Goal: Task Accomplishment & Management: Complete application form

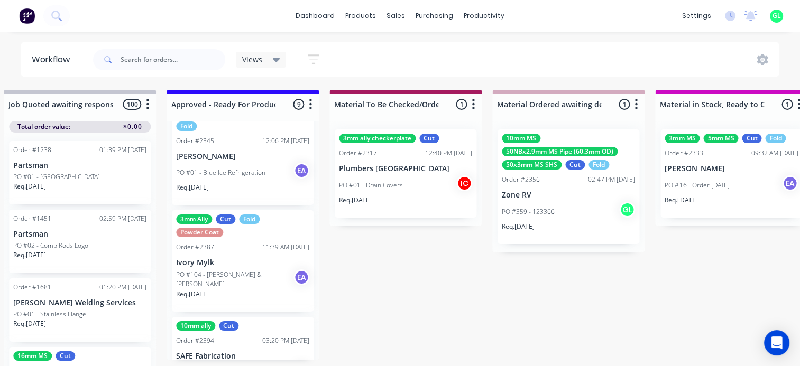
scroll to position [561, 0]
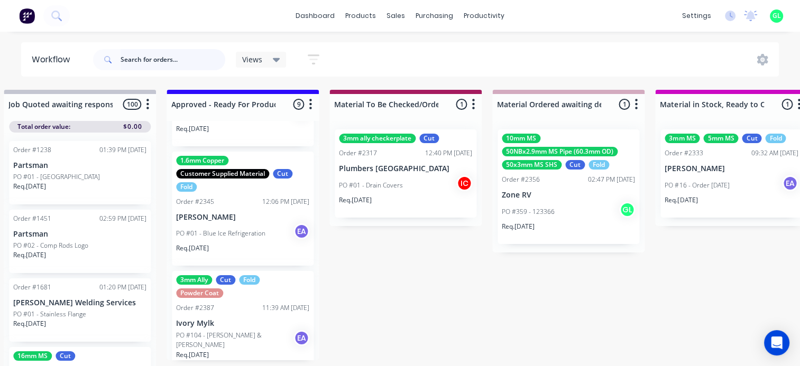
click at [140, 58] on input "text" at bounding box center [172, 59] width 105 height 21
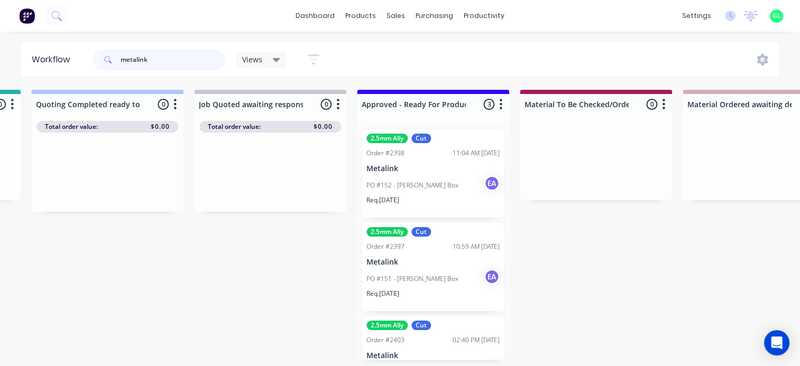
scroll to position [0, 1215]
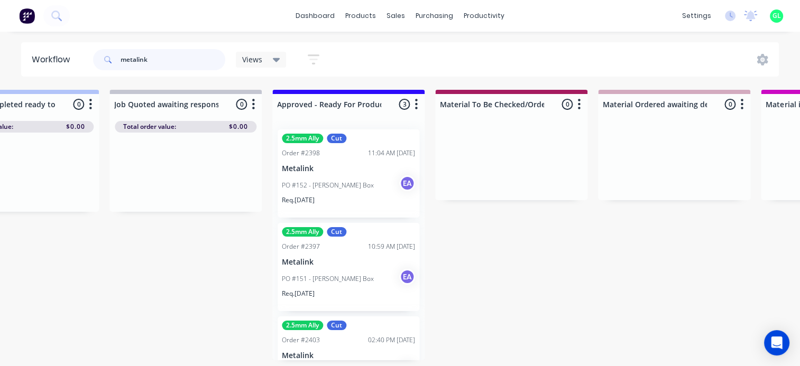
type input "metalink"
click at [351, 194] on div "PO #152 - [PERSON_NAME] Box EA" at bounding box center [348, 185] width 133 height 20
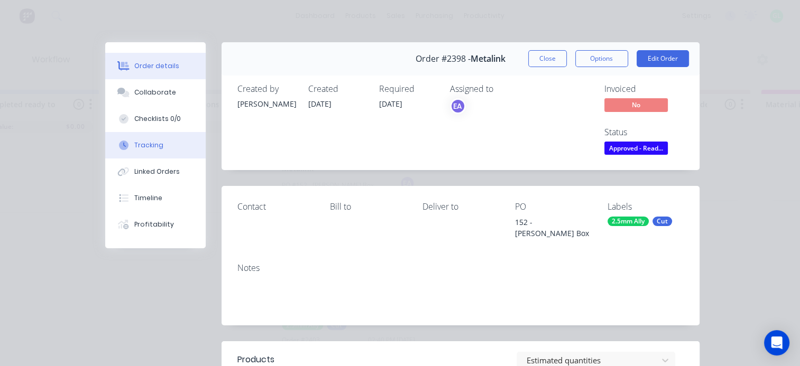
drag, startPoint x: 161, startPoint y: 121, endPoint x: 196, endPoint y: 142, distance: 40.5
click at [161, 120] on div "Checklists 0/0" at bounding box center [157, 119] width 47 height 10
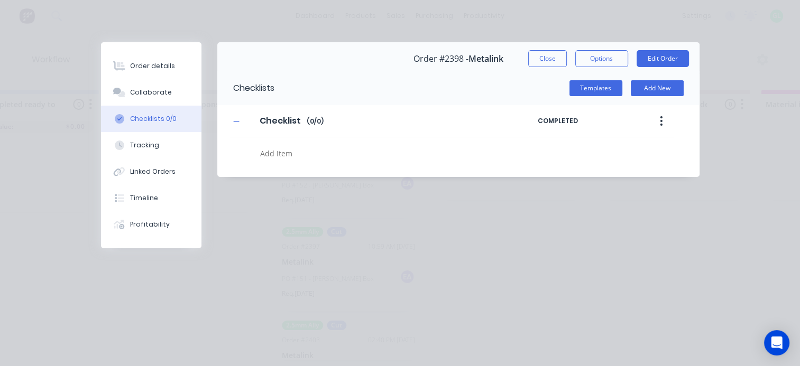
click at [293, 153] on textarea at bounding box center [390, 153] width 268 height 15
type textarea "x"
type textarea "c"
type textarea "x"
type textarea "cu"
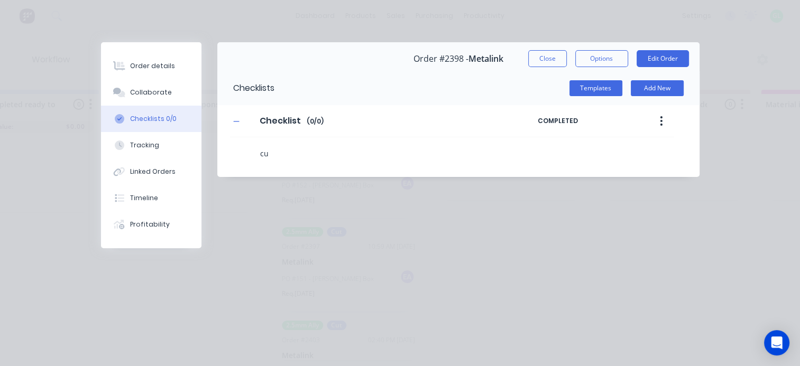
type textarea "x"
type textarea "cut"
type textarea "x"
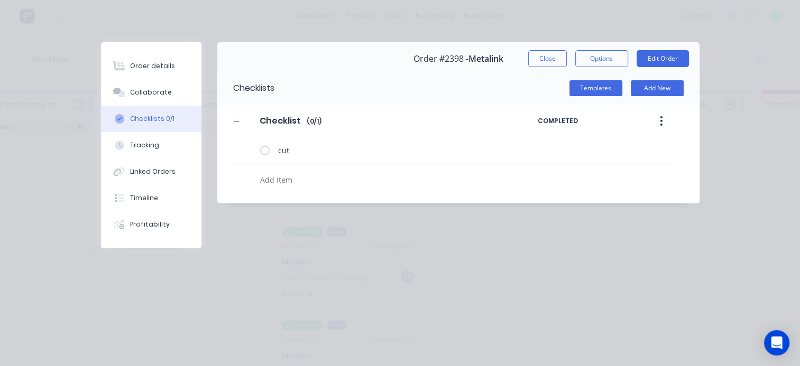
type textarea "x"
type textarea "n"
type textarea "x"
type textarea "ne"
type textarea "x"
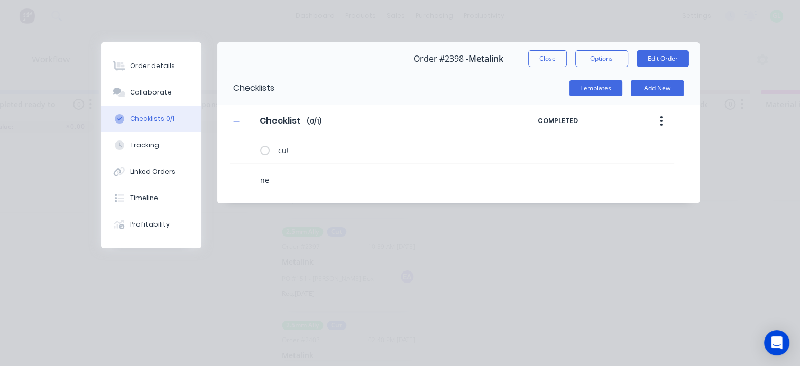
type textarea "nes"
type textarea "x"
type textarea "nest"
type textarea "x"
type textarea "nest"
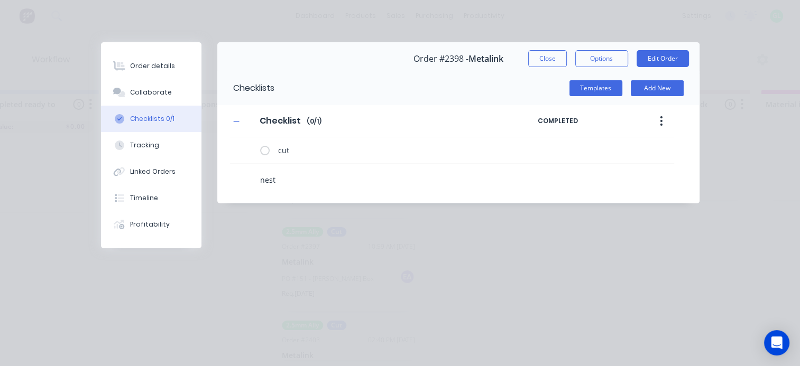
type textarea "x"
type textarea "nest -"
type textarea "x"
type textarea "nest -"
type textarea "x"
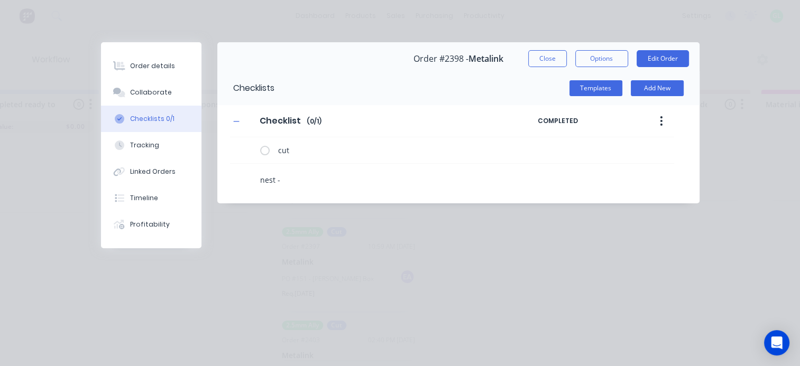
type textarea "nest - 2"
type textarea "x"
type textarea "nest - 2."
type textarea "x"
type textarea "nest - 2.5"
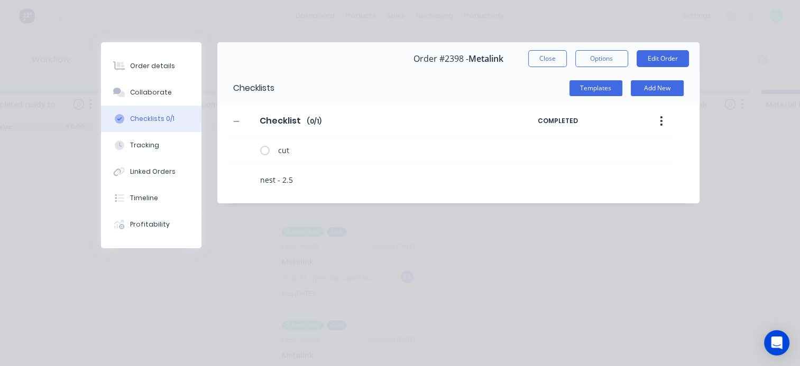
type textarea "x"
type textarea "nest - 2.5m"
type textarea "x"
type textarea "nest - 2.5mm"
type textarea "x"
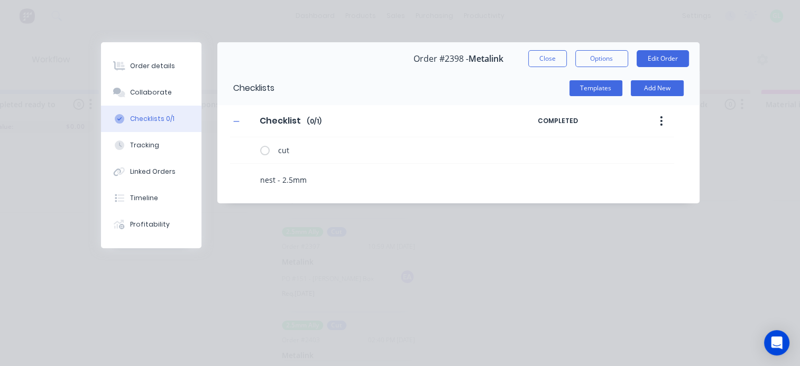
type textarea "nest - 2.5mm"
type textarea "x"
type textarea "nest - 2.5mm a"
type textarea "x"
type textarea "nest - 2.5mm al"
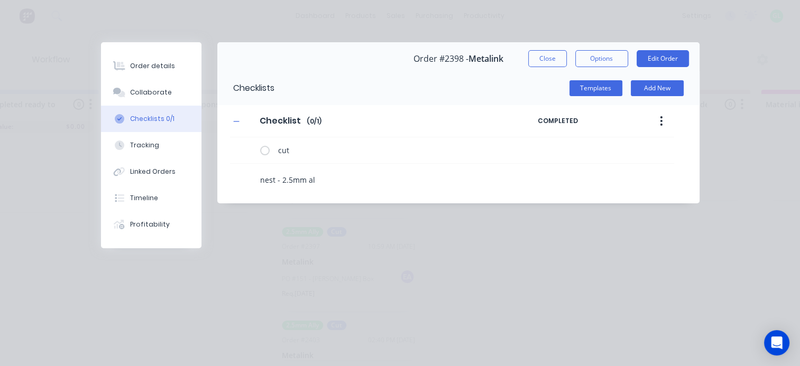
type textarea "x"
type textarea "nest - 2.5mm all"
type textarea "x"
type textarea "nest - 2.5mm ally"
type textarea "x"
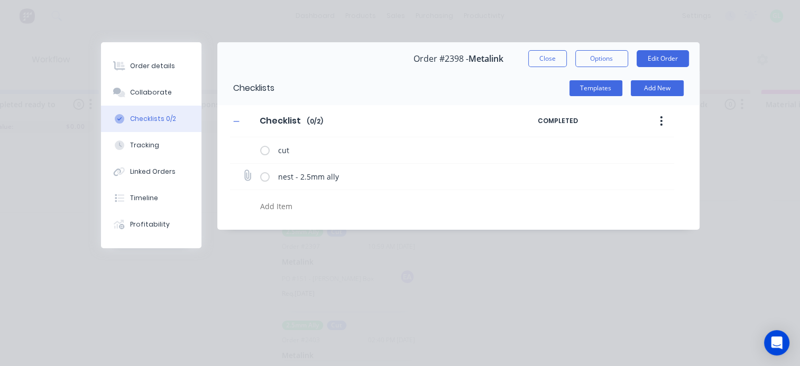
type textarea "x"
click at [245, 171] on icon at bounding box center [247, 176] width 14 height 14
click at [243, 171] on input "file" at bounding box center [243, 171] width 0 height 0
click at [247, 173] on icon at bounding box center [247, 176] width 14 height 14
click at [243, 171] on input "file" at bounding box center [243, 171] width 0 height 0
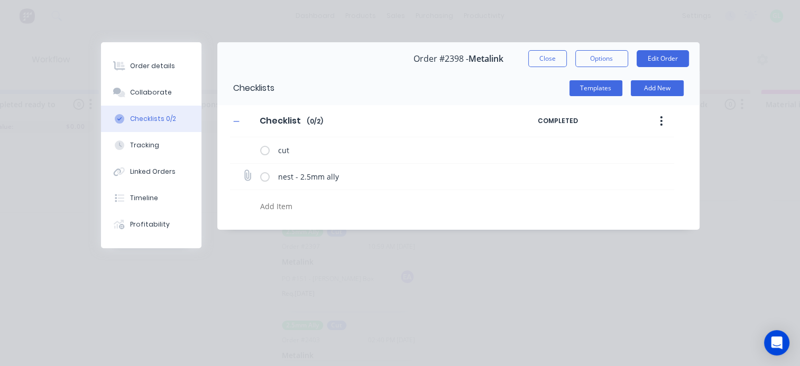
type input "C:\fakepath\Metalink 151_152_153 - 2.5mm ally_report.pdf"
click at [161, 66] on div "Order details" at bounding box center [152, 66] width 45 height 10
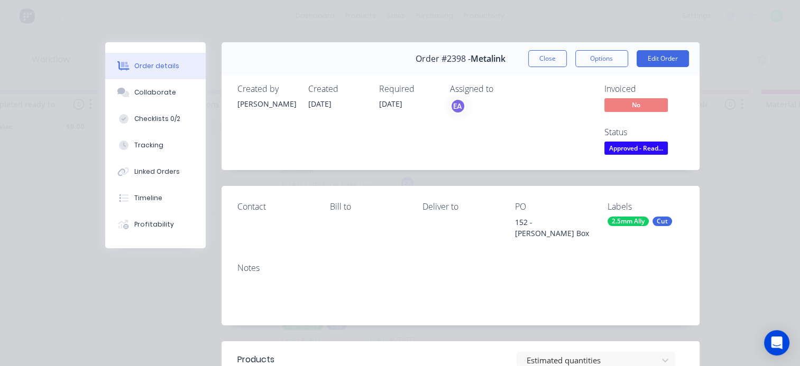
click at [638, 153] on span "Approved - Read..." at bounding box center [635, 148] width 63 height 13
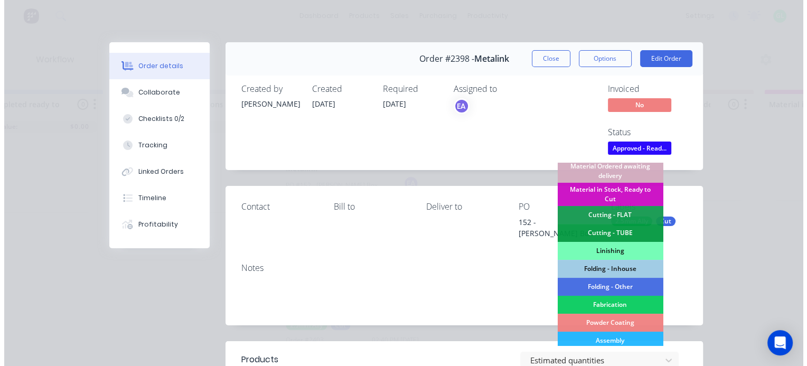
scroll to position [211, 0]
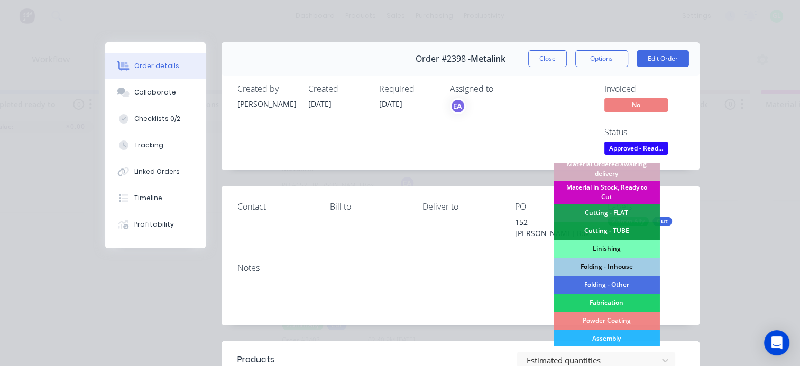
click at [607, 187] on div "Material in Stock, Ready to Cut" at bounding box center [606, 192] width 106 height 23
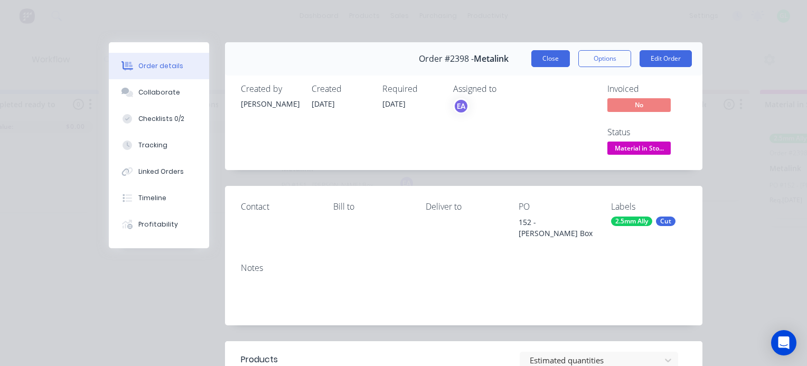
click at [543, 57] on button "Close" at bounding box center [551, 58] width 39 height 17
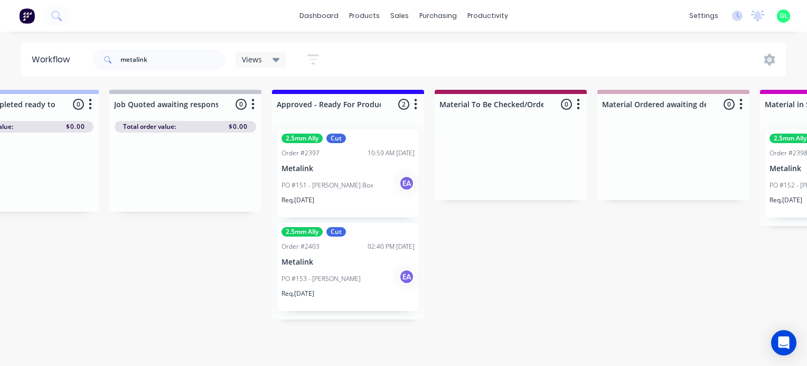
click at [354, 191] on div "PO #151 - [PERSON_NAME] Box EA" at bounding box center [348, 185] width 133 height 20
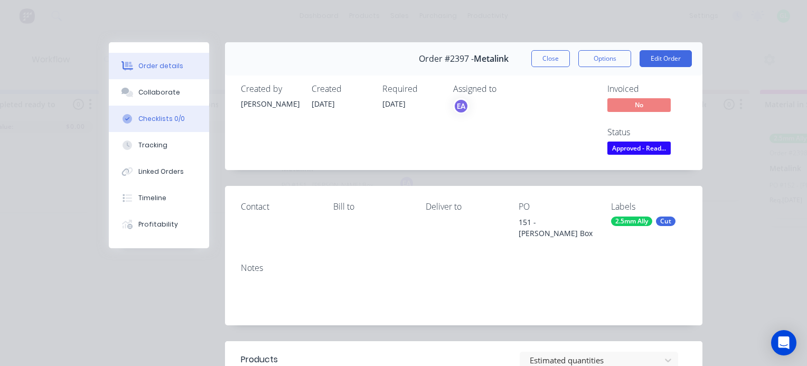
click at [153, 121] on div "Checklists 0/0" at bounding box center [161, 119] width 47 height 10
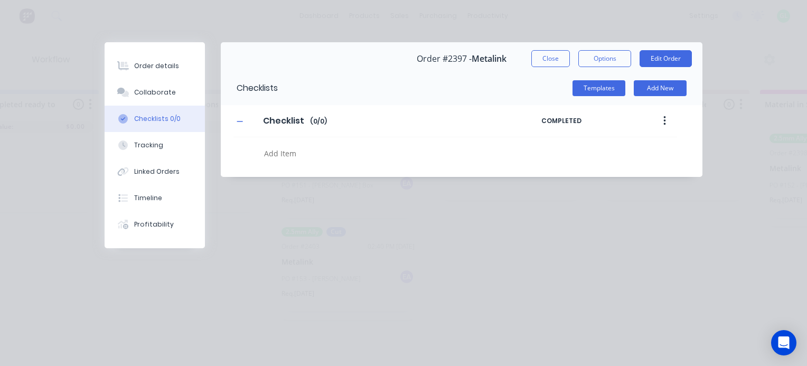
click at [282, 154] on textarea at bounding box center [394, 153] width 268 height 15
type textarea "x"
type textarea "n"
type textarea "x"
type textarea "ne"
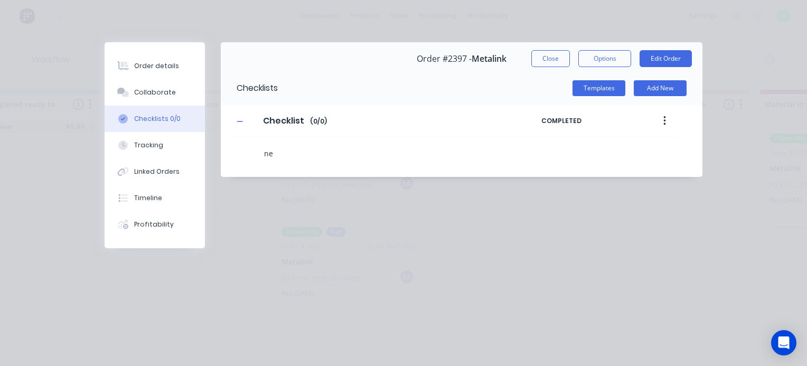
type textarea "x"
type textarea "nes"
type textarea "x"
type textarea "nest"
type textarea "x"
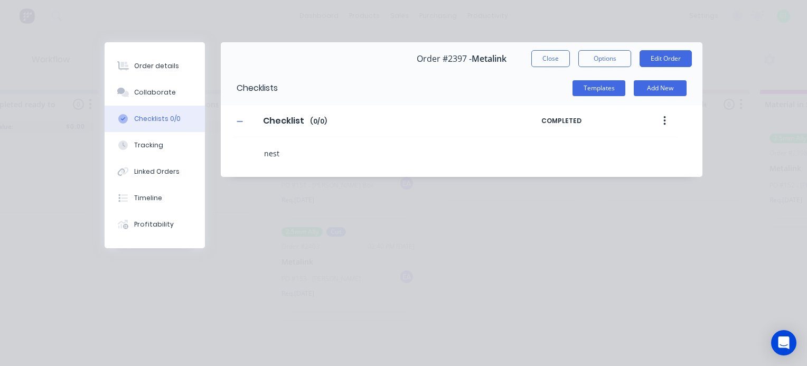
type textarea "nest"
type textarea "x"
type textarea "nest -"
type textarea "x"
type textarea "nest -"
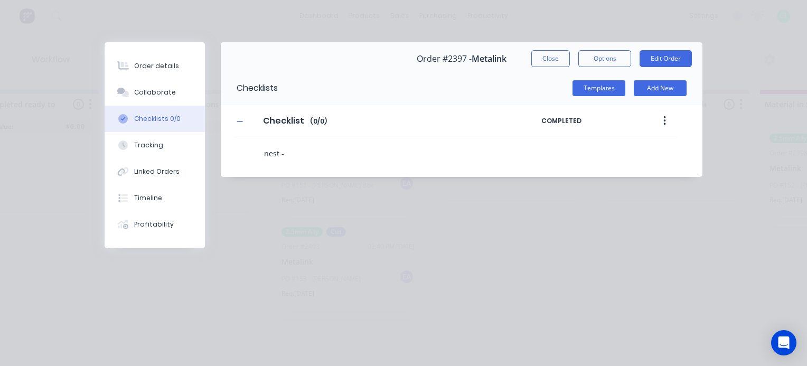
type textarea "x"
type textarea "nest - 2"
type textarea "x"
type textarea "nest - 2."
type textarea "x"
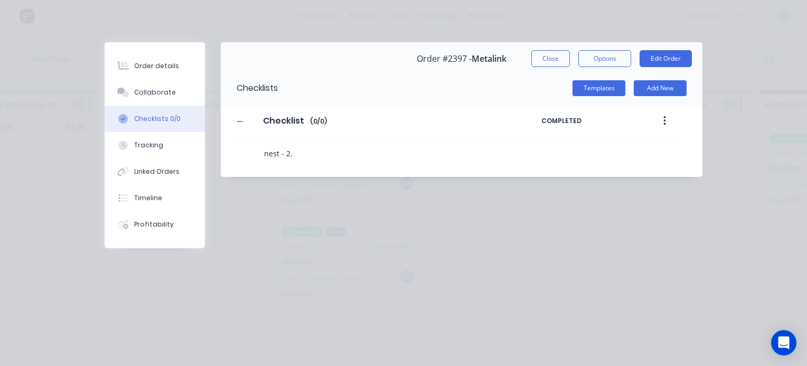
type textarea "nest - 2"
type textarea "x"
type textarea "nest -"
type textarea "x"
type textarea "nest -"
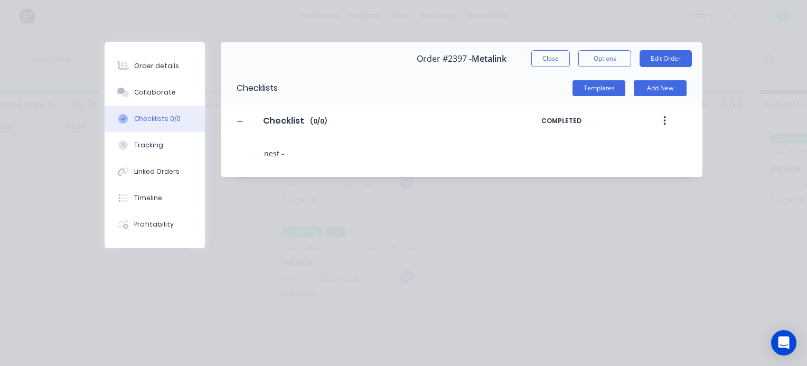
type textarea "x"
type textarea "nest"
type textarea "x"
type textarea "nest"
type textarea "x"
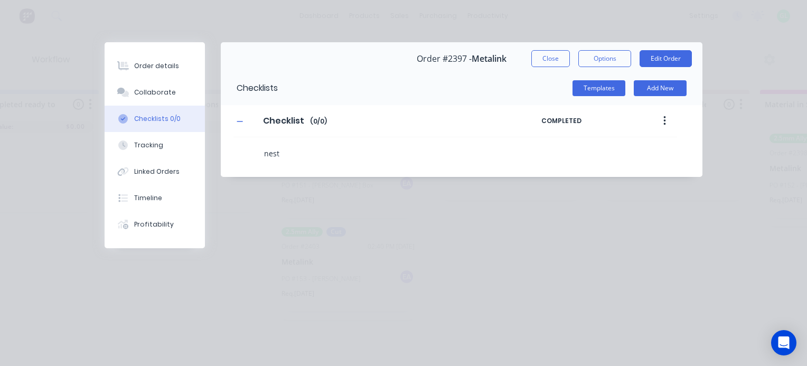
type textarea "nes"
type textarea "x"
type textarea "ne"
type textarea "x"
type textarea "n"
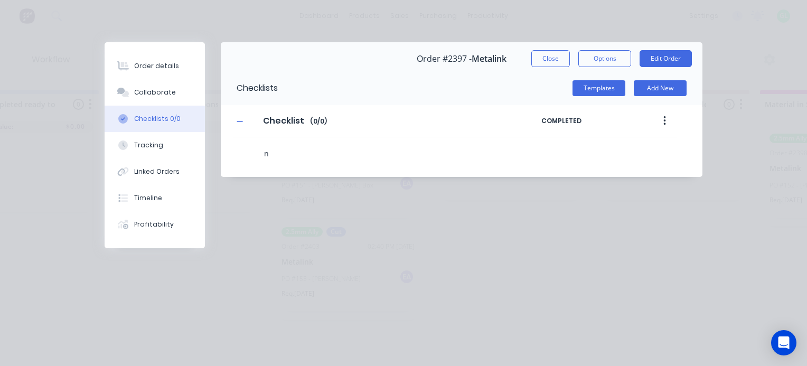
type textarea "x"
type textarea "c"
type textarea "x"
type textarea "cu"
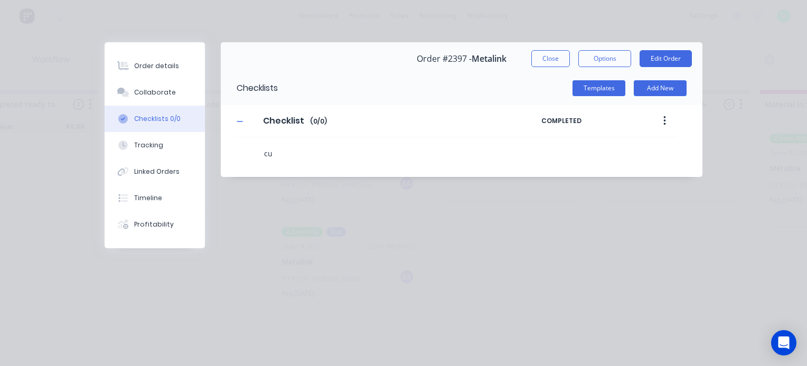
type textarea "x"
type textarea "cut"
type textarea "x"
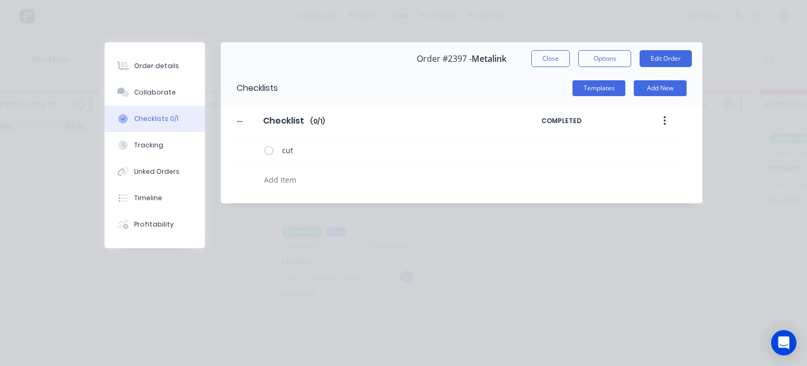
type textarea "x"
type textarea "ne"
type textarea "x"
type textarea "nes"
type textarea "x"
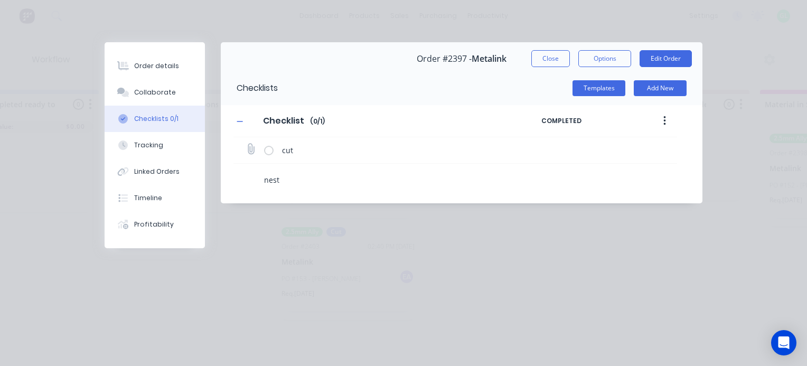
type textarea "nest"
click at [271, 150] on label at bounding box center [269, 150] width 10 height 11
click at [0, 0] on input "checkbox" at bounding box center [0, 0] width 0 height 0
click at [269, 148] on label at bounding box center [269, 150] width 10 height 11
click at [0, 0] on input "checkbox" at bounding box center [0, 0] width 0 height 0
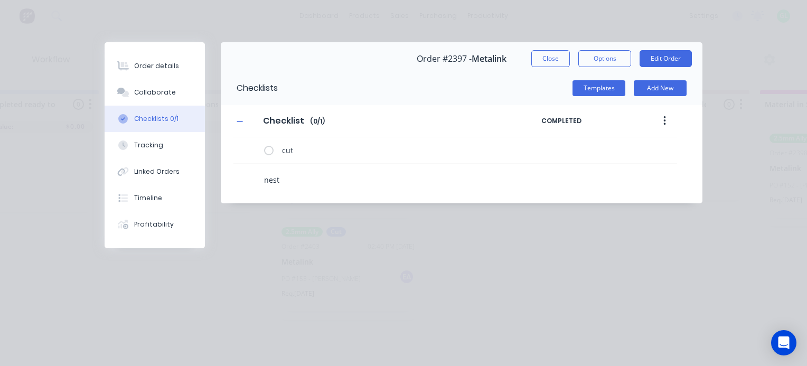
click at [292, 177] on textarea "nest" at bounding box center [394, 179] width 268 height 15
type textarea "x"
type textarea "nest"
type textarea "x"
type textarea "nest -"
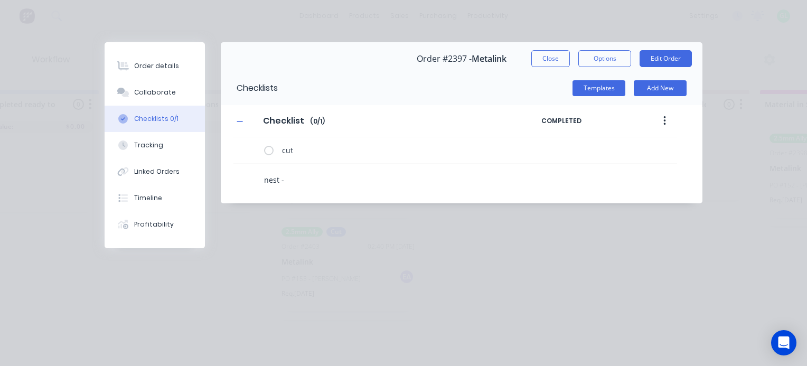
type textarea "x"
type textarea "nest -"
type textarea "x"
type textarea "nest - 2."
type textarea "x"
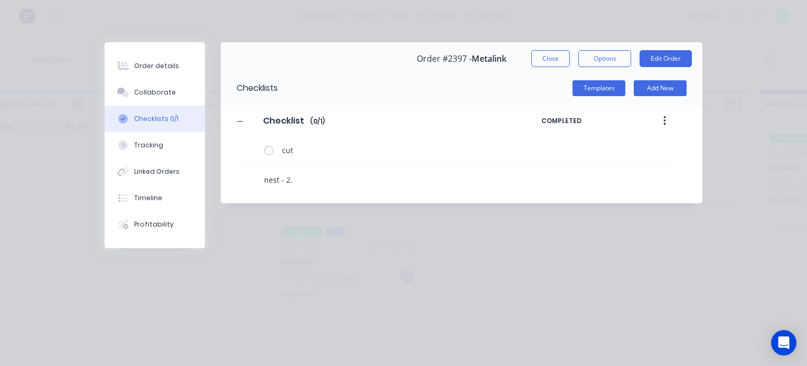
type textarea "nest - 2.5"
type textarea "x"
type textarea "nest - 2.5m"
type textarea "x"
type textarea "nest - 2.5mm"
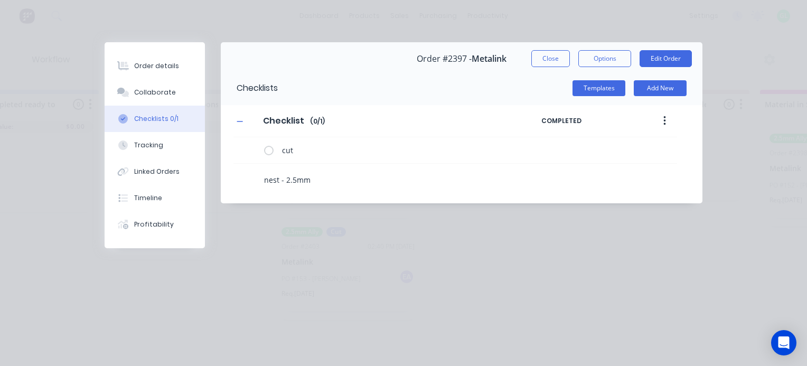
type textarea "x"
type textarea "nest - 2.5mm"
type textarea "x"
type textarea "nest - 2.5mm a"
type textarea "x"
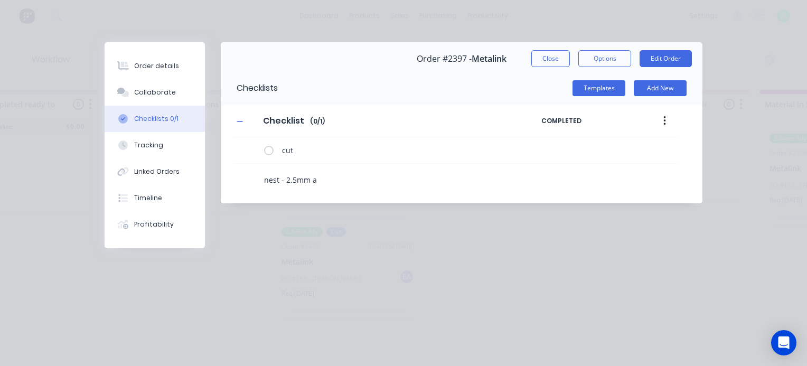
type textarea "nest - 2.5mm al"
type textarea "x"
type textarea "nest - 2.5mm all"
type textarea "x"
type textarea "nest - 2.5mm ally"
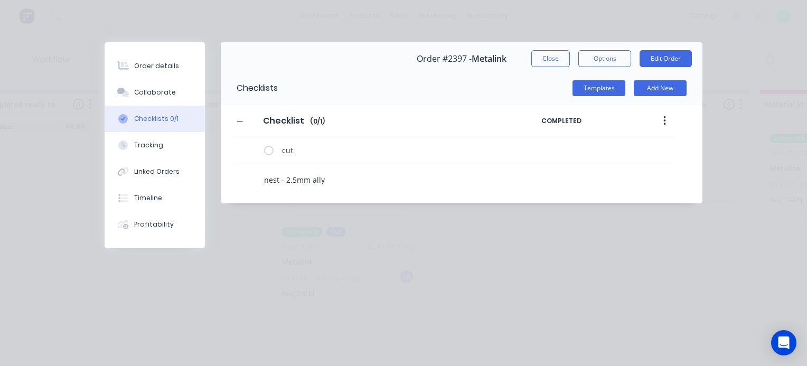
type textarea "x"
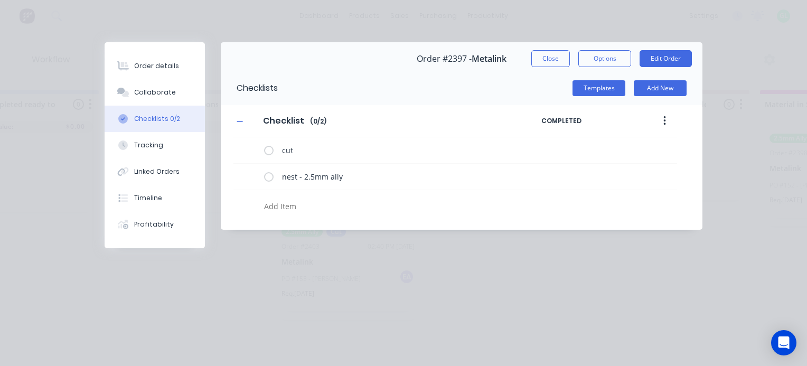
type textarea "x"
click at [249, 178] on icon at bounding box center [251, 176] width 14 height 14
click at [246, 171] on input "file" at bounding box center [246, 171] width 0 height 0
type input "C:\fakepath\Metalink 151_152_153 - 2.5mm ally_report.pdf"
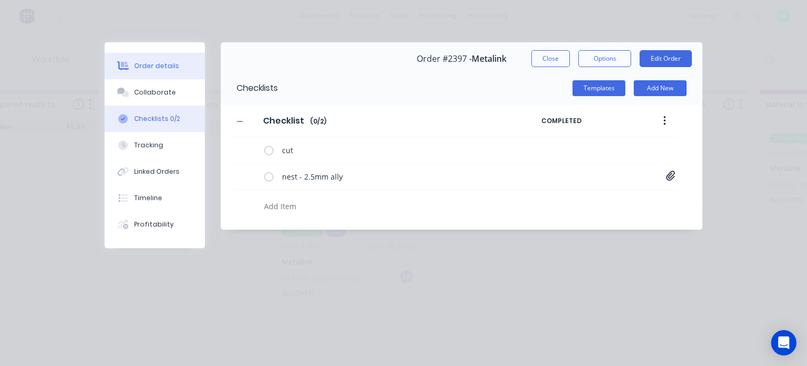
click at [150, 67] on div "Order details" at bounding box center [156, 66] width 45 height 10
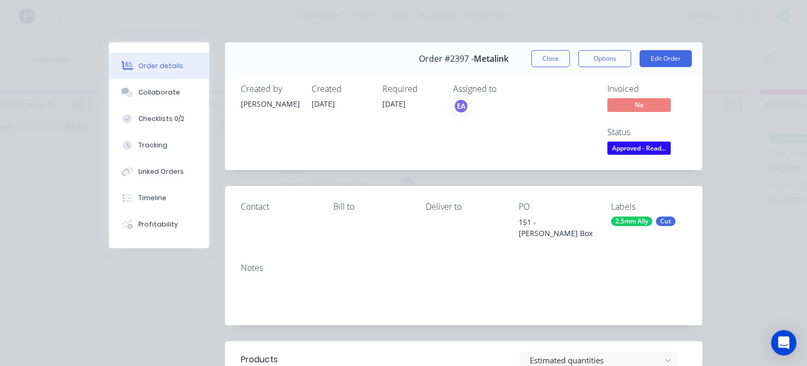
click at [627, 150] on span "Approved - Read..." at bounding box center [639, 148] width 63 height 13
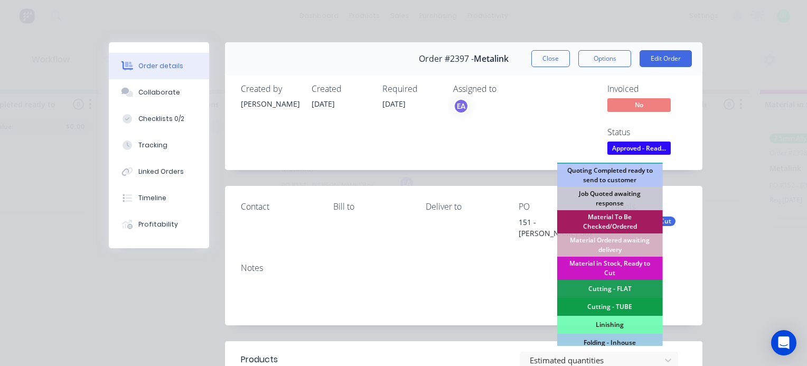
scroll to position [106, 0]
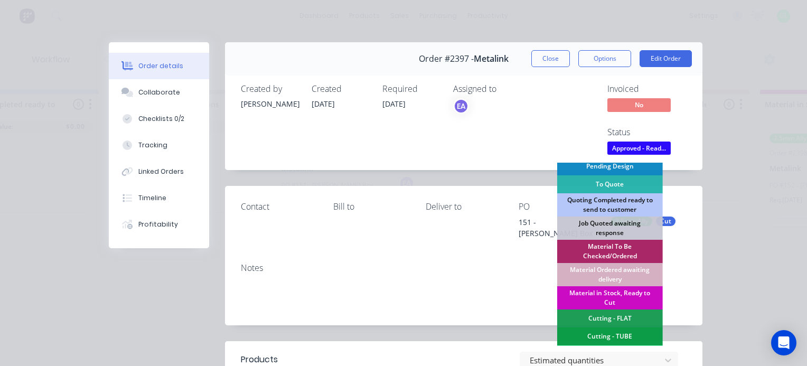
click at [609, 293] on div "Material in Stock, Ready to Cut" at bounding box center [610, 297] width 106 height 23
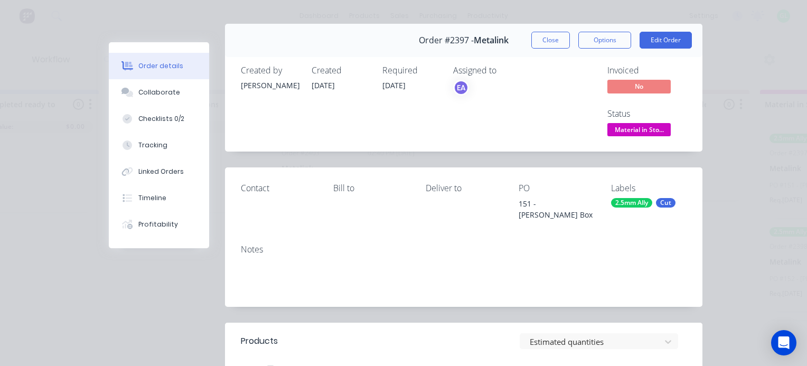
scroll to position [0, 0]
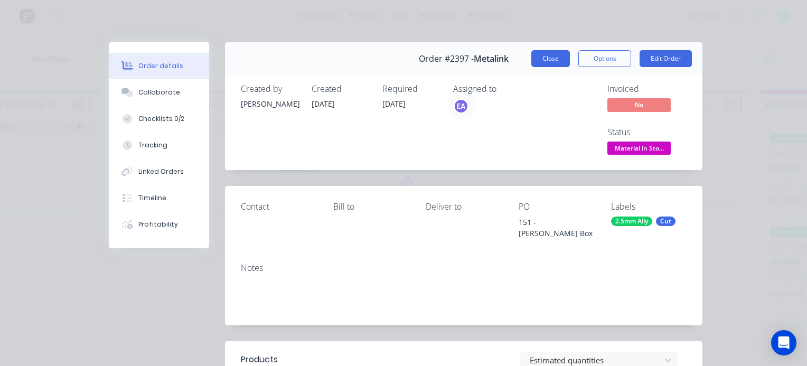
click at [546, 57] on button "Close" at bounding box center [551, 58] width 39 height 17
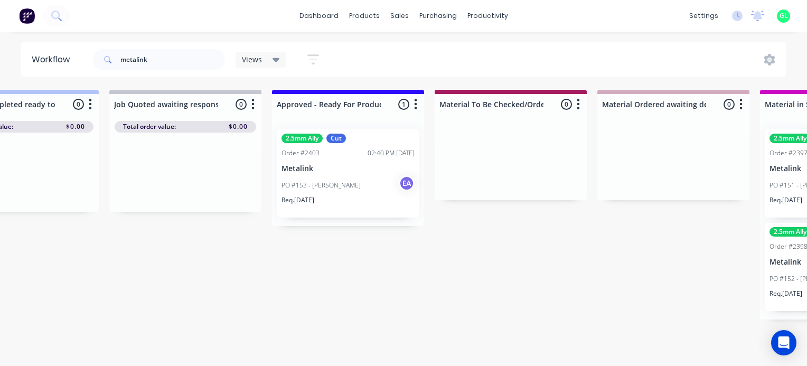
click at [348, 162] on div "2.5mm Ally Cut Order #2403 02:40 PM [DATE] Metalink PO #153 - [PERSON_NAME] EA …" at bounding box center [348, 173] width 142 height 88
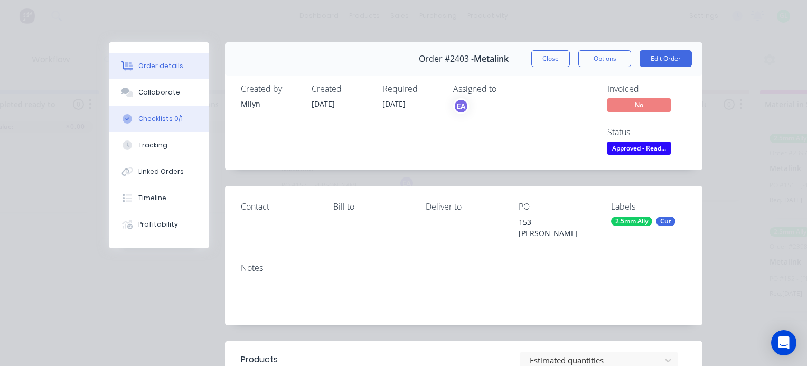
click at [145, 115] on div "Checklists 0/1" at bounding box center [160, 119] width 44 height 10
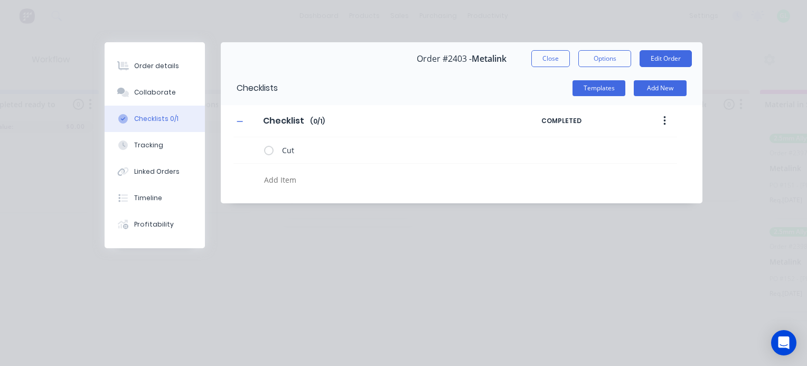
click at [298, 172] on textarea at bounding box center [394, 179] width 268 height 15
type textarea "x"
type textarea "n"
type textarea "x"
type textarea "ne"
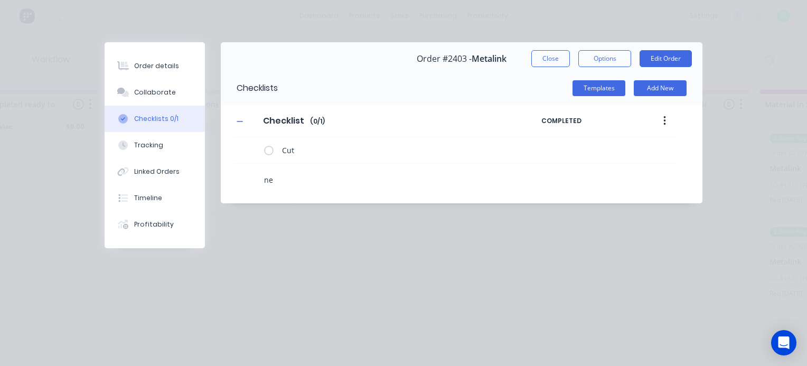
type textarea "x"
type textarea "nes"
type textarea "x"
type textarea "nest"
type textarea "x"
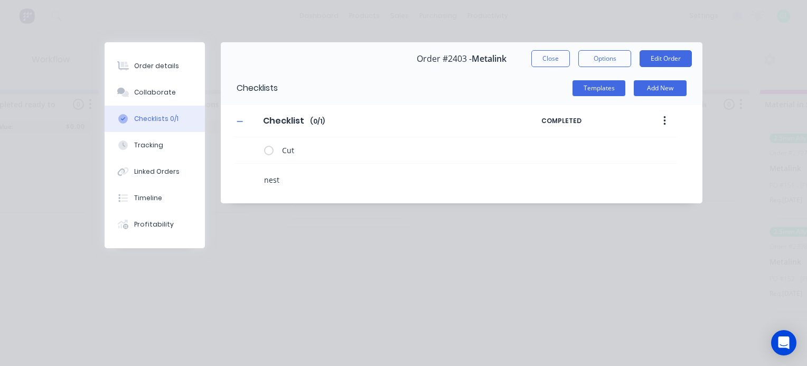
type textarea "nest"
type textarea "x"
type textarea "nest -"
type textarea "x"
type textarea "nest -"
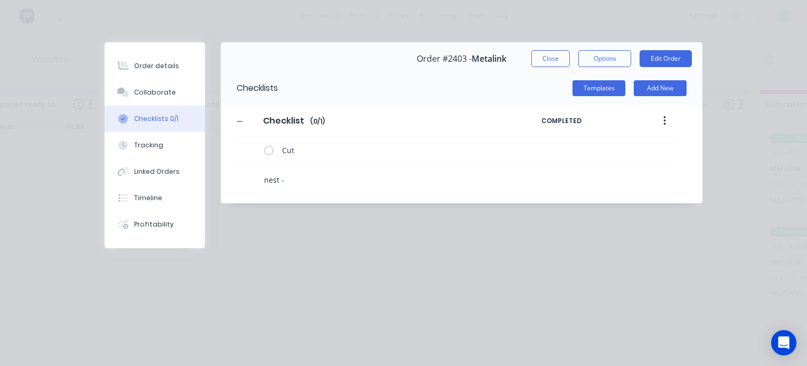
type textarea "x"
type textarea "nest - 2"
type textarea "x"
type textarea "nest - 2."
type textarea "x"
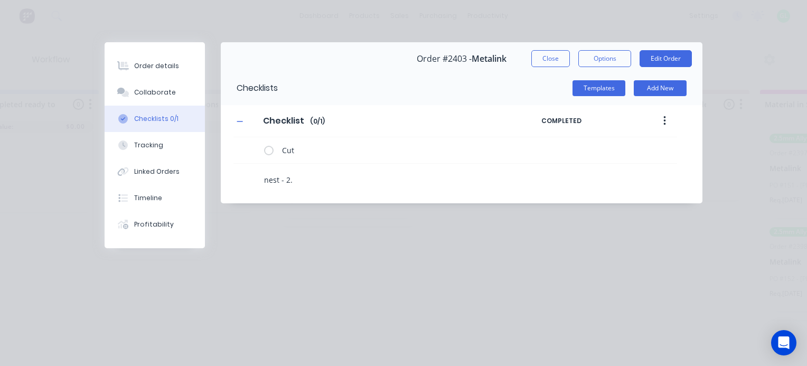
type textarea "nest - 2.5"
type textarea "x"
type textarea "nest - 2.5m"
type textarea "x"
type textarea "nest - 2.5mm"
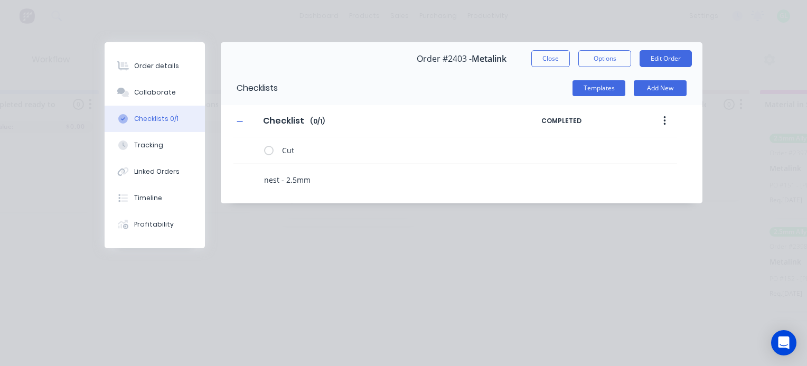
type textarea "x"
type textarea "nest - 2.5mm"
type textarea "x"
type textarea "nest - 2.5mm a"
type textarea "x"
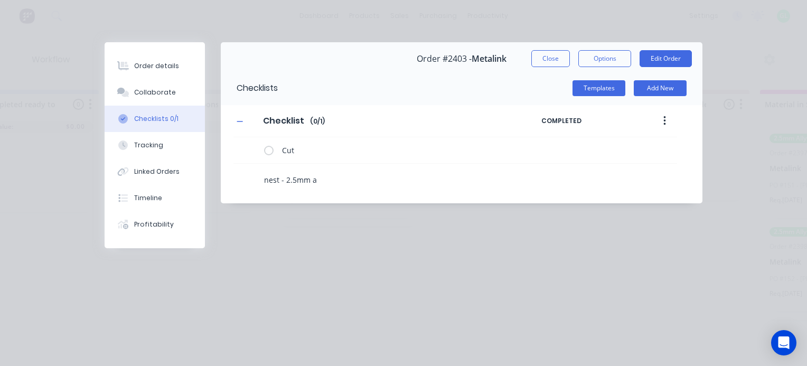
type textarea "nest - 2.5mm al"
type textarea "x"
type textarea "nest - 2.5mm all"
type textarea "x"
type textarea "nest - 2.5mm ally"
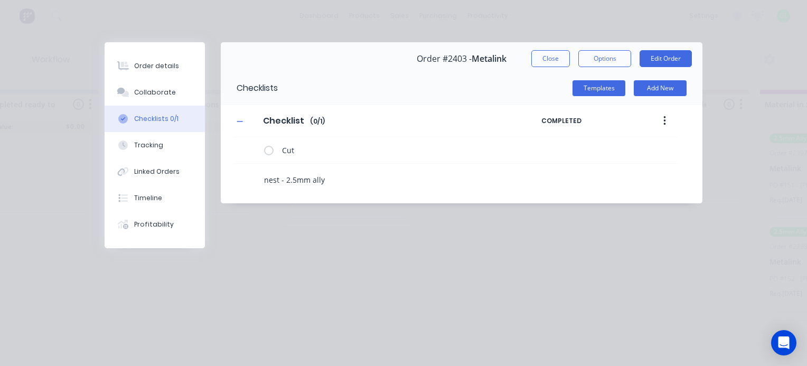
type textarea "x"
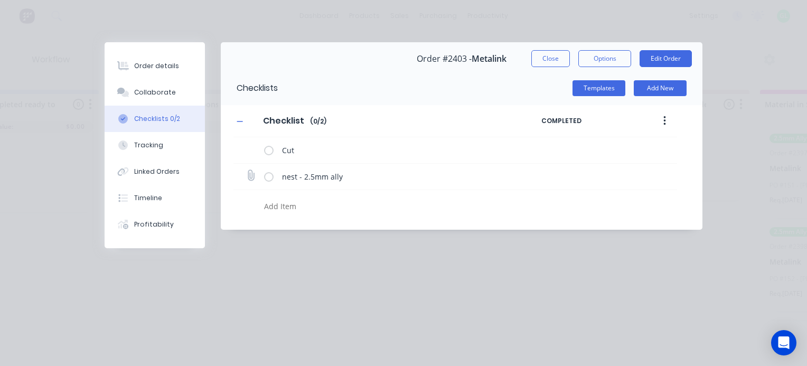
type textarea "x"
click at [250, 173] on icon at bounding box center [251, 176] width 14 height 14
click at [246, 171] on input "file" at bounding box center [246, 171] width 0 height 0
type input "C:\fakepath\Metalink 151_152_153 - 2.5mm ally_report.pdf"
click at [156, 69] on div "Order details" at bounding box center [156, 66] width 45 height 10
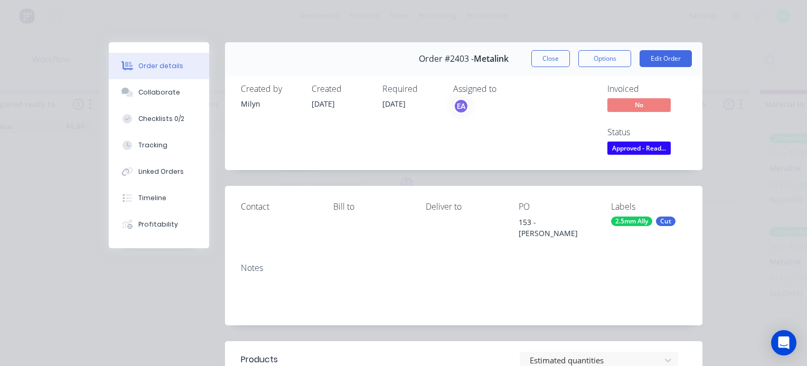
click at [651, 152] on span "Approved - Read..." at bounding box center [639, 148] width 63 height 13
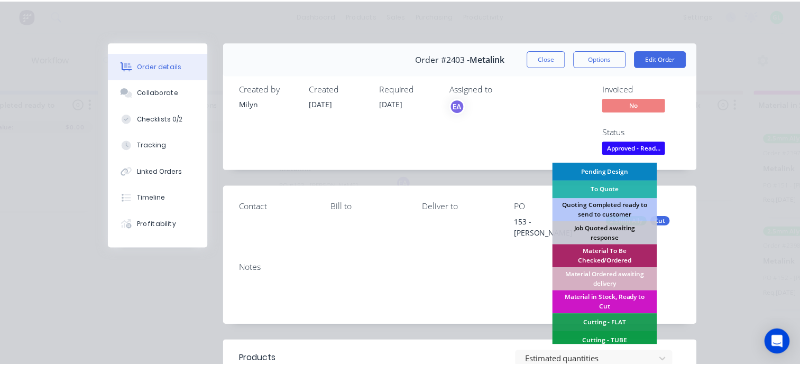
scroll to position [106, 0]
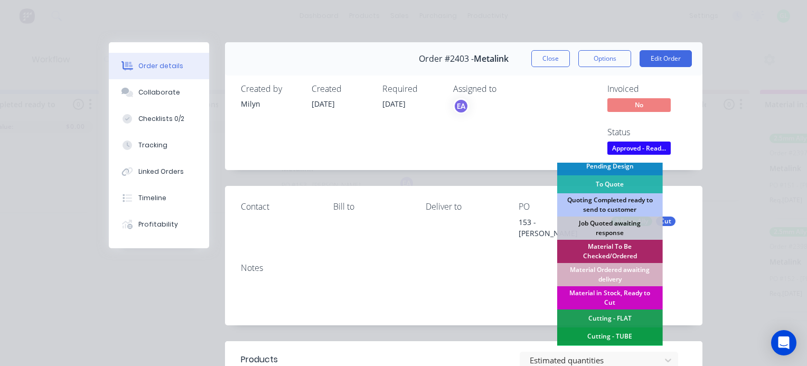
click at [607, 291] on div "Material in Stock, Ready to Cut" at bounding box center [610, 297] width 106 height 23
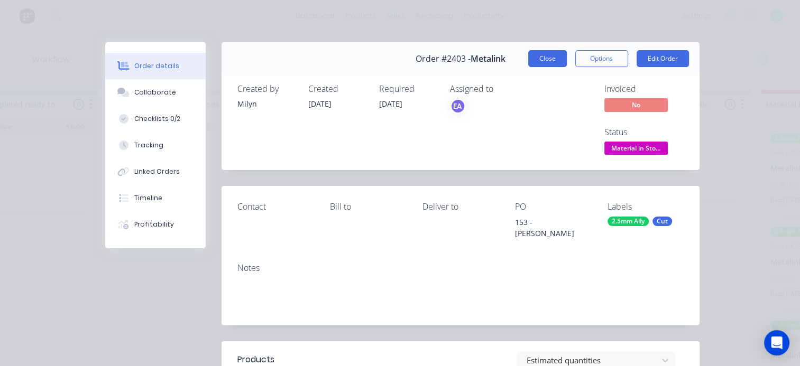
click at [538, 57] on button "Close" at bounding box center [547, 58] width 39 height 17
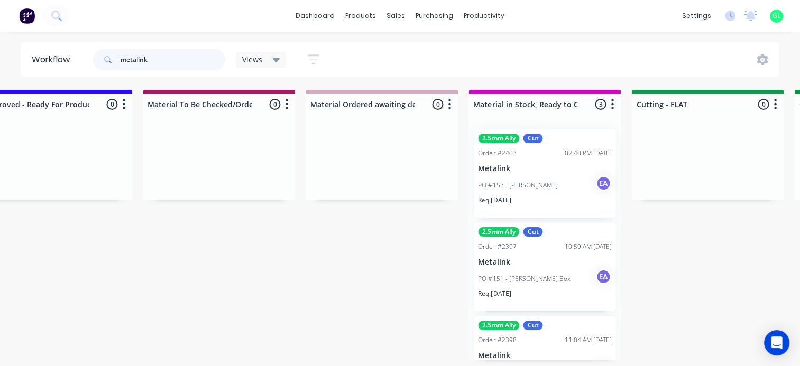
scroll to position [0, 1532]
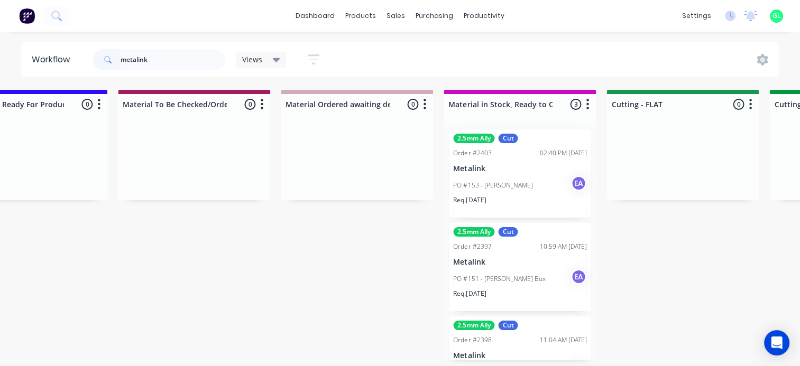
click at [490, 182] on p "PO #153 - [PERSON_NAME]" at bounding box center [492, 186] width 79 height 10
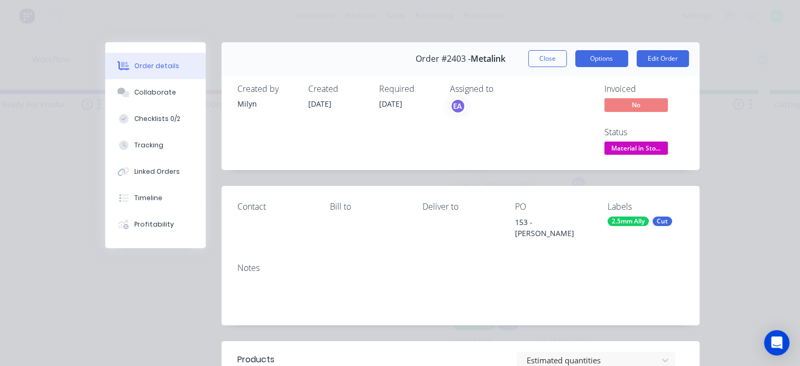
click at [615, 55] on button "Options" at bounding box center [601, 58] width 53 height 17
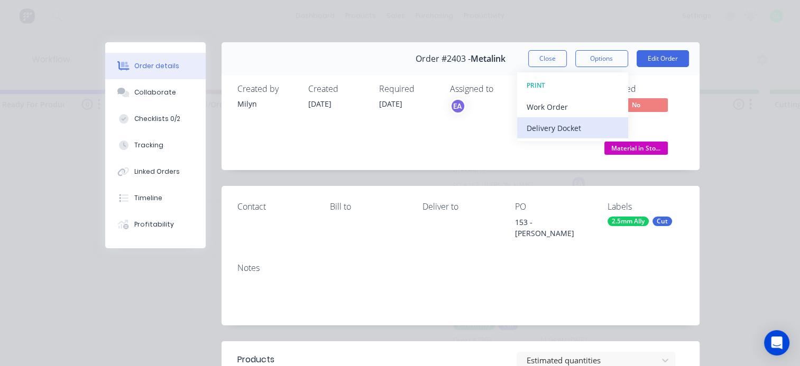
click at [544, 127] on div "Delivery Docket" at bounding box center [572, 127] width 92 height 15
click at [544, 126] on div "Standard" at bounding box center [572, 127] width 92 height 15
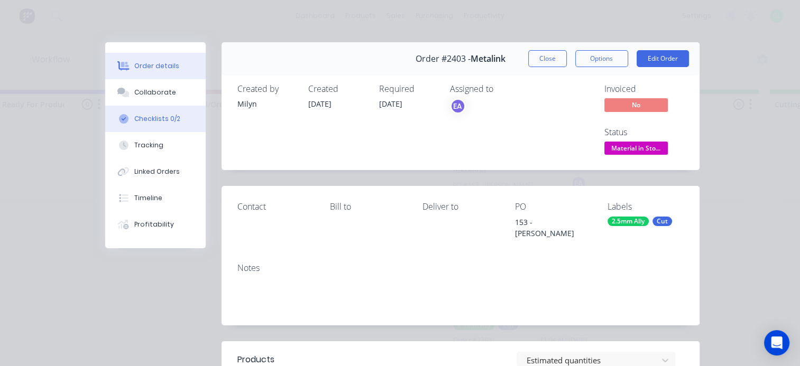
click at [154, 119] on div "Checklists 0/2" at bounding box center [157, 119] width 46 height 10
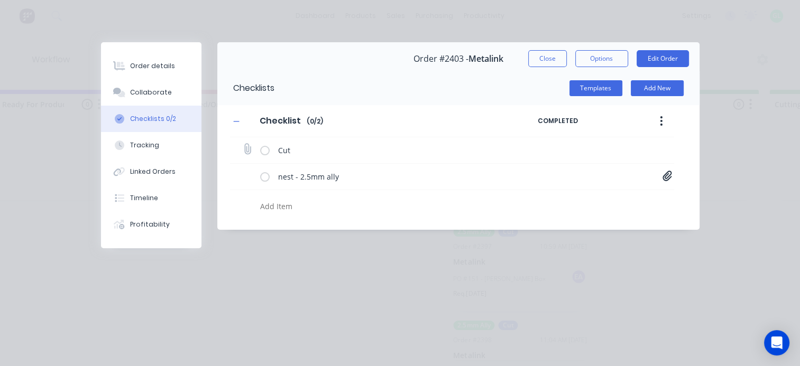
click at [266, 150] on label at bounding box center [265, 150] width 10 height 11
click at [0, 0] on input "checkbox" at bounding box center [0, 0] width 0 height 0
click at [638, 152] on div "GL" at bounding box center [630, 150] width 16 height 16
click at [662, 129] on button "button" at bounding box center [660, 120] width 25 height 19
click at [458, 272] on div "Order details Collaborate Checklists 1/2 Tracking Linked Orders Timeline Profit…" at bounding box center [400, 183] width 800 height 366
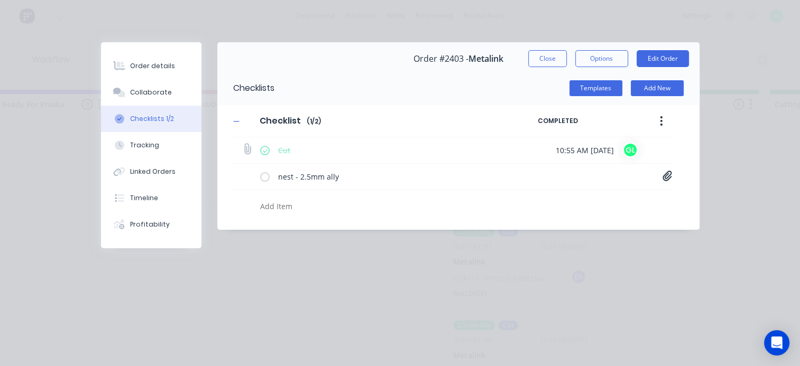
click at [264, 153] on label at bounding box center [265, 150] width 10 height 11
click at [0, 0] on input "checkbox" at bounding box center [0, 0] width 0 height 0
type textarea "x"
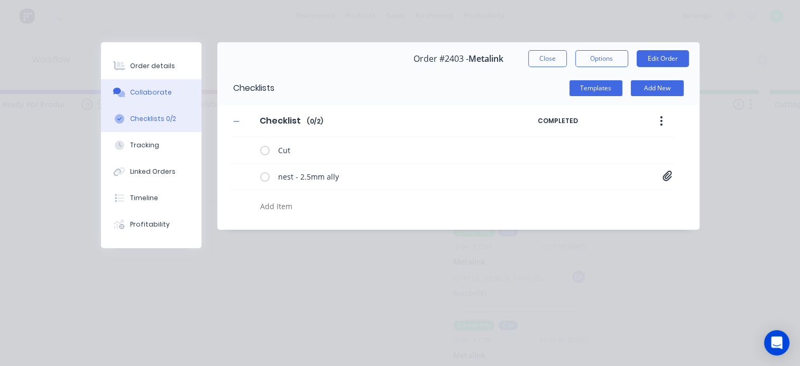
click at [157, 93] on div "Collaborate" at bounding box center [151, 93] width 42 height 10
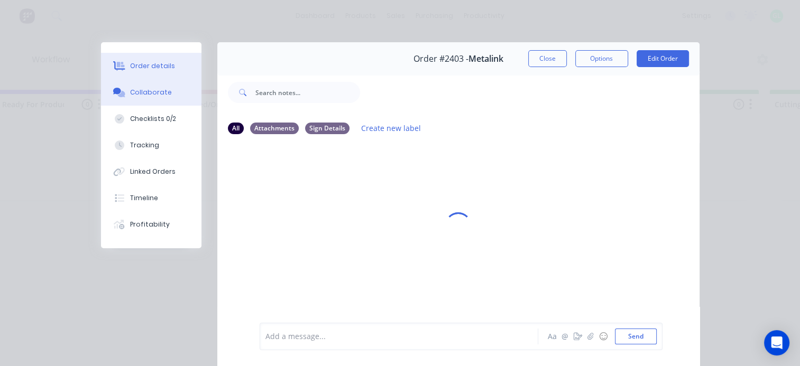
click at [146, 61] on button "Order details" at bounding box center [151, 66] width 100 height 26
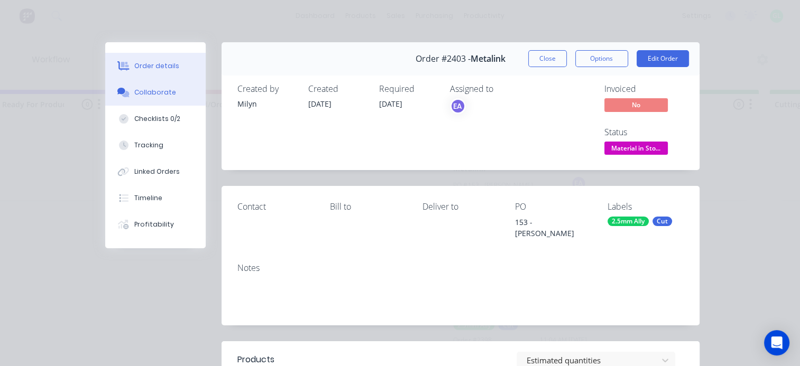
click at [154, 93] on div "Collaborate" at bounding box center [155, 93] width 42 height 10
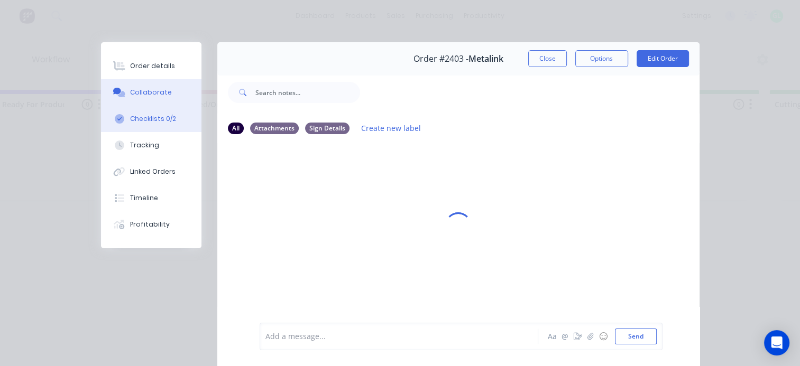
click at [145, 112] on button "Checklists 0/2" at bounding box center [151, 119] width 100 height 26
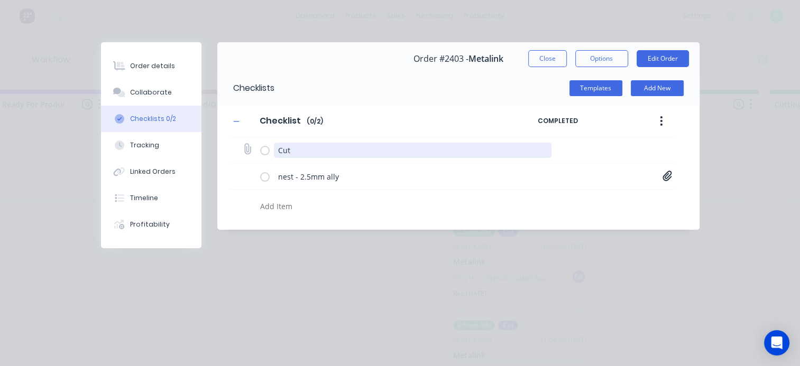
drag, startPoint x: 262, startPoint y: 150, endPoint x: 294, endPoint y: 155, distance: 32.1
click at [262, 150] on label at bounding box center [265, 150] width 10 height 11
click at [0, 0] on input "checkbox" at bounding box center [0, 0] width 0 height 0
click at [311, 148] on textarea "Cut" at bounding box center [412, 150] width 277 height 15
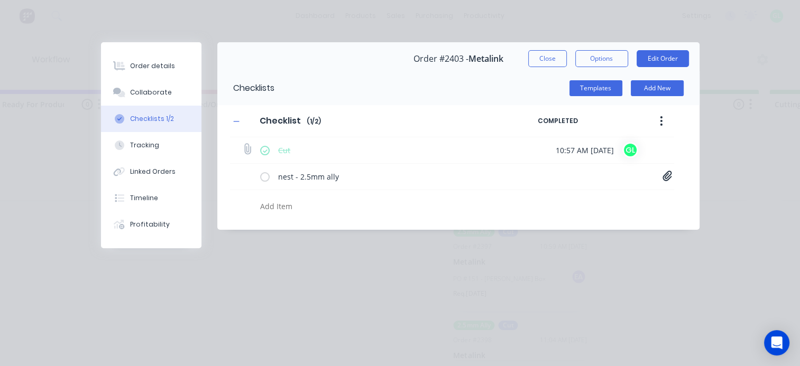
click at [263, 151] on label at bounding box center [265, 150] width 10 height 11
click at [0, 0] on input "checkbox" at bounding box center [0, 0] width 0 height 0
type textarea "x"
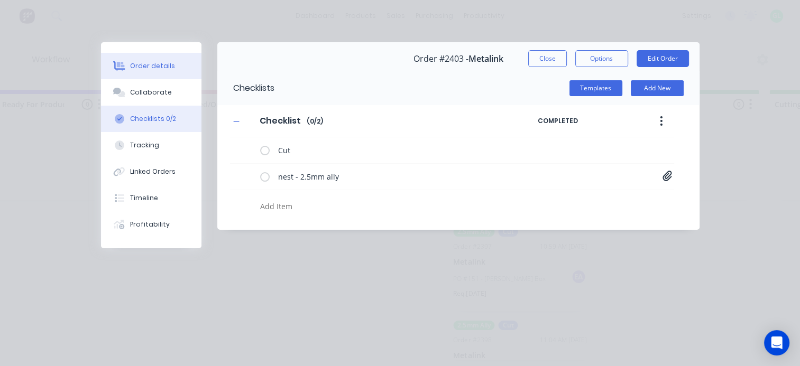
click at [168, 64] on div "Order details" at bounding box center [152, 66] width 45 height 10
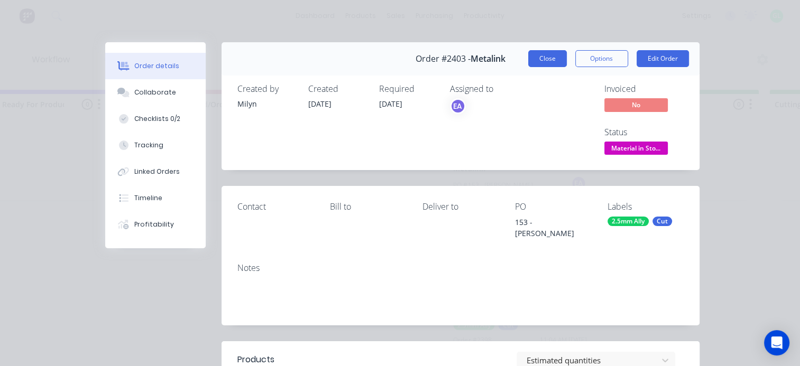
click at [540, 61] on button "Close" at bounding box center [547, 58] width 39 height 17
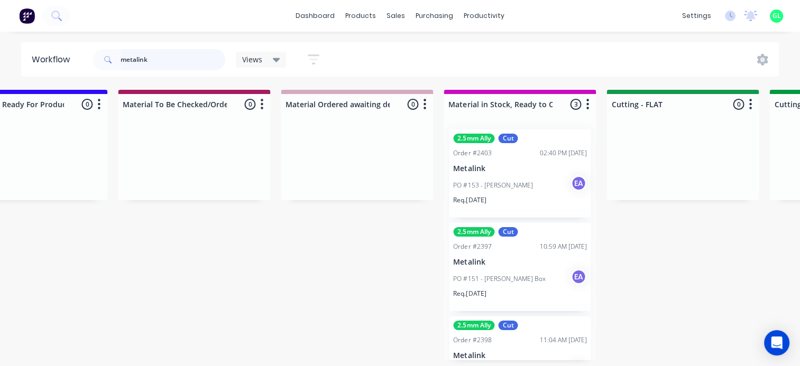
click at [131, 63] on input "metalink" at bounding box center [172, 59] width 105 height 21
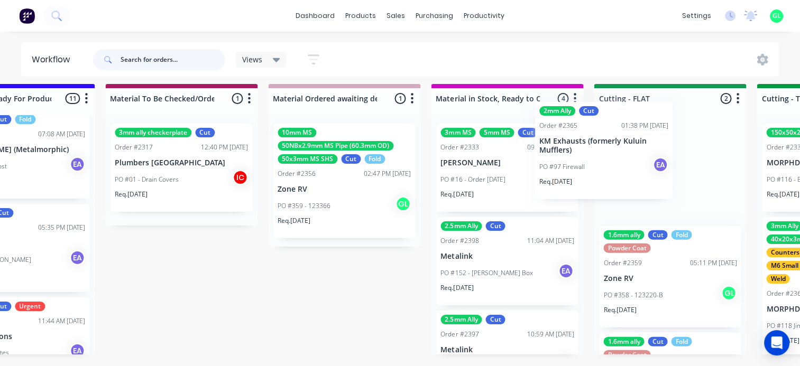
scroll to position [13, 1555]
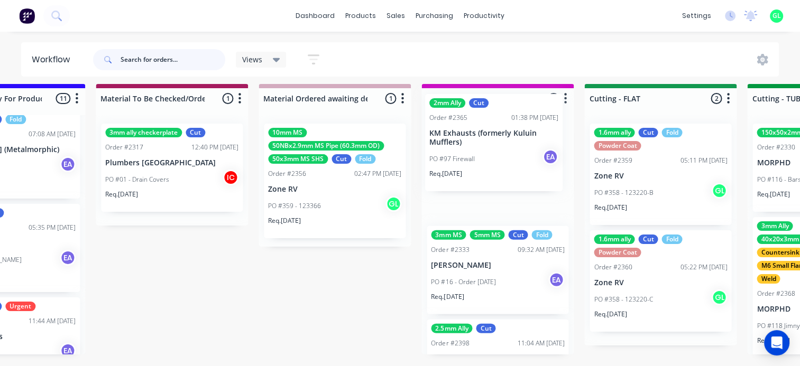
drag, startPoint x: 482, startPoint y: 162, endPoint x: 473, endPoint y: 159, distance: 9.7
click at [473, 155] on div "Submitted 16 Status colour #273444 hex #273444 Save Cancel Summaries Total orde…" at bounding box center [621, 225] width 4368 height 282
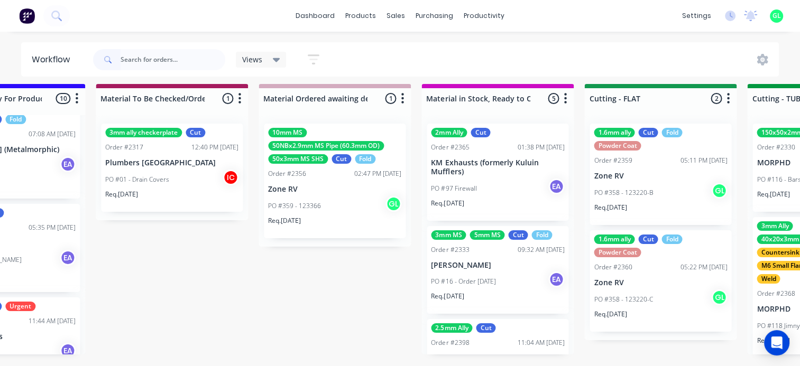
click at [490, 179] on div "PO #97 Firewall EA" at bounding box center [497, 189] width 133 height 20
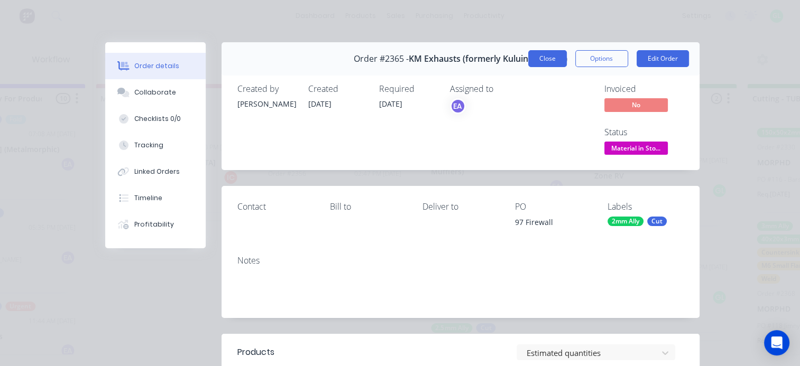
click at [535, 60] on button "Close" at bounding box center [547, 58] width 39 height 17
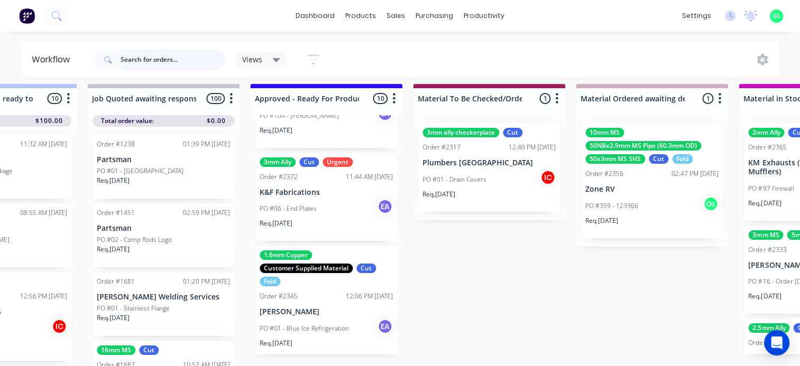
scroll to position [562, 0]
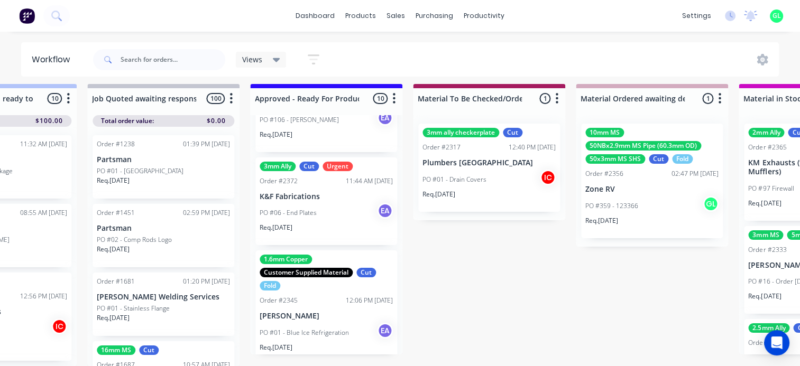
click at [313, 223] on div "Req. [DATE]" at bounding box center [325, 232] width 133 height 18
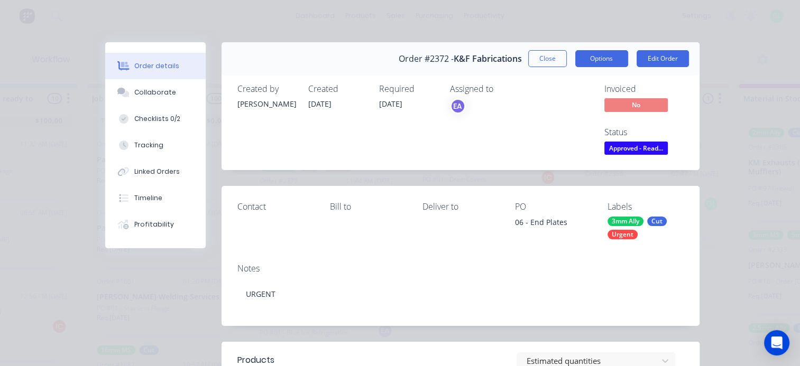
click at [590, 59] on button "Options" at bounding box center [601, 58] width 53 height 17
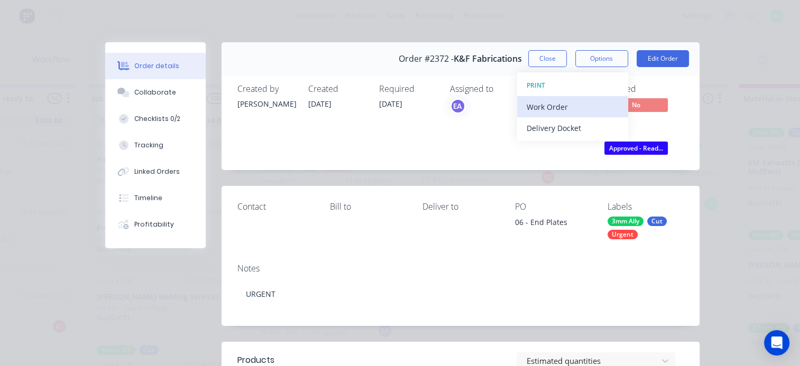
click at [542, 106] on div "Work Order" at bounding box center [572, 106] width 92 height 15
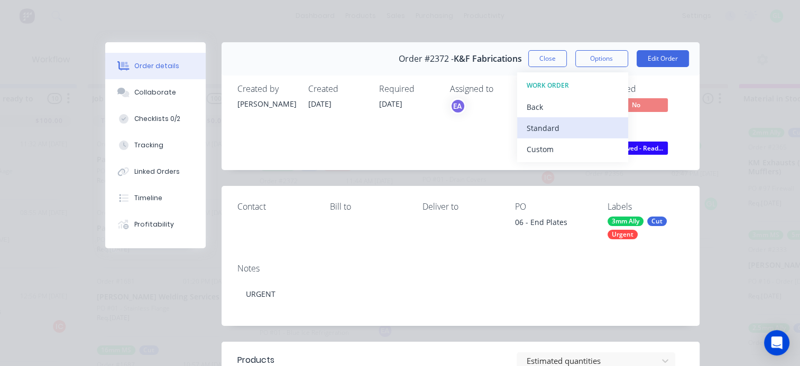
click at [545, 125] on div "Standard" at bounding box center [572, 127] width 92 height 15
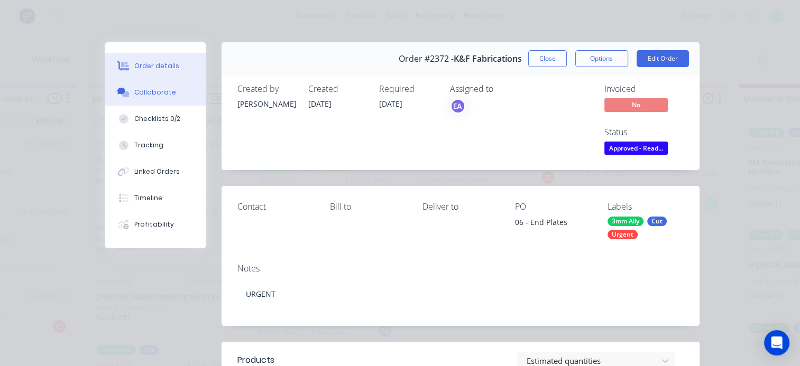
click at [154, 98] on button "Collaborate" at bounding box center [155, 92] width 100 height 26
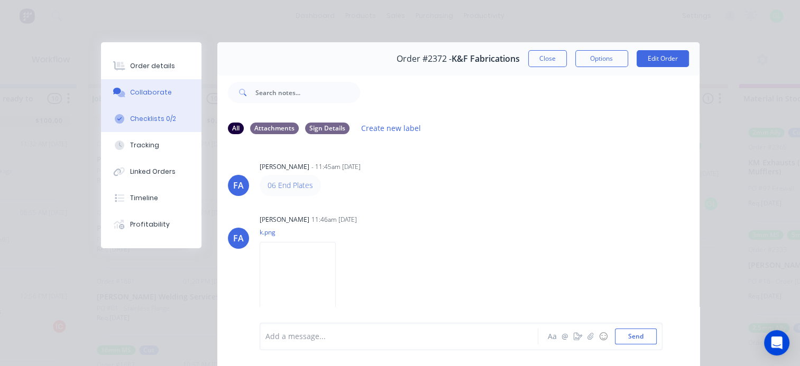
click at [157, 122] on div "Checklists 0/2" at bounding box center [153, 119] width 46 height 10
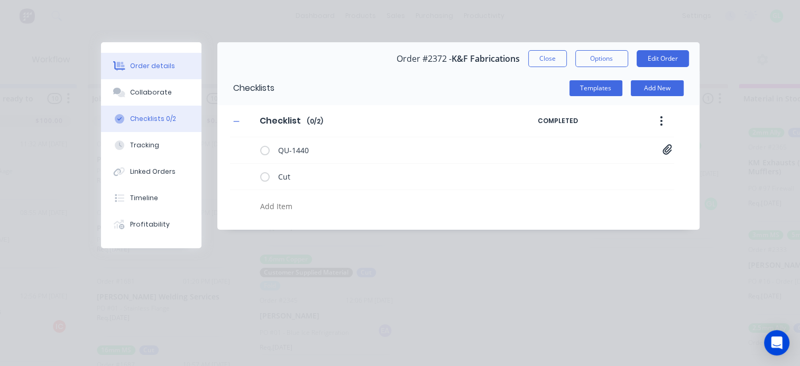
click at [154, 63] on div "Order details" at bounding box center [152, 66] width 45 height 10
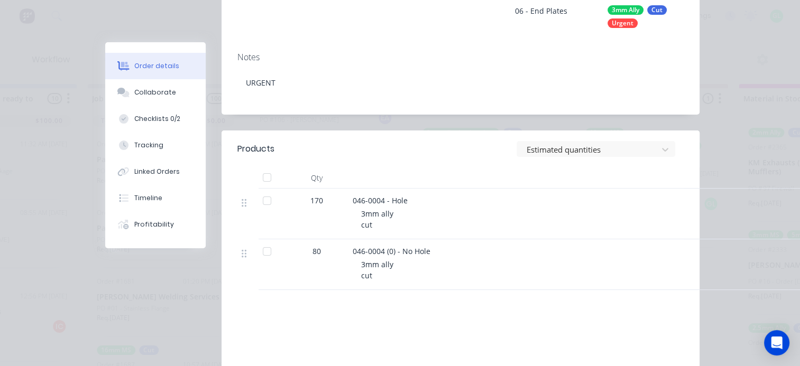
scroll to position [0, 0]
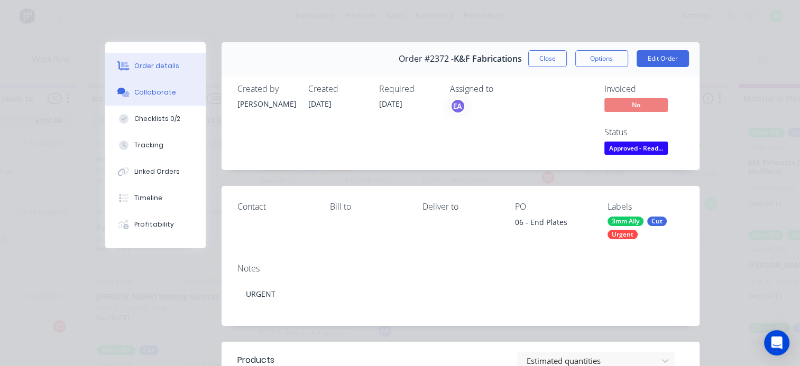
click at [156, 90] on div "Collaborate" at bounding box center [155, 93] width 42 height 10
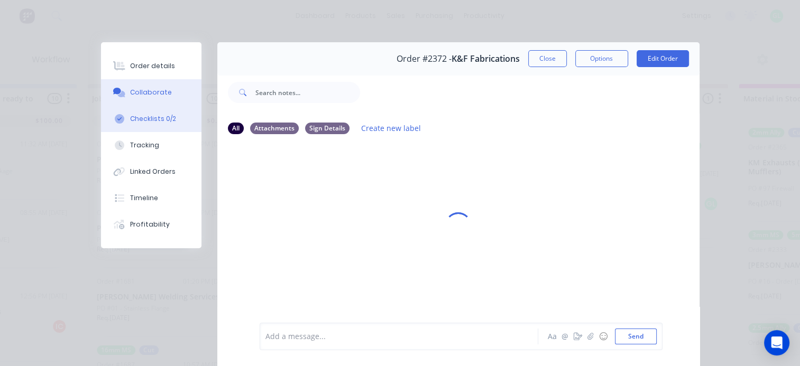
click at [153, 119] on div "Checklists 0/2" at bounding box center [153, 119] width 46 height 10
type textarea "x"
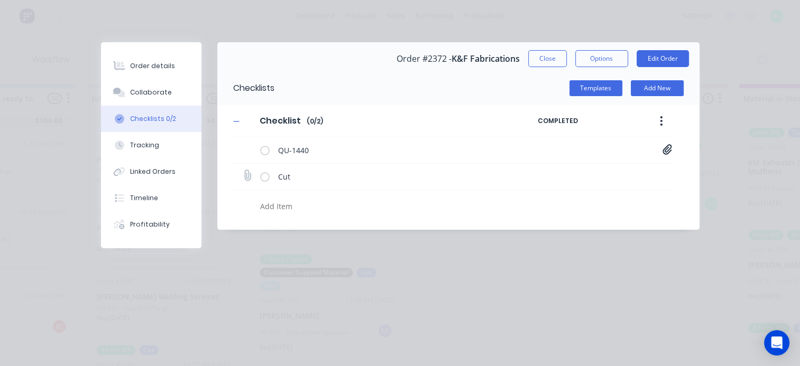
click at [244, 173] on icon at bounding box center [247, 176] width 14 height 14
click at [243, 171] on input "file" at bounding box center [243, 171] width 0 height 0
type input "C:\fakepath\046-0004 (0) PLATE - END-CAP - F BRKT.pdf"
click at [664, 173] on icon at bounding box center [667, 176] width 10 height 11
click at [574, 194] on link "046-0004 (0) PLATE - END-CAP - F BRKT.pdf" at bounding box center [582, 198] width 123 height 11
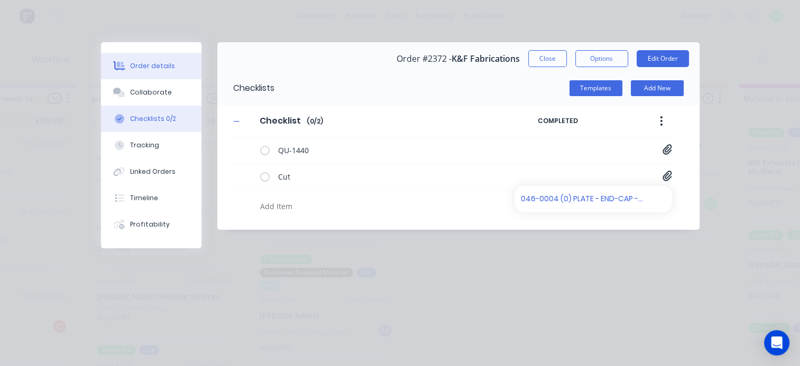
click at [156, 63] on div "Order details" at bounding box center [152, 66] width 45 height 10
type textarea "x"
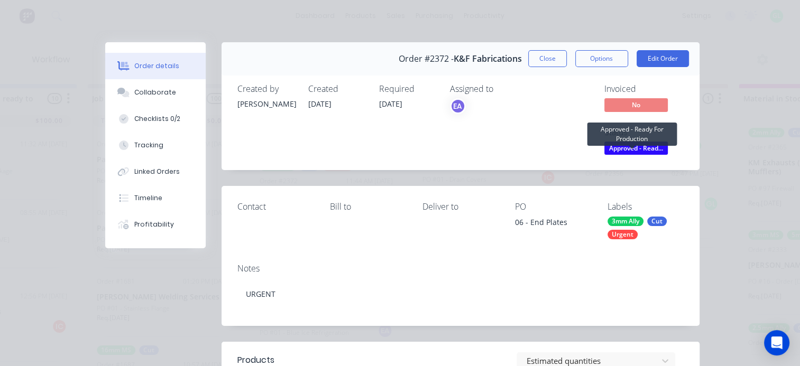
click at [624, 150] on span "Approved - Read..." at bounding box center [635, 148] width 63 height 13
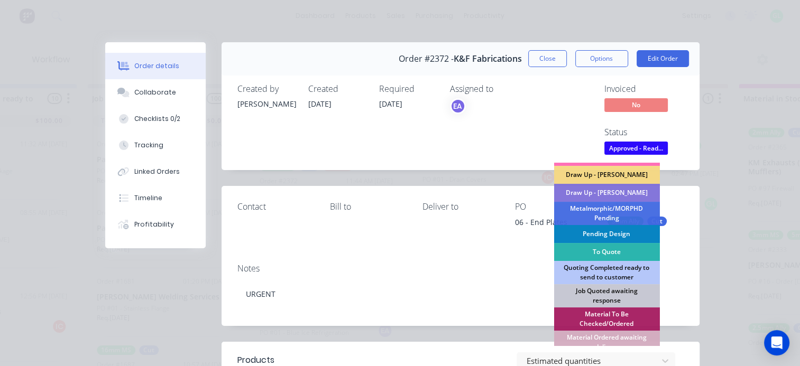
scroll to position [106, 0]
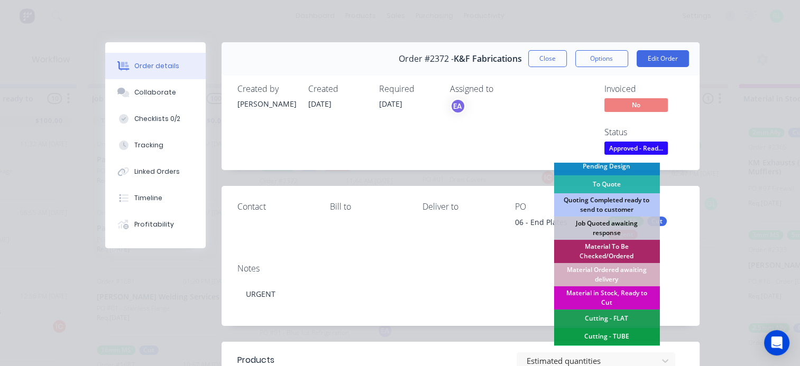
click at [603, 293] on div "Material in Stock, Ready to Cut" at bounding box center [606, 297] width 106 height 23
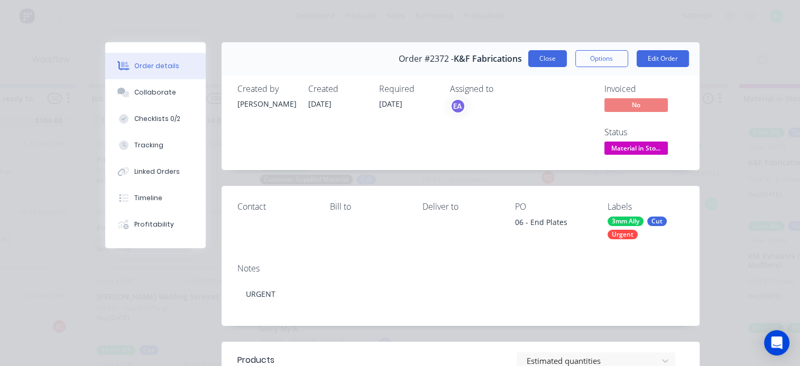
click at [546, 60] on button "Close" at bounding box center [547, 58] width 39 height 17
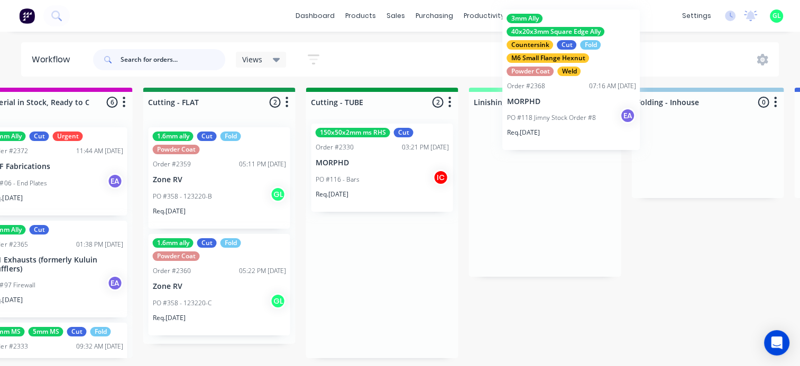
scroll to position [1, 1996]
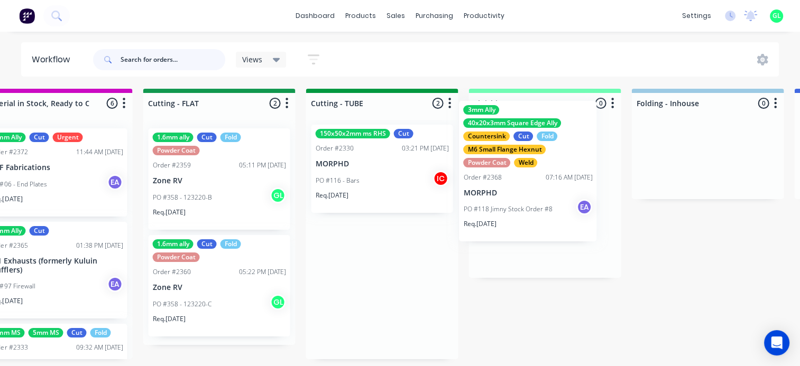
drag, startPoint x: 380, startPoint y: 329, endPoint x: 514, endPoint y: 227, distance: 167.8
click at [533, 220] on div "Submitted 16 Status colour #273444 hex #273444 Save Cancel Summaries Total orde…" at bounding box center [180, 230] width 4368 height 282
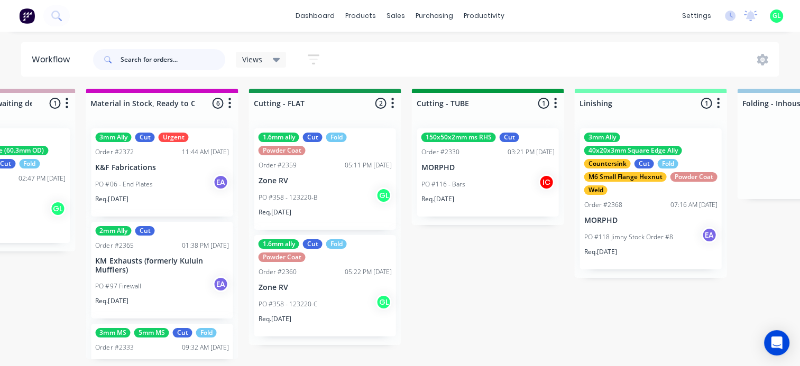
scroll to position [1, 1837]
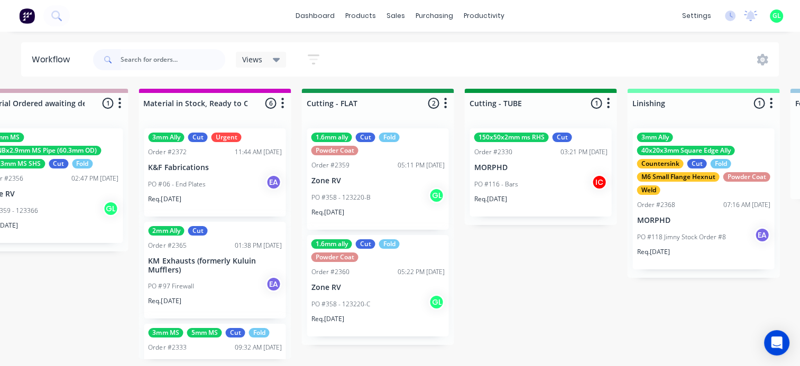
click at [389, 209] on div "Req. [DATE]" at bounding box center [377, 217] width 133 height 18
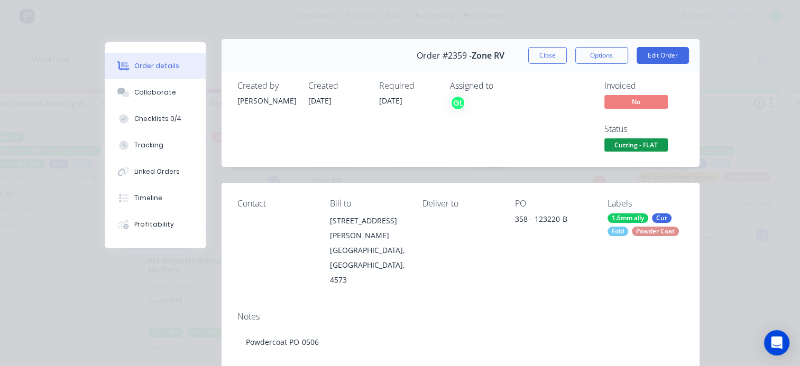
scroll to position [0, 0]
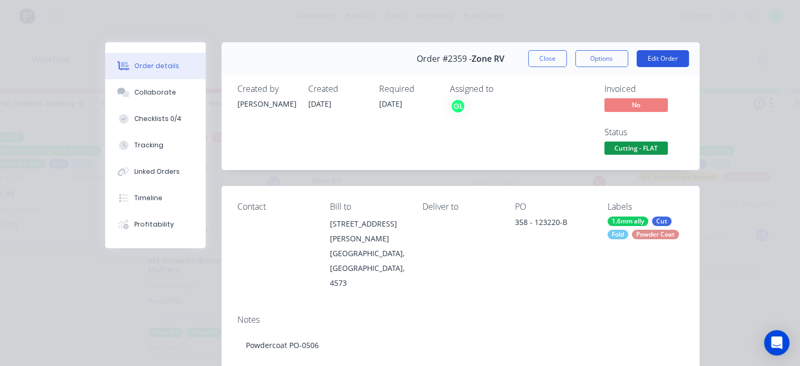
click at [662, 59] on button "Edit Order" at bounding box center [662, 58] width 52 height 17
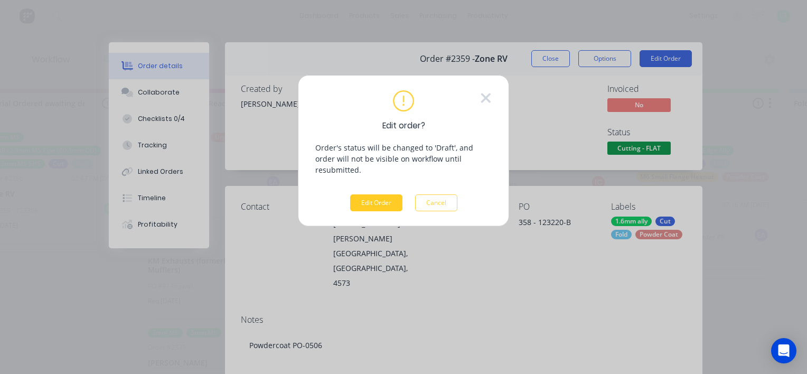
click at [366, 194] on button "Edit Order" at bounding box center [376, 202] width 52 height 17
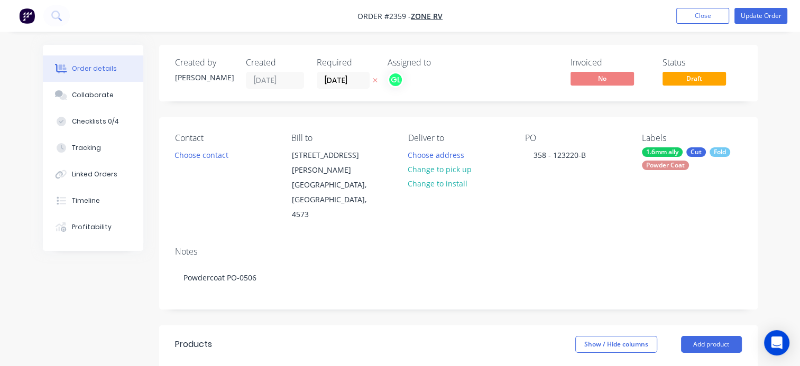
click at [670, 164] on div "Powder Coat" at bounding box center [665, 166] width 47 height 10
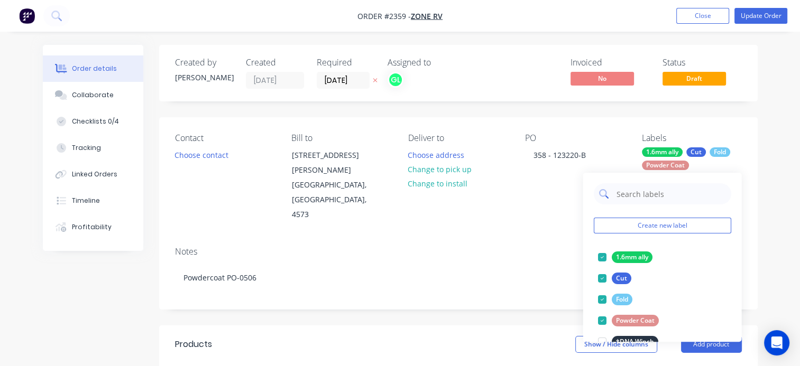
click at [635, 198] on input "text" at bounding box center [670, 193] width 110 height 21
type input "urg"
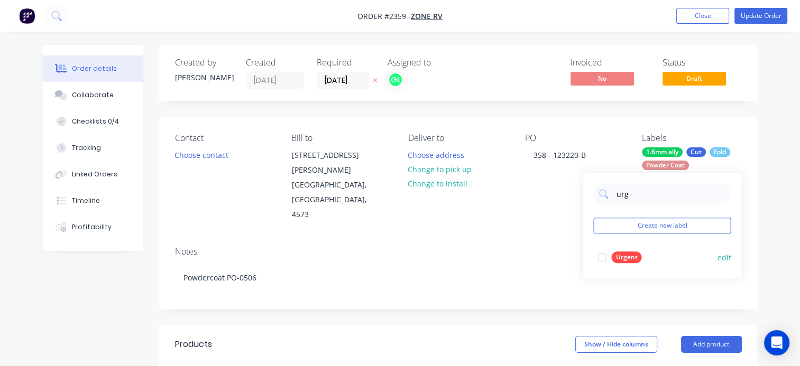
click at [602, 259] on div at bounding box center [601, 257] width 21 height 21
click at [497, 238] on div "Notes Powdercoat PO-0506" at bounding box center [458, 273] width 598 height 71
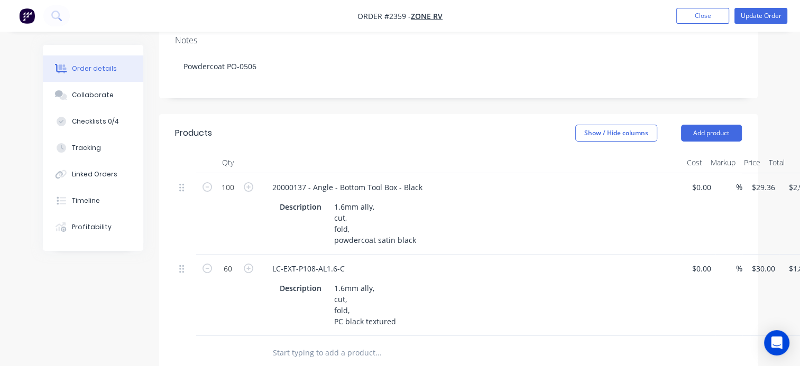
scroll to position [211, 53]
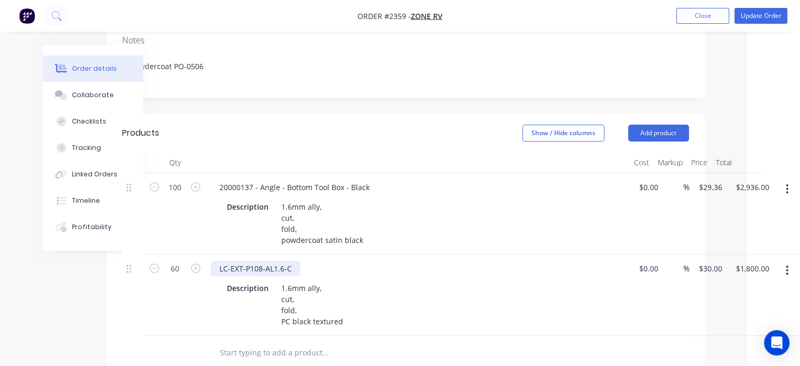
click at [258, 261] on div "LC-EXT-P108-AL1.6-C" at bounding box center [255, 268] width 89 height 15
copy div "LC-EXT-P108-AL1.6-C"
click at [791, 261] on button "button" at bounding box center [786, 270] width 25 height 19
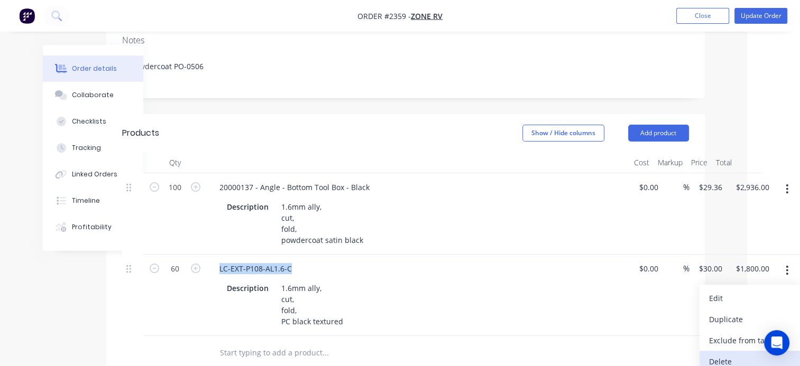
click at [720, 354] on div "Delete" at bounding box center [749, 361] width 81 height 15
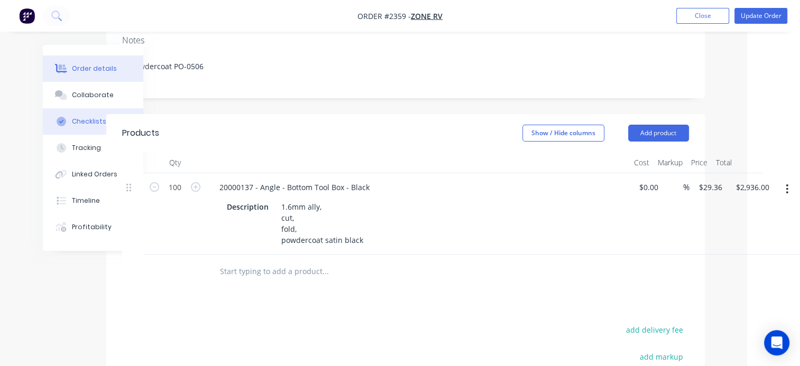
click at [81, 119] on div "Checklists 0/4" at bounding box center [95, 122] width 47 height 10
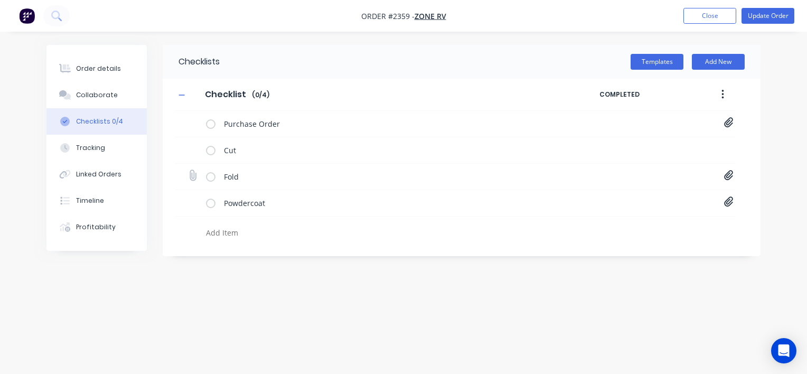
click at [729, 175] on icon at bounding box center [729, 175] width 10 height 11
click at [720, 213] on icon at bounding box center [720, 215] width 7 height 7
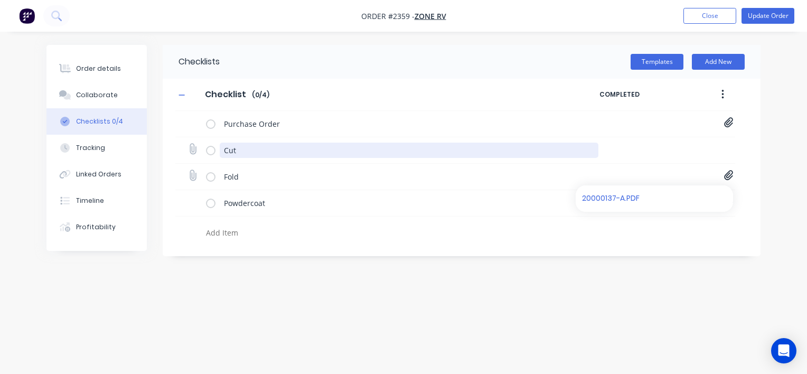
click at [336, 154] on textarea "Cut" at bounding box center [409, 150] width 379 height 15
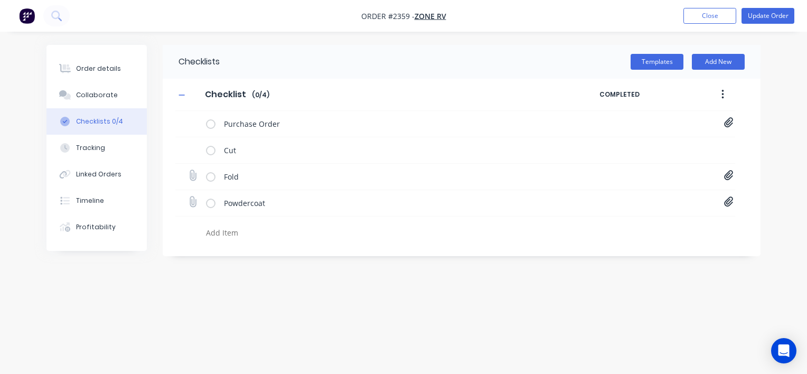
click at [730, 205] on icon at bounding box center [728, 202] width 9 height 10
click at [395, 253] on div "Checklists Templates Add New Checklist Checklist Enter Checklist name ( 0 / 4 )…" at bounding box center [462, 150] width 598 height 211
click at [96, 68] on div "Order details" at bounding box center [98, 69] width 45 height 10
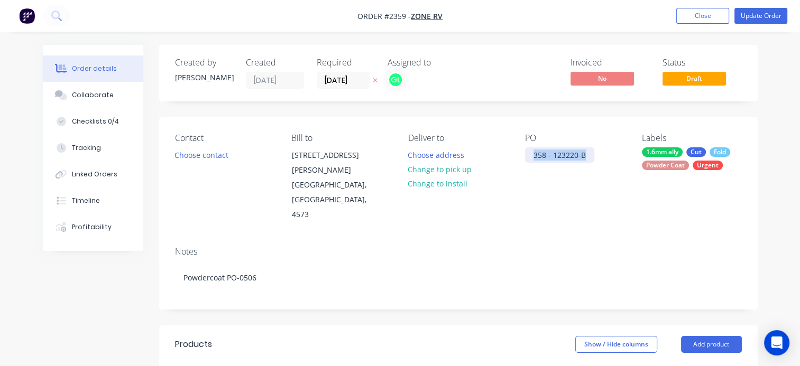
drag, startPoint x: 586, startPoint y: 158, endPoint x: 530, endPoint y: 155, distance: 55.6
click at [530, 155] on div "358 - 123220-B" at bounding box center [559, 154] width 69 height 15
copy div "358 - 123220-B"
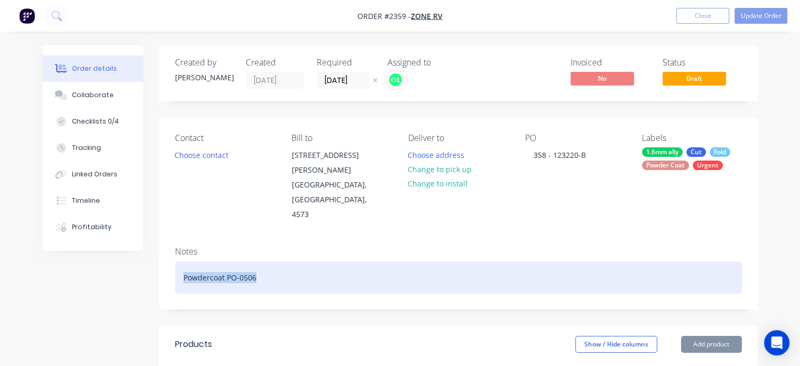
drag, startPoint x: 256, startPoint y: 249, endPoint x: 151, endPoint y: 250, distance: 105.2
copy div "Powdercoat PO-0506"
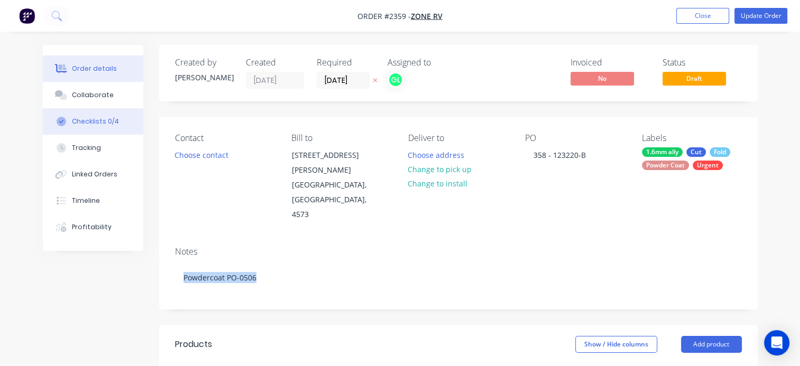
click at [91, 118] on div "Checklists 0/4" at bounding box center [95, 122] width 47 height 10
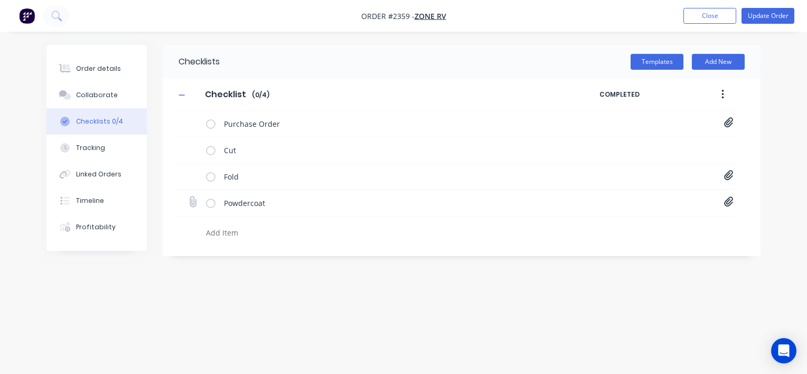
click at [727, 205] on icon at bounding box center [729, 202] width 10 height 11
click at [717, 224] on icon at bounding box center [720, 224] width 8 height 11
type textarea "x"
click at [197, 202] on icon at bounding box center [192, 202] width 14 height 14
click at [188, 197] on input "file" at bounding box center [188, 197] width 0 height 0
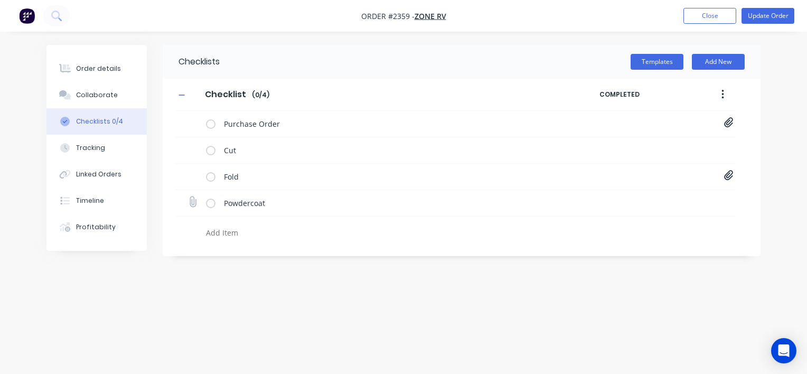
type input "C:\fakepath\Purchase Order PO0506.pdf"
click at [733, 124] on icon at bounding box center [729, 122] width 10 height 11
click at [609, 146] on link "PO-123220.pdf" at bounding box center [643, 146] width 123 height 11
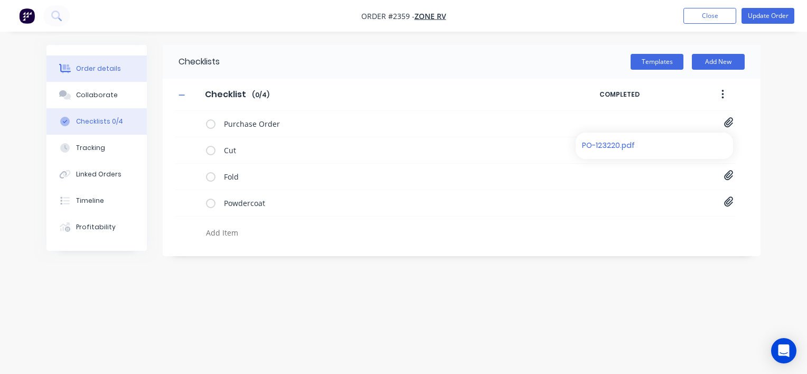
click at [106, 63] on button "Order details" at bounding box center [97, 68] width 100 height 26
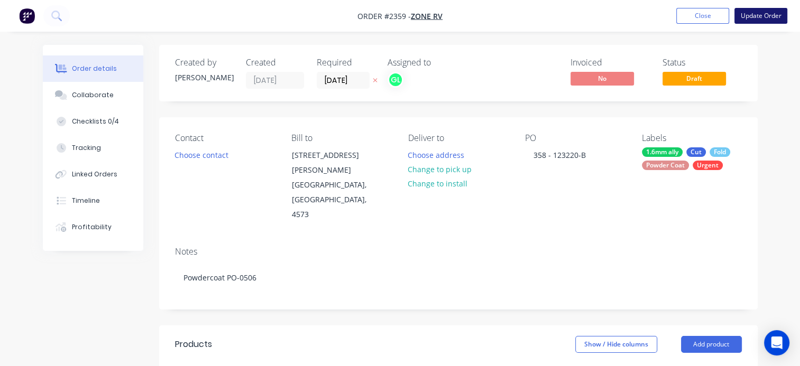
click at [763, 15] on button "Update Order" at bounding box center [760, 16] width 53 height 16
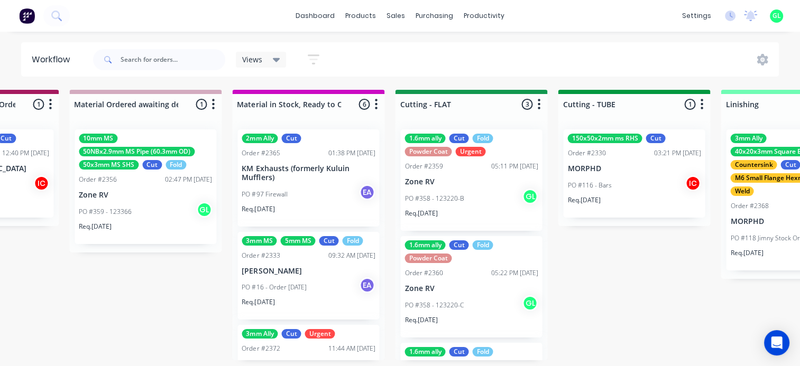
scroll to position [53, 0]
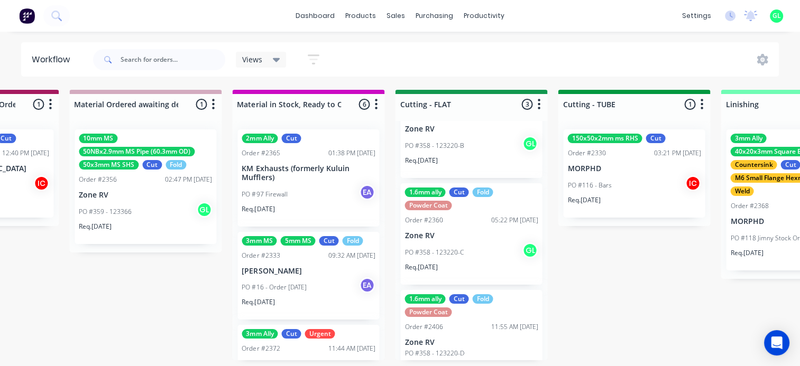
click at [463, 260] on div "PO #358 - 123220-C GL" at bounding box center [470, 253] width 133 height 20
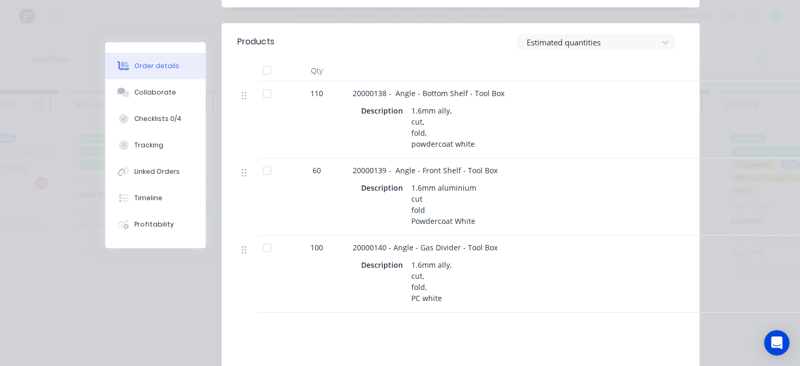
scroll to position [0, 0]
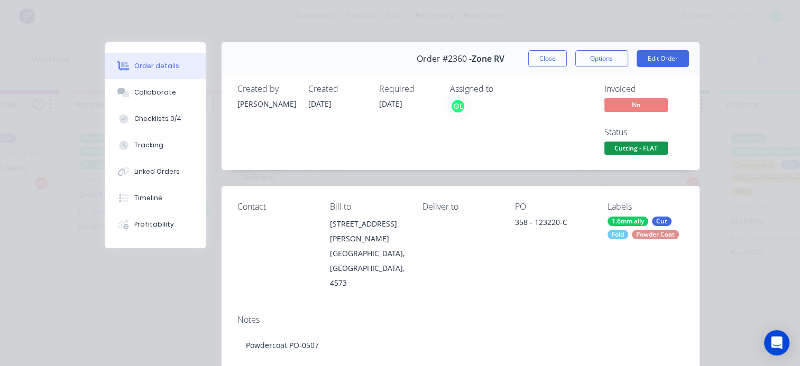
click at [546, 57] on button "Close" at bounding box center [547, 58] width 39 height 17
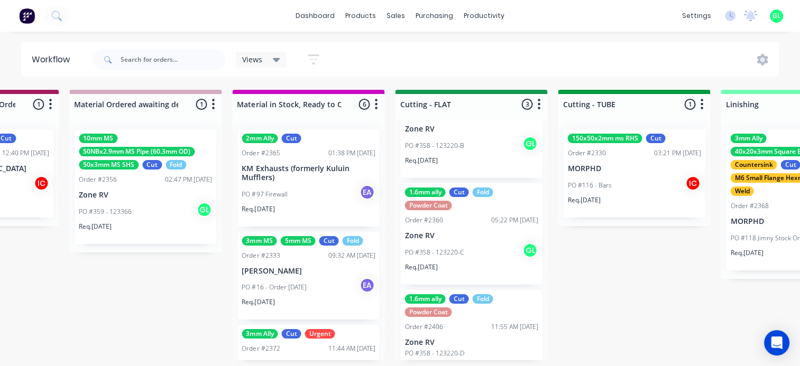
click at [447, 156] on div "Req. [DATE]" at bounding box center [470, 165] width 133 height 18
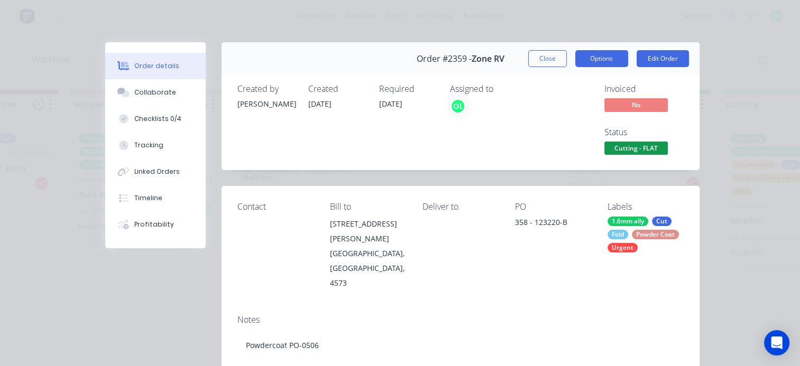
click at [592, 50] on button "Options" at bounding box center [601, 58] width 53 height 17
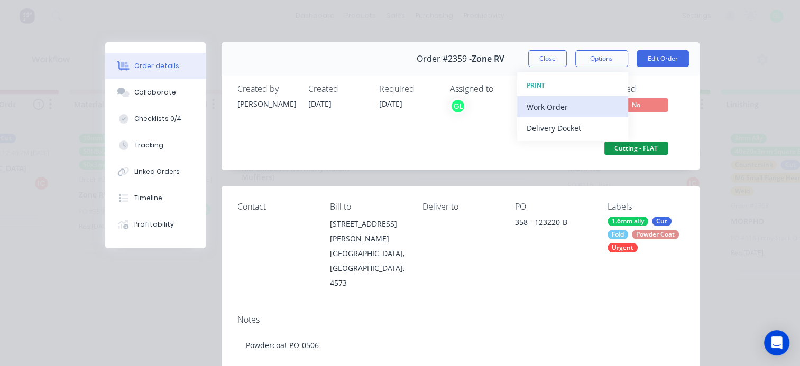
click at [568, 101] on div "Work Order" at bounding box center [572, 106] width 92 height 15
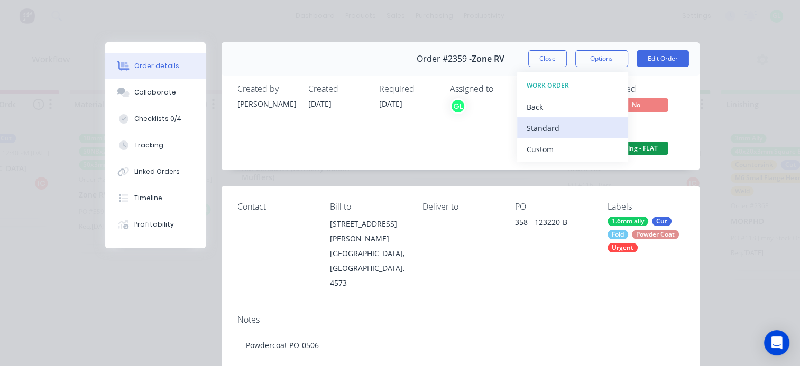
click at [551, 123] on div "Standard" at bounding box center [572, 127] width 92 height 15
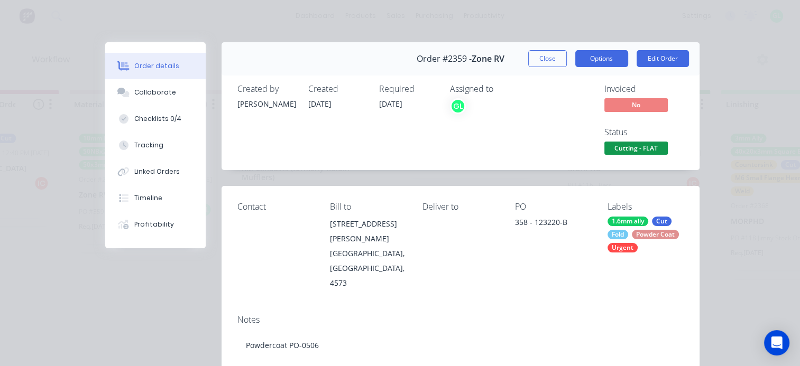
click at [594, 55] on button "Options" at bounding box center [601, 58] width 53 height 17
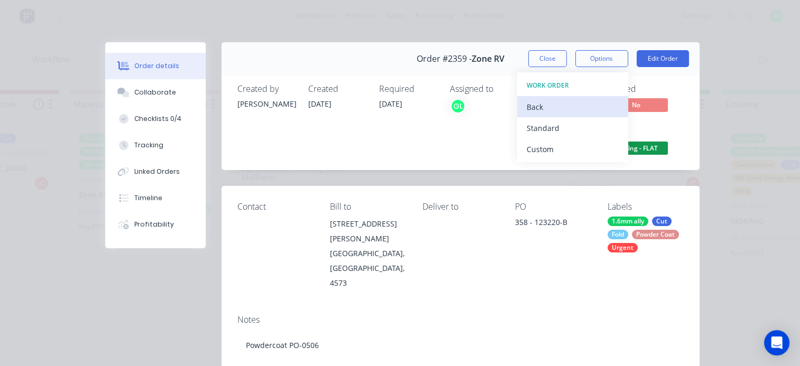
click at [539, 107] on div "Back" at bounding box center [572, 106] width 92 height 15
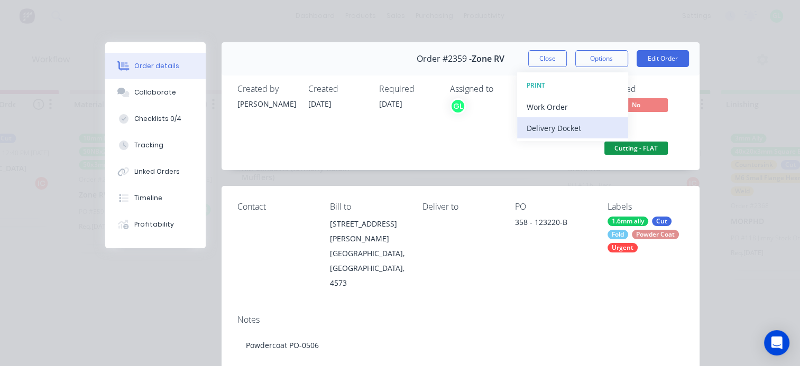
click at [551, 129] on div "Delivery Docket" at bounding box center [572, 127] width 92 height 15
click at [550, 129] on div "Standard" at bounding box center [572, 127] width 92 height 15
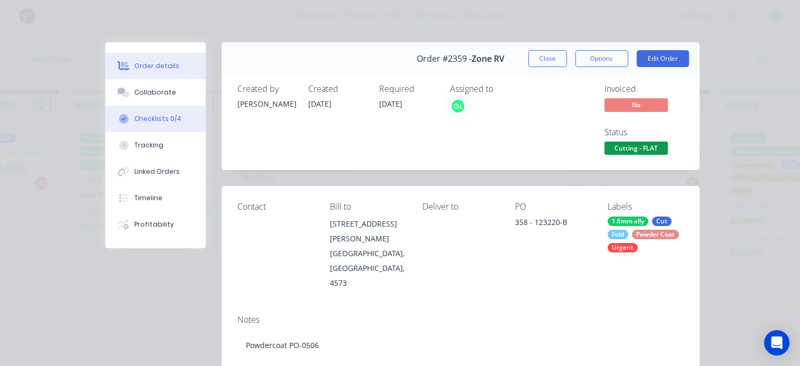
click at [158, 116] on div "Checklists 0/4" at bounding box center [157, 119] width 47 height 10
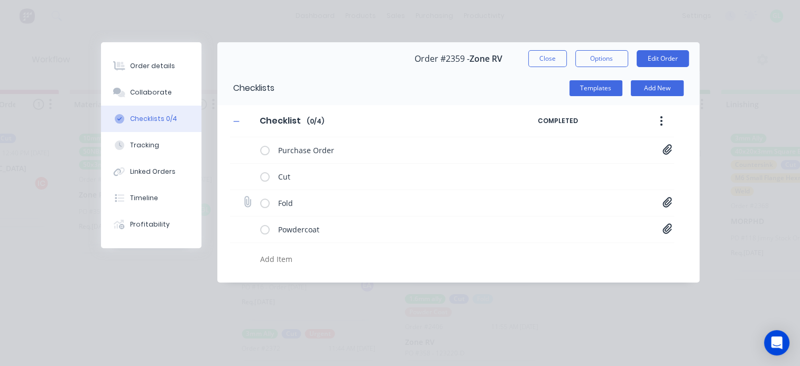
click at [664, 198] on icon at bounding box center [667, 202] width 10 height 11
click at [544, 226] on link "20000137-A.PDF" at bounding box center [582, 225] width 123 height 11
click at [546, 56] on button "Close" at bounding box center [547, 58] width 39 height 17
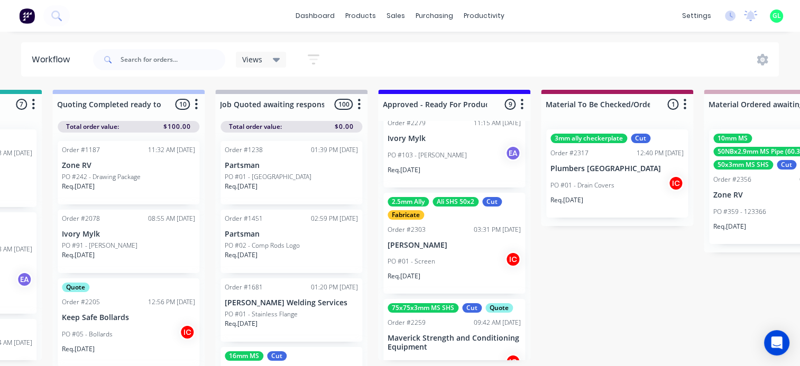
scroll to position [159, 0]
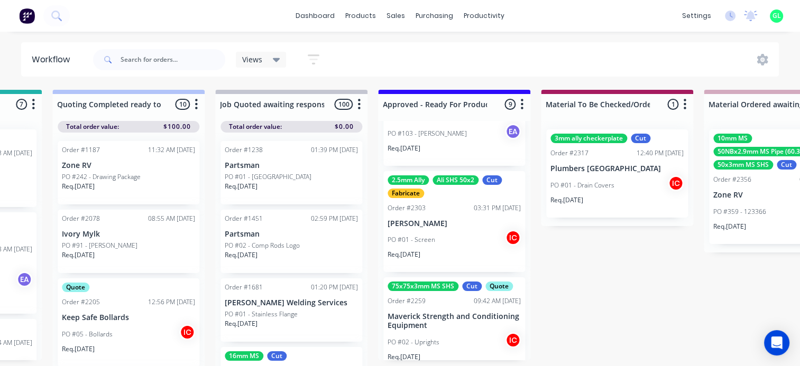
click at [446, 243] on div "PO #01 - Screen IC" at bounding box center [453, 240] width 133 height 20
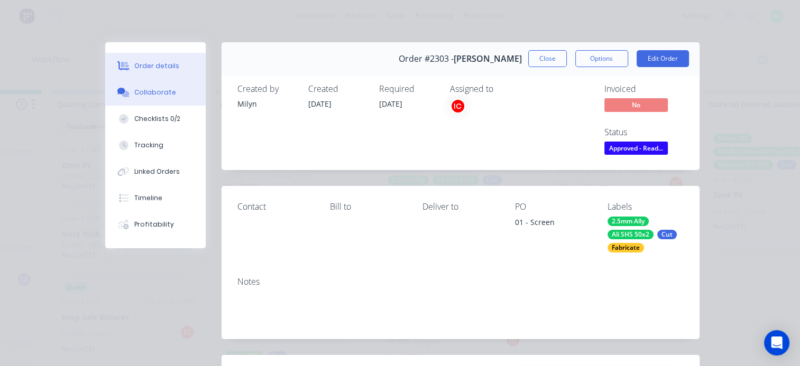
click at [165, 92] on div "Collaborate" at bounding box center [155, 93] width 42 height 10
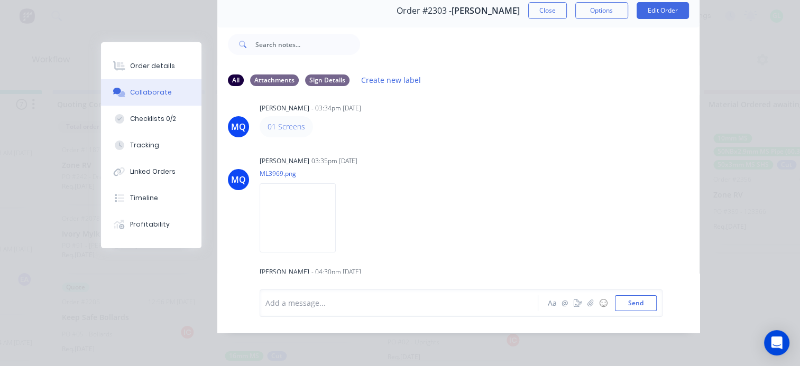
scroll to position [0, 0]
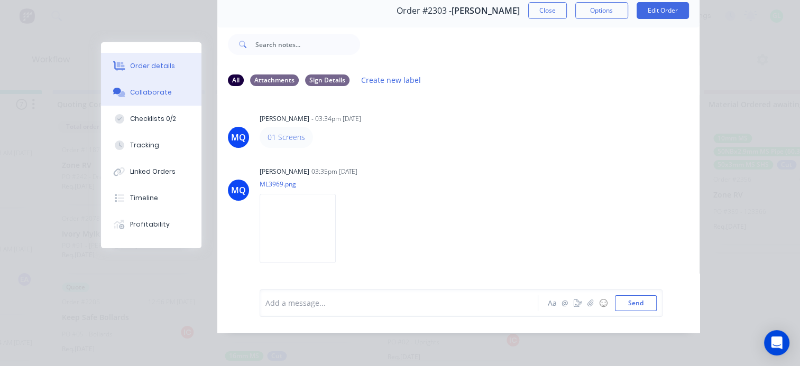
drag, startPoint x: 154, startPoint y: 69, endPoint x: 170, endPoint y: 74, distance: 16.7
click at [154, 69] on div "Order details" at bounding box center [152, 66] width 45 height 10
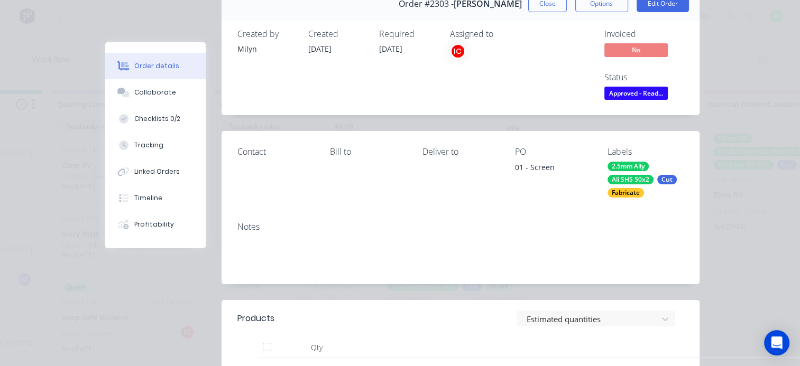
drag, startPoint x: 537, startPoint y: 5, endPoint x: 518, endPoint y: 154, distance: 150.3
click at [538, 5] on button "Close" at bounding box center [547, 3] width 39 height 17
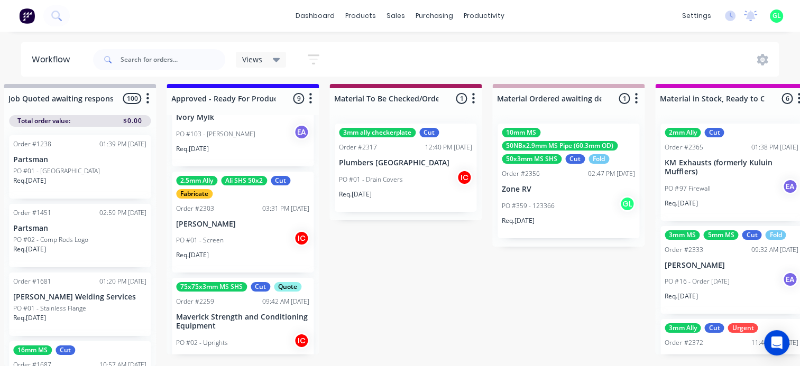
scroll to position [152, 0]
click at [236, 231] on div "PO #01 - Screen IC" at bounding box center [242, 241] width 133 height 20
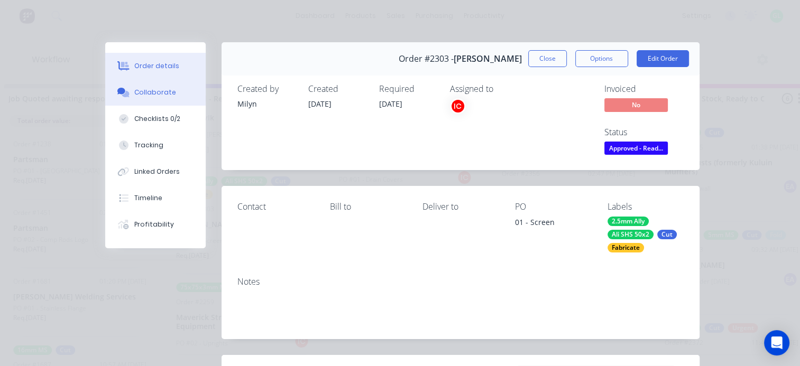
click at [154, 96] on div "Collaborate" at bounding box center [155, 93] width 42 height 10
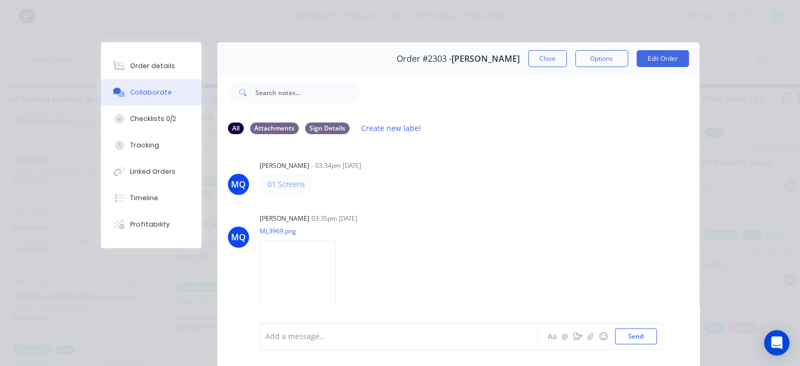
scroll to position [0, 0]
click at [540, 58] on button "Close" at bounding box center [547, 58] width 39 height 17
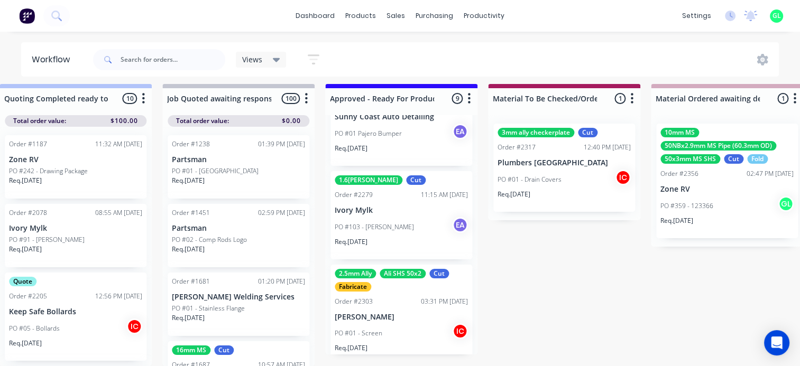
scroll to position [106, 0]
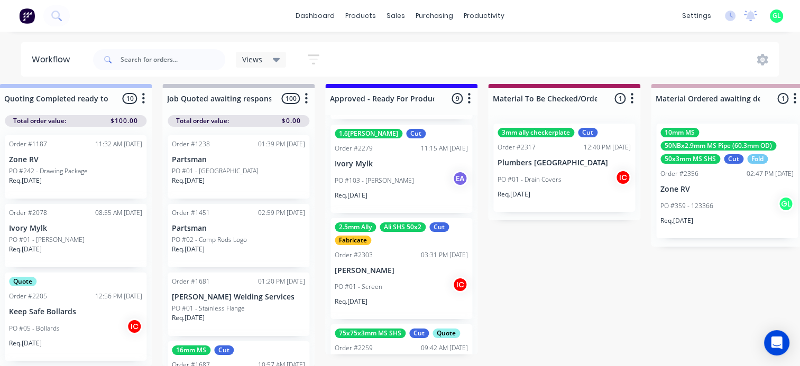
click at [363, 282] on p "PO #01 - Screen" at bounding box center [358, 287] width 48 height 10
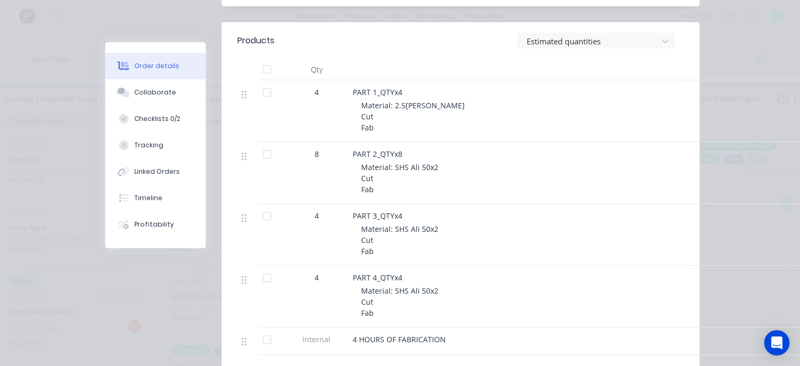
scroll to position [317, 0]
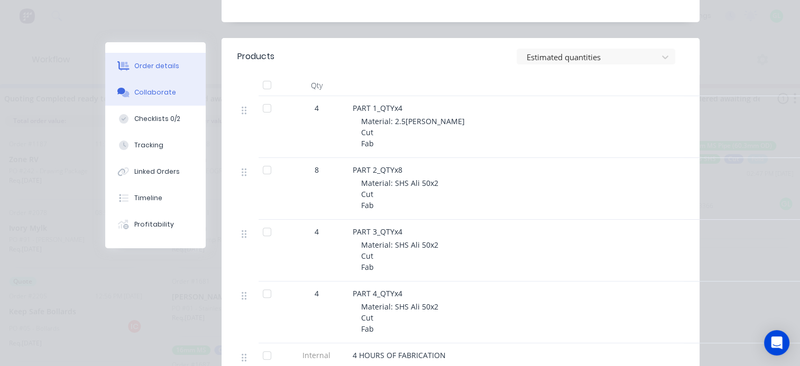
click at [176, 95] on button "Collaborate" at bounding box center [155, 92] width 100 height 26
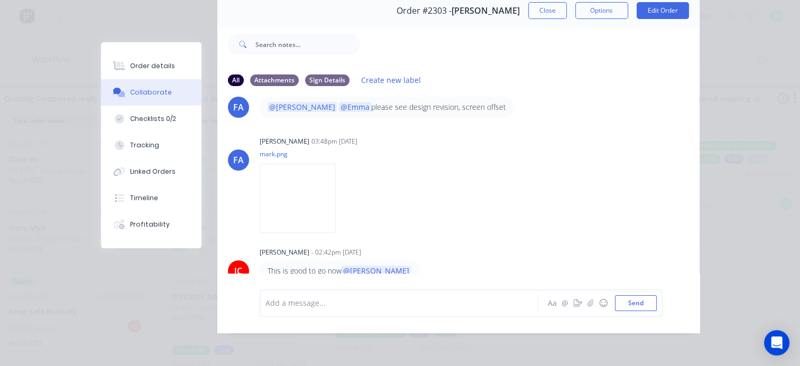
scroll to position [55, 0]
click at [330, 209] on img at bounding box center [297, 198] width 76 height 69
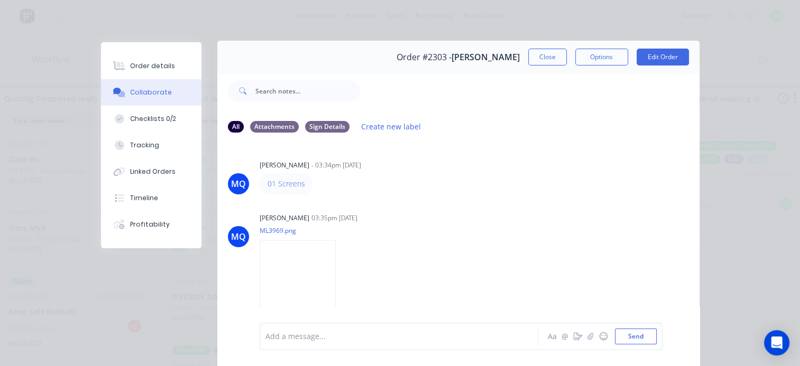
scroll to position [0, 0]
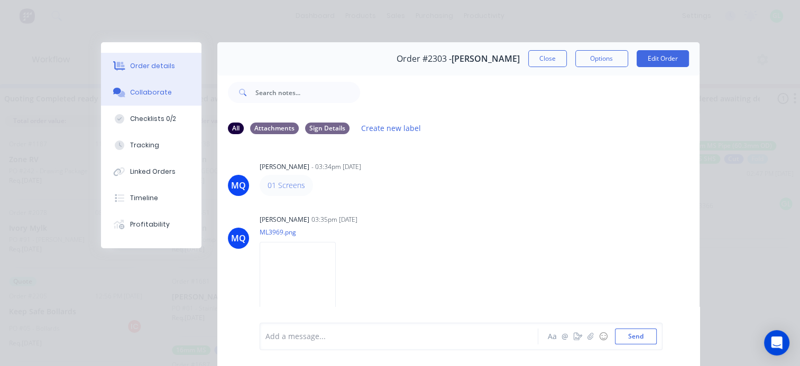
click at [148, 59] on button "Order details" at bounding box center [151, 66] width 100 height 26
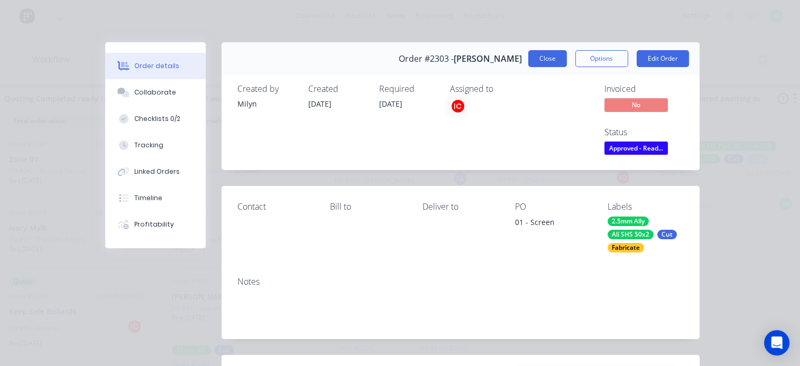
click at [537, 61] on button "Close" at bounding box center [547, 58] width 39 height 17
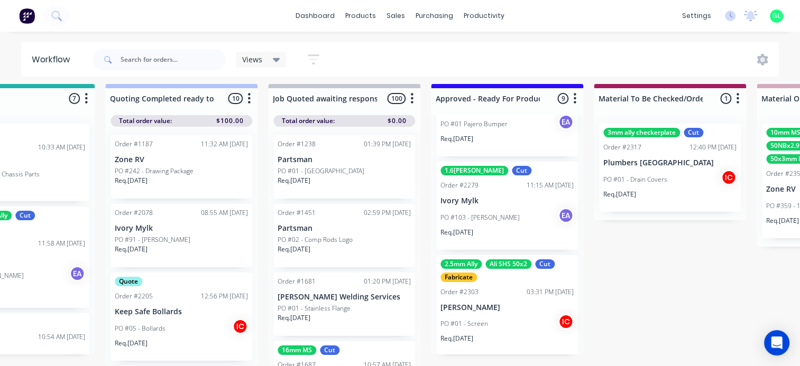
scroll to position [46, 0]
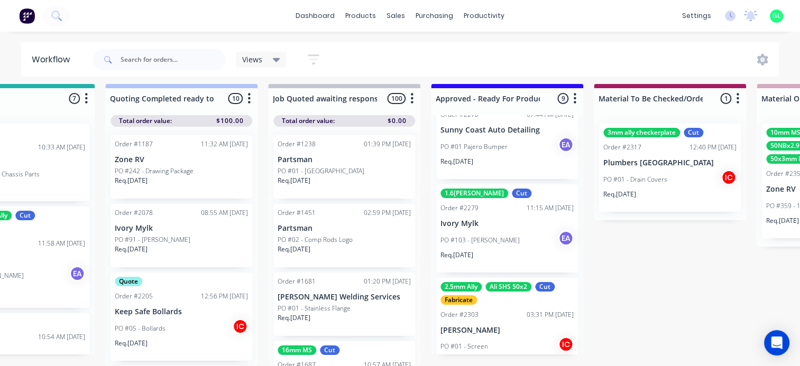
click at [488, 337] on div "PO #01 - Screen IC" at bounding box center [506, 347] width 133 height 20
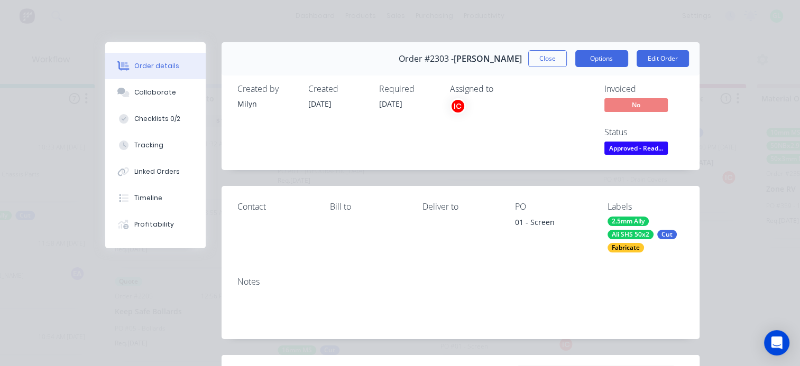
click at [600, 60] on button "Options" at bounding box center [601, 58] width 53 height 17
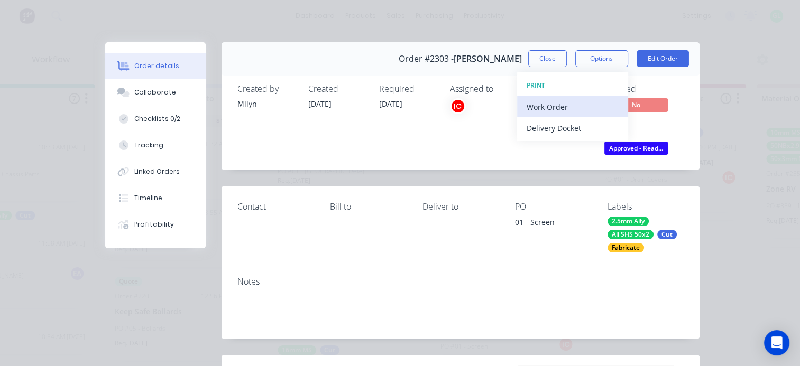
click at [543, 107] on div "Work Order" at bounding box center [572, 106] width 92 height 15
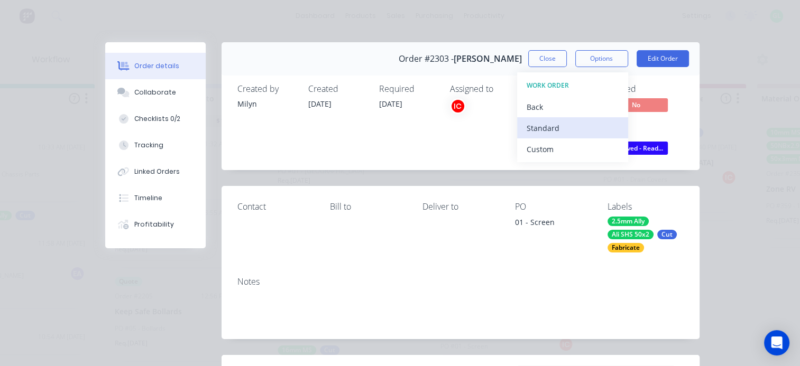
click at [560, 123] on div "Standard" at bounding box center [572, 127] width 92 height 15
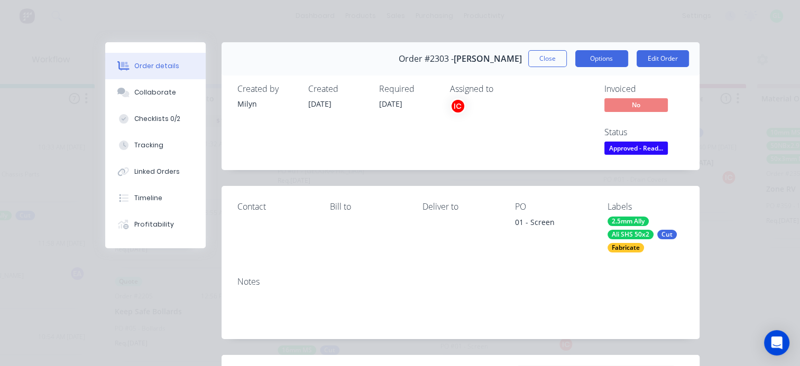
click at [590, 61] on button "Options" at bounding box center [601, 58] width 53 height 17
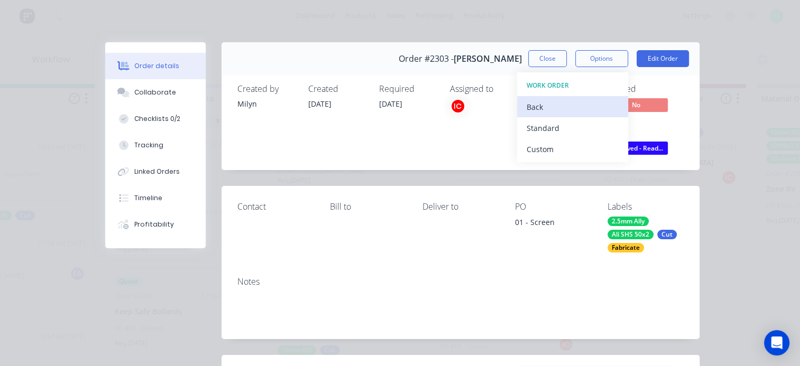
click at [552, 99] on div "Back" at bounding box center [572, 106] width 92 height 15
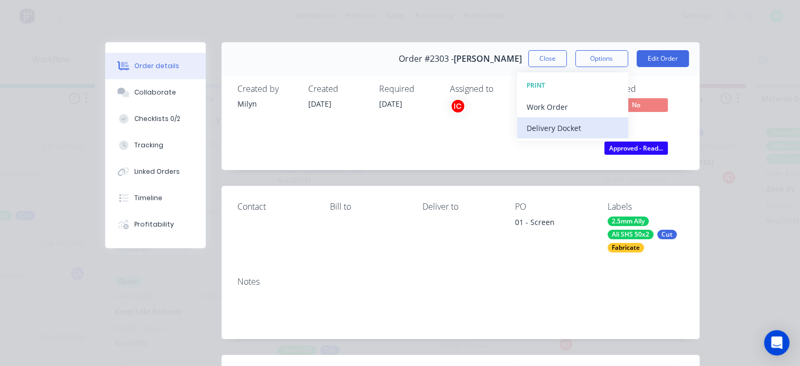
click at [551, 127] on div "Delivery Docket" at bounding box center [572, 127] width 92 height 15
click at [549, 129] on div "Standard" at bounding box center [572, 127] width 92 height 15
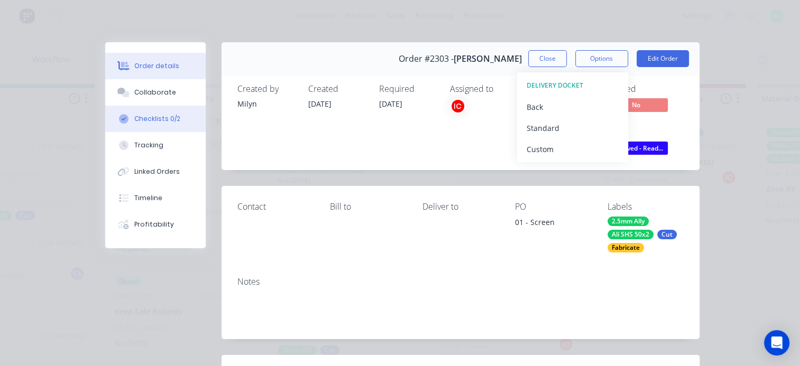
click at [154, 121] on div "Checklists 0/2" at bounding box center [157, 119] width 46 height 10
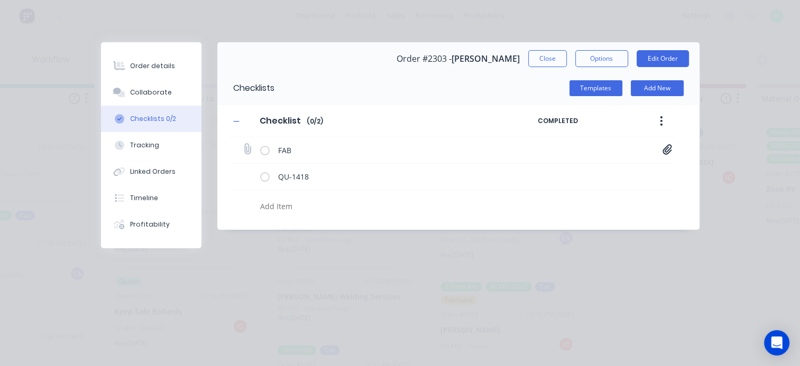
click at [669, 150] on icon at bounding box center [667, 149] width 10 height 11
click at [309, 209] on textarea at bounding box center [390, 206] width 268 height 15
type textarea "x"
type textarea "c"
type textarea "x"
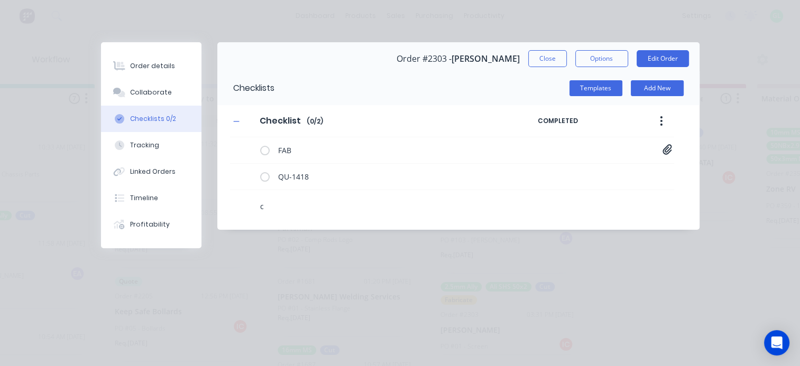
type textarea "cu"
type textarea "x"
type textarea "cut"
type textarea "x"
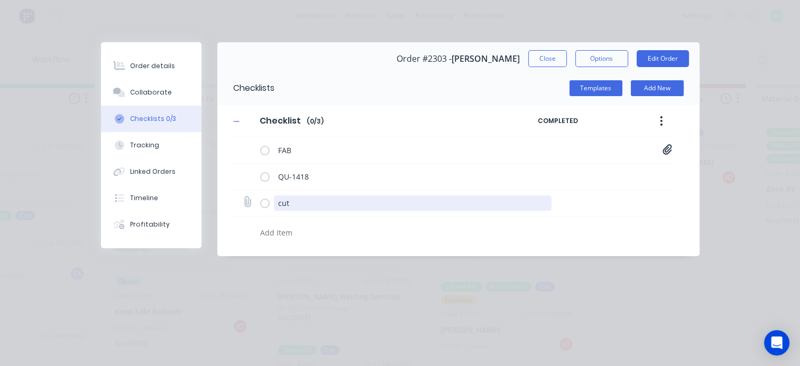
click at [306, 203] on textarea "cut" at bounding box center [412, 203] width 277 height 15
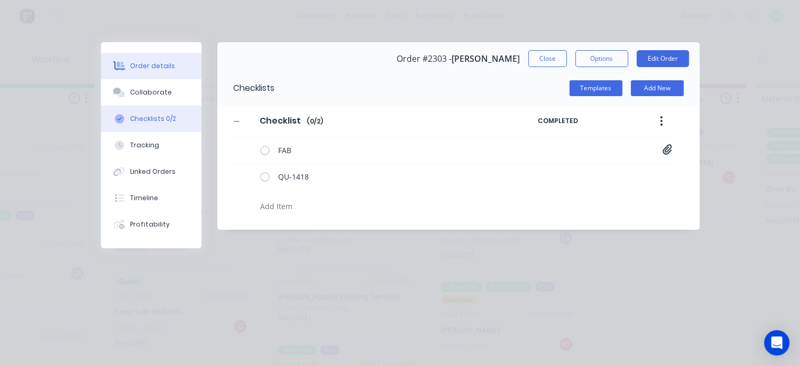
click at [146, 63] on div "Order details" at bounding box center [152, 66] width 45 height 10
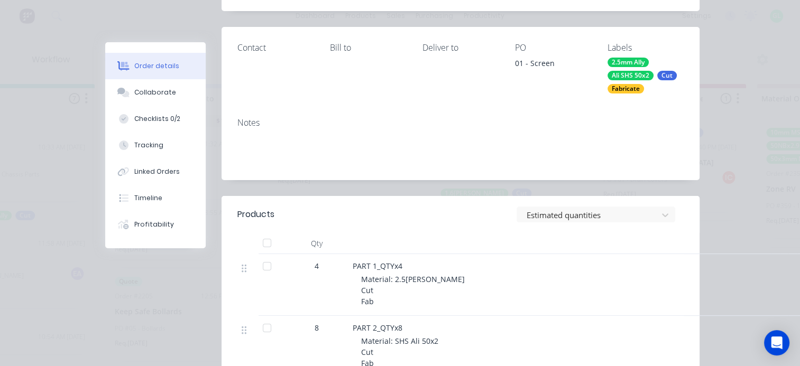
scroll to position [0, 0]
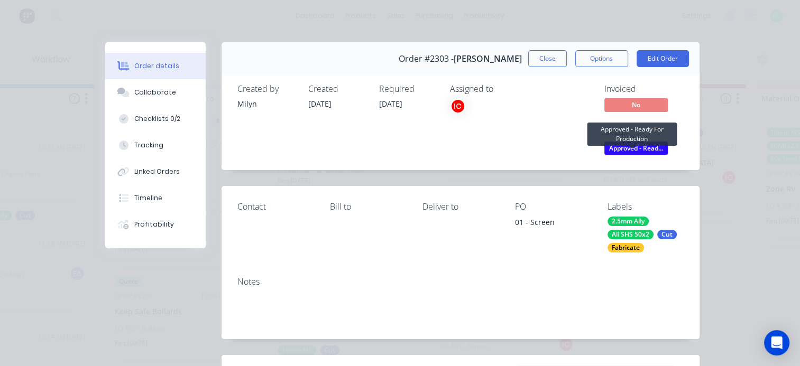
click at [631, 150] on span "Approved - Read..." at bounding box center [635, 148] width 63 height 13
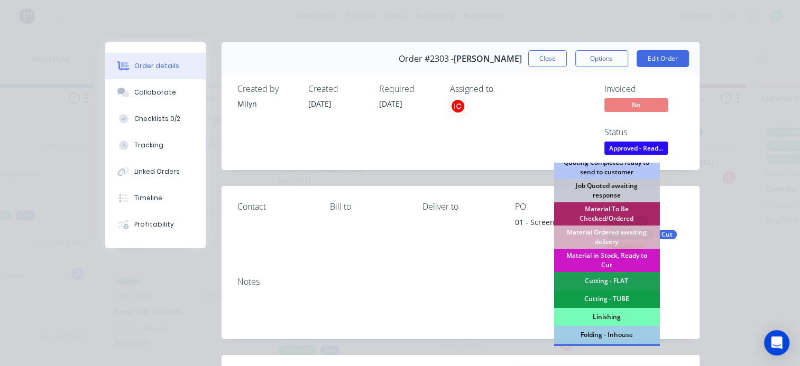
scroll to position [159, 0]
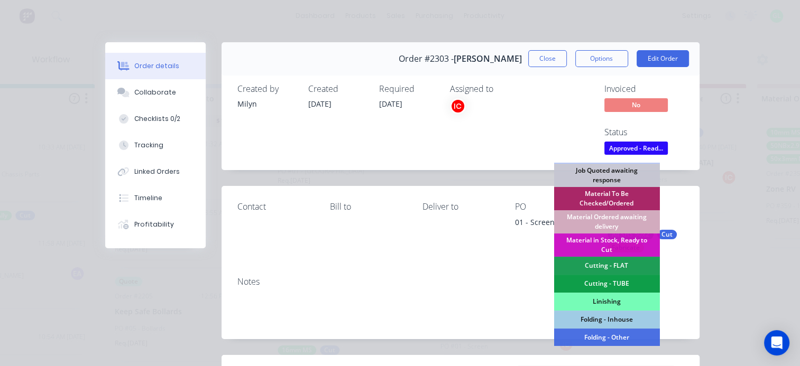
click at [607, 217] on div "Material Ordered awaiting delivery" at bounding box center [606, 221] width 106 height 23
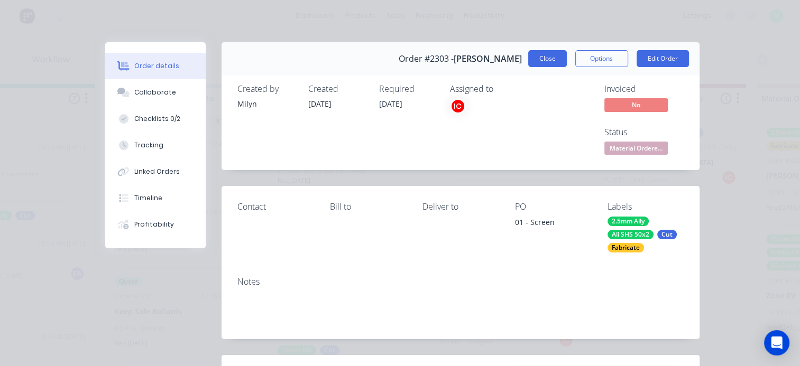
click at [542, 56] on button "Close" at bounding box center [547, 58] width 39 height 17
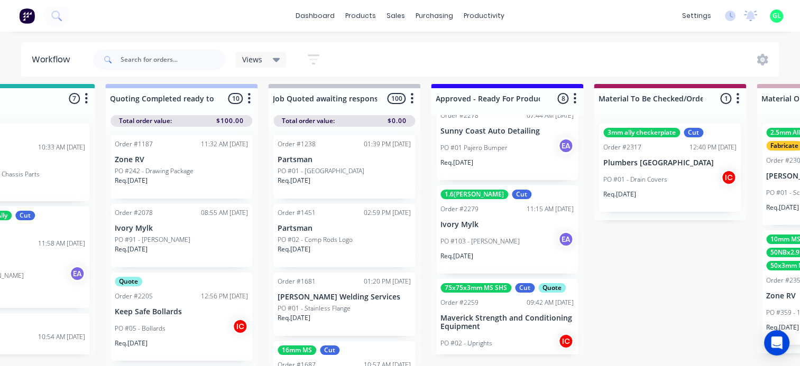
scroll to position [106, 0]
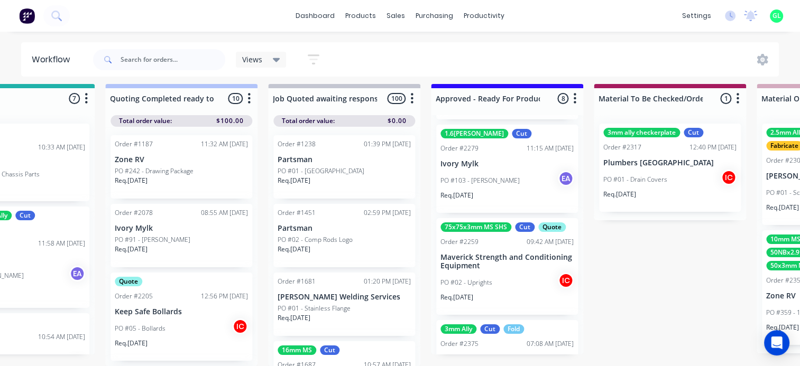
click at [492, 262] on p "Maverick Strength and Conditioning Equipment" at bounding box center [506, 262] width 133 height 18
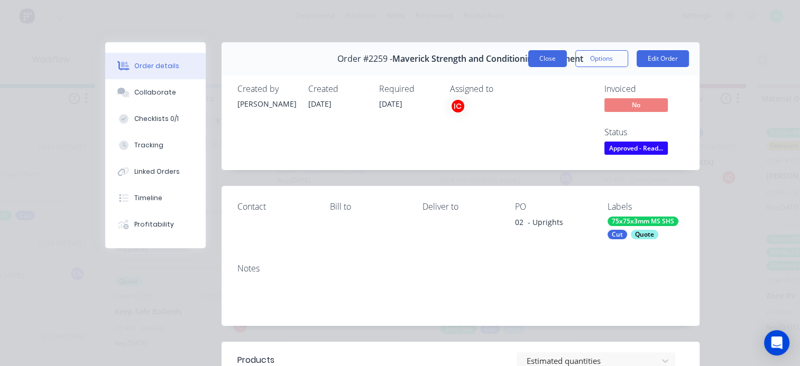
click at [540, 60] on button "Close" at bounding box center [547, 58] width 39 height 17
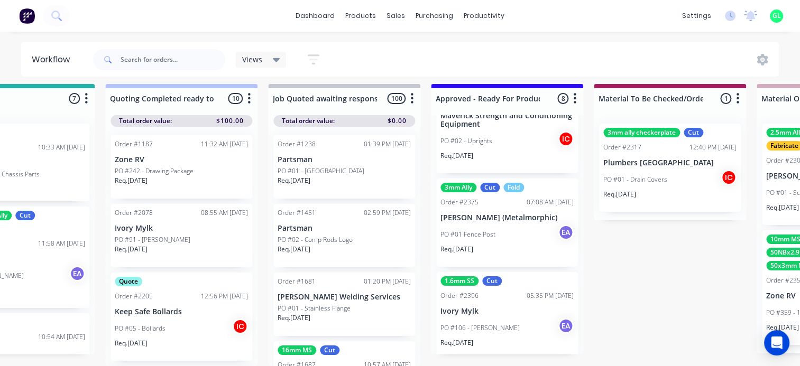
scroll to position [264, 0]
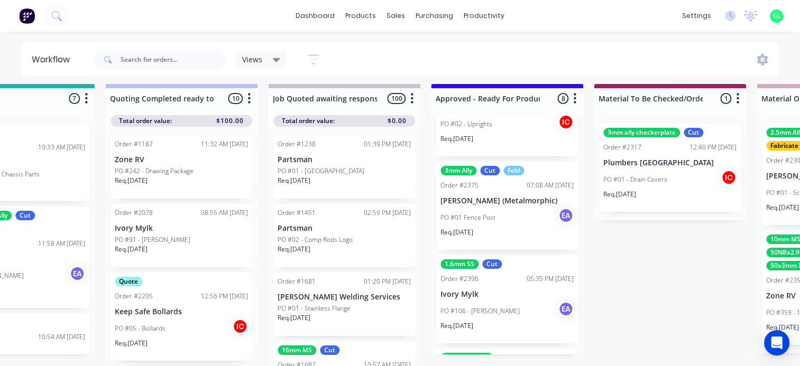
click at [499, 208] on div "PO #01 Fence Post EA" at bounding box center [506, 218] width 133 height 20
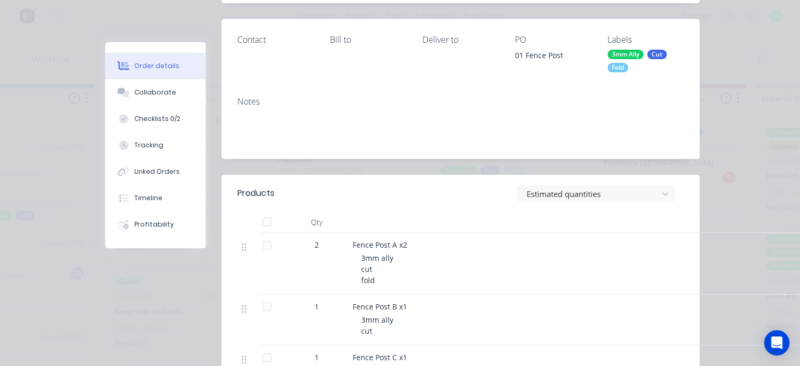
scroll to position [0, 0]
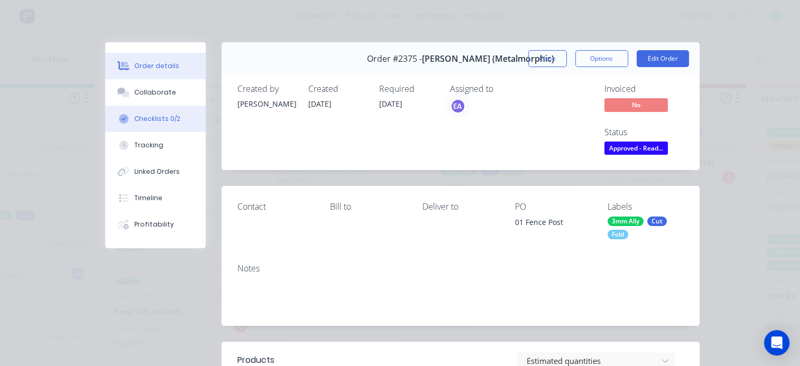
click at [156, 116] on div "Checklists 0/2" at bounding box center [157, 119] width 46 height 10
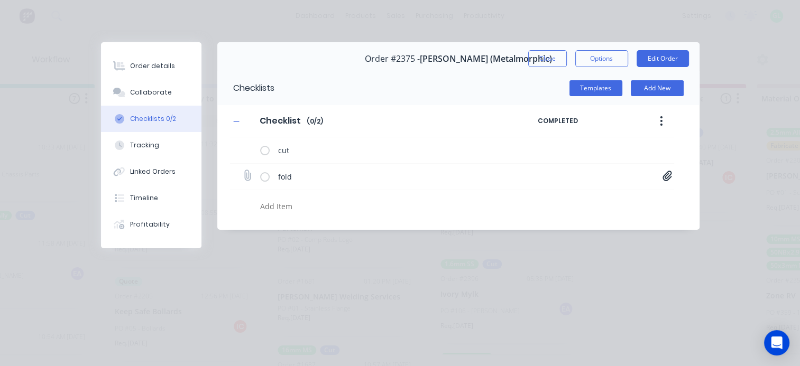
click at [663, 177] on icon at bounding box center [667, 176] width 10 height 11
click at [560, 199] on link "Fence Post[A].PDF" at bounding box center [582, 198] width 123 height 11
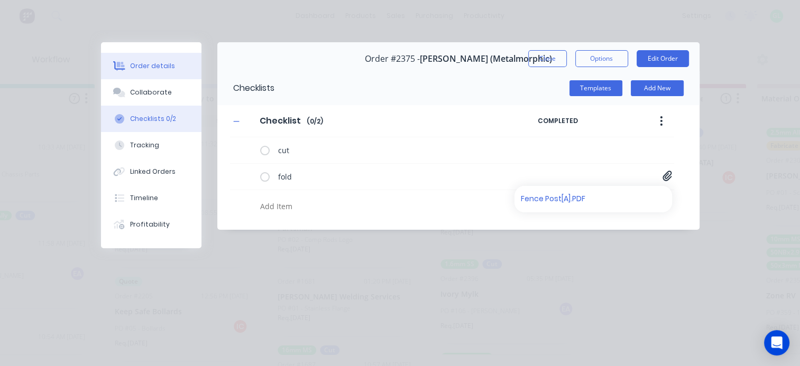
click at [151, 65] on div "Order details" at bounding box center [152, 66] width 45 height 10
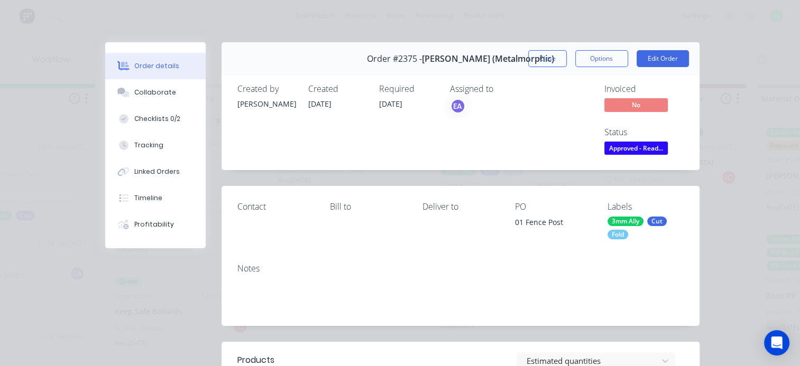
click at [624, 141] on div "Status Approved - Read..." at bounding box center [643, 142] width 79 height 31
click at [622, 145] on span "Approved - Read..." at bounding box center [635, 148] width 63 height 13
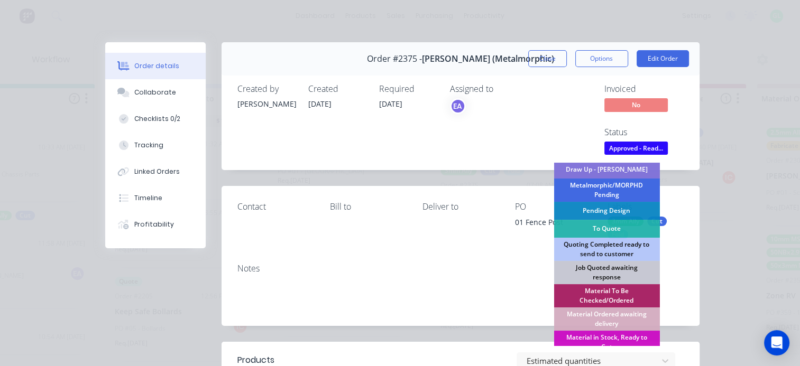
scroll to position [106, 0]
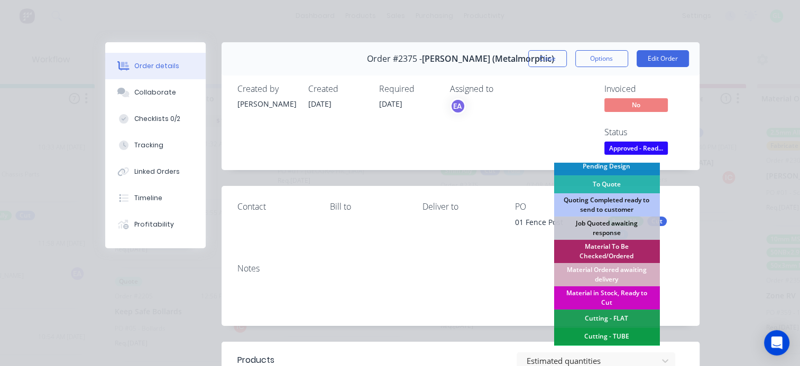
click at [605, 296] on div "Material in Stock, Ready to Cut" at bounding box center [606, 297] width 106 height 23
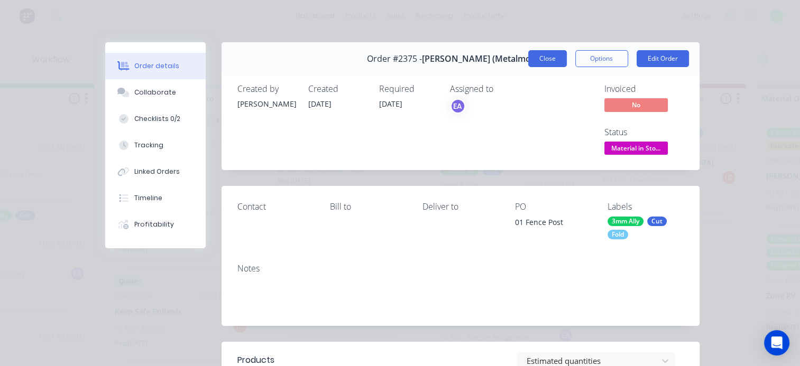
click at [547, 58] on button "Close" at bounding box center [547, 58] width 39 height 17
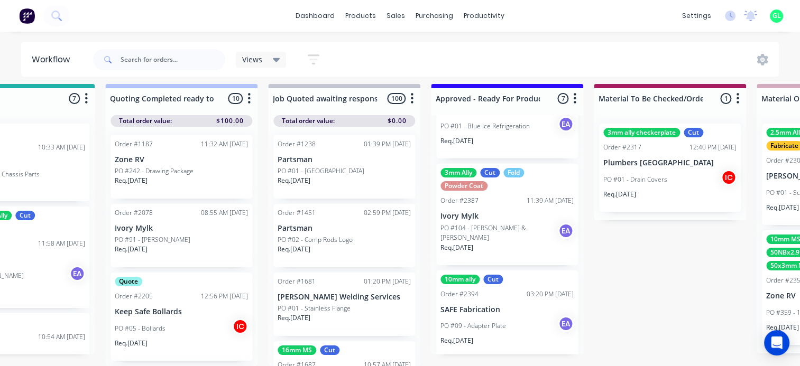
scroll to position [480, 0]
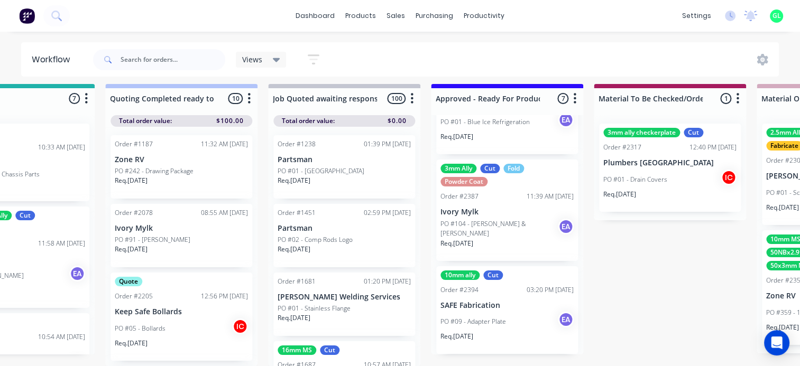
click at [506, 319] on div "PO #09 - Adapter Plate EA" at bounding box center [506, 322] width 133 height 20
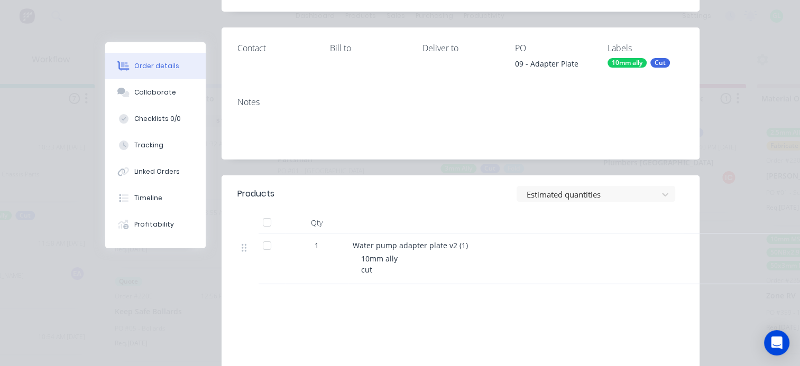
scroll to position [0, 0]
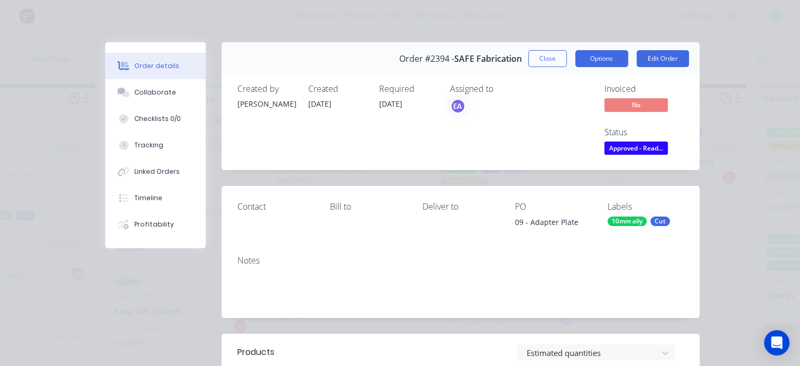
click at [594, 56] on button "Options" at bounding box center [601, 58] width 53 height 17
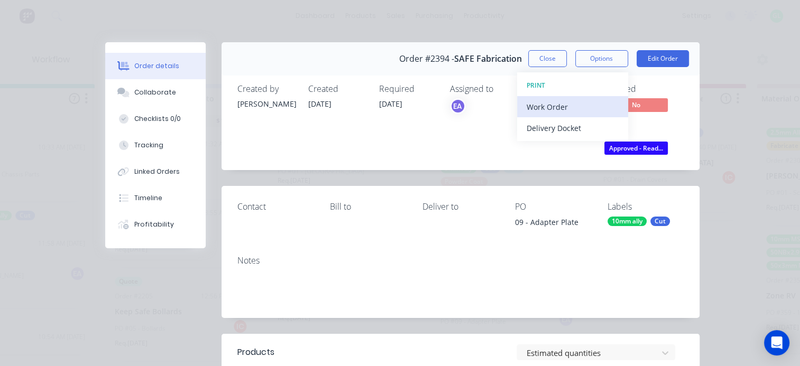
click at [563, 103] on div "Work Order" at bounding box center [572, 106] width 92 height 15
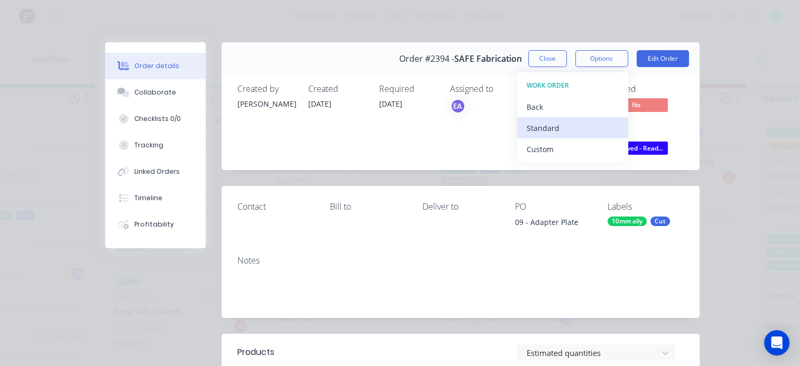
click at [541, 132] on div "Standard" at bounding box center [572, 127] width 92 height 15
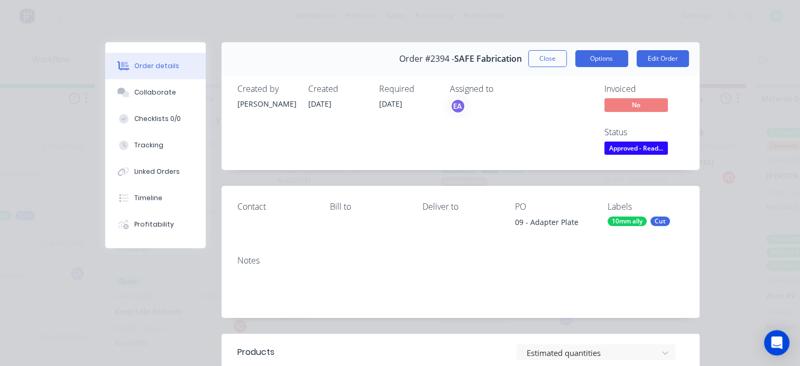
click at [589, 53] on button "Options" at bounding box center [601, 58] width 53 height 17
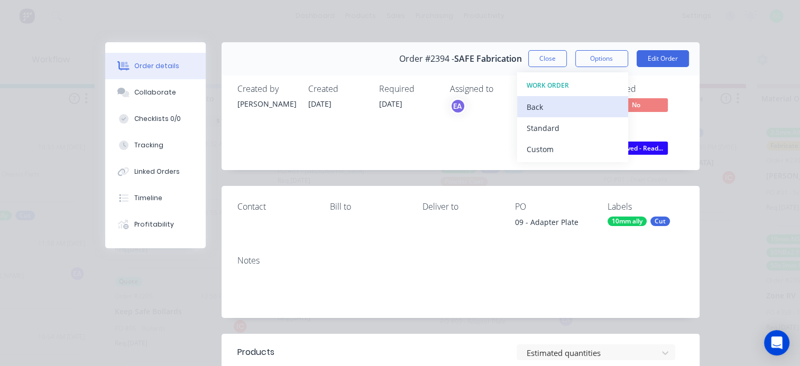
click at [550, 99] on div "Back" at bounding box center [572, 106] width 92 height 15
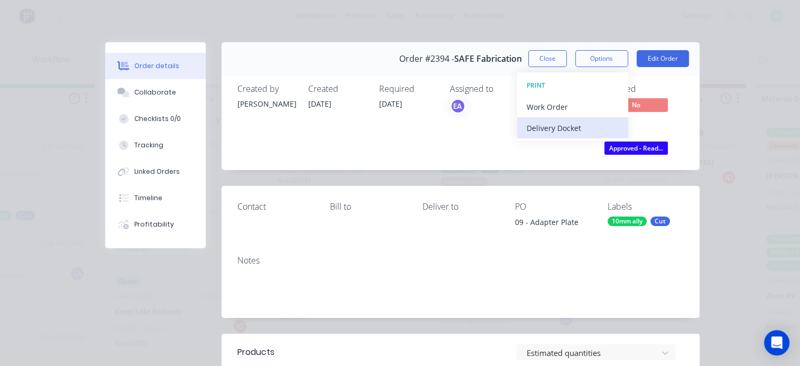
click at [557, 131] on div "Delivery Docket" at bounding box center [572, 127] width 92 height 15
click at [540, 125] on div "Standard" at bounding box center [572, 127] width 92 height 15
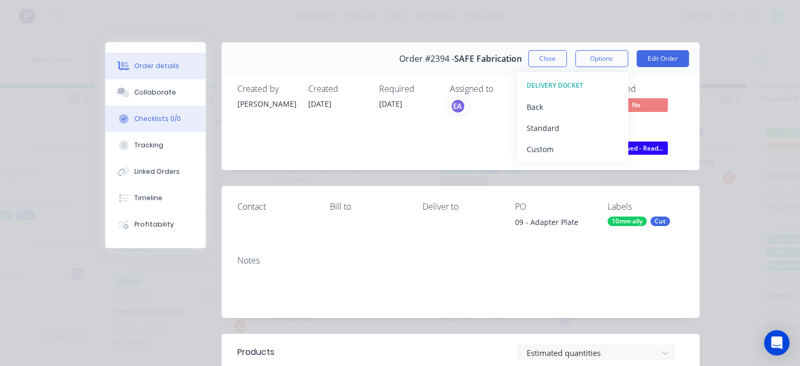
click at [144, 115] on div "Checklists 0/0" at bounding box center [157, 119] width 47 height 10
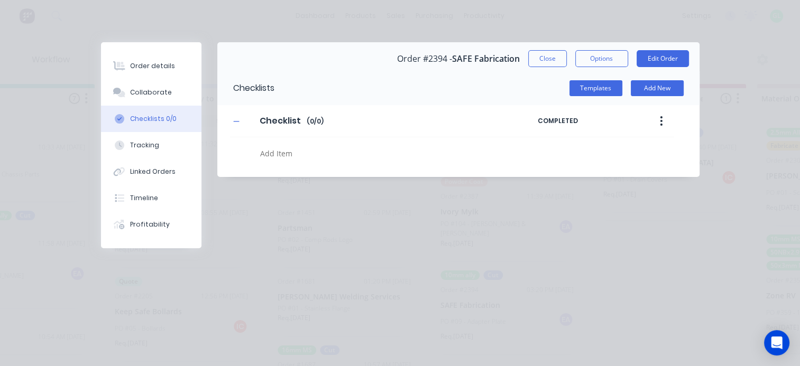
click at [298, 154] on textarea at bounding box center [390, 153] width 268 height 15
type textarea "x"
type textarea "c"
type textarea "x"
type textarea "cu"
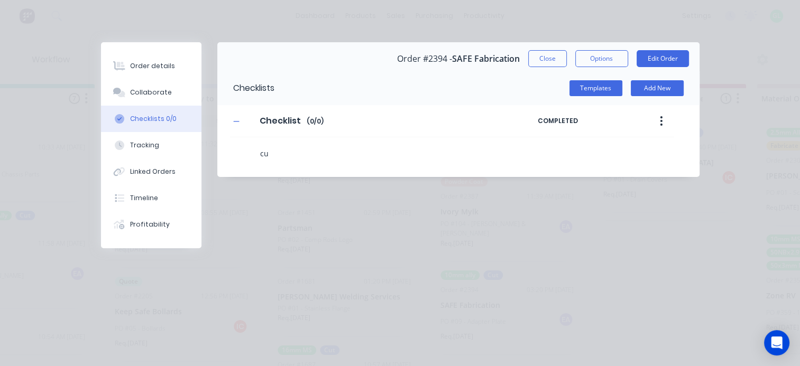
type textarea "x"
type textarea "cut"
type textarea "x"
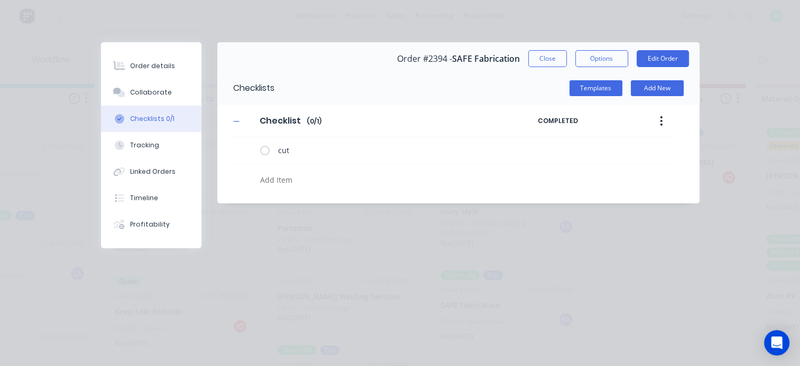
type textarea "x"
click at [549, 59] on button "Close" at bounding box center [547, 58] width 39 height 17
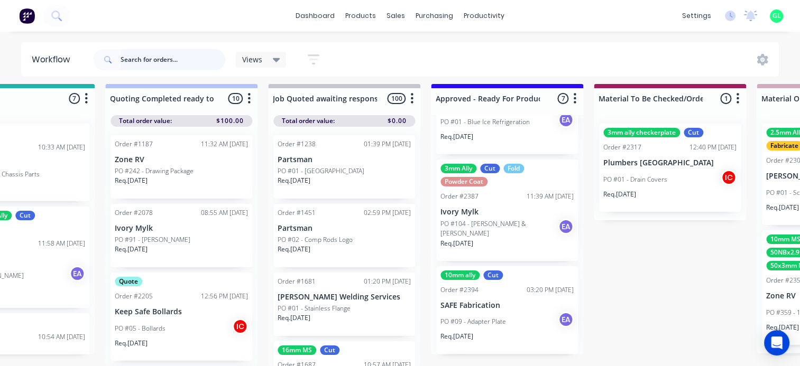
click at [165, 53] on input "text" at bounding box center [172, 59] width 105 height 21
type input "morphd"
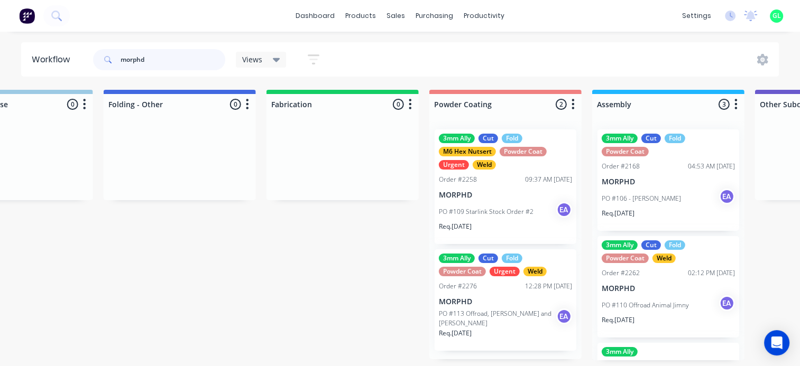
scroll to position [2, 2686]
click at [507, 315] on p "PO #113 Offroad, [PERSON_NAME] and [PERSON_NAME]" at bounding box center [497, 318] width 117 height 19
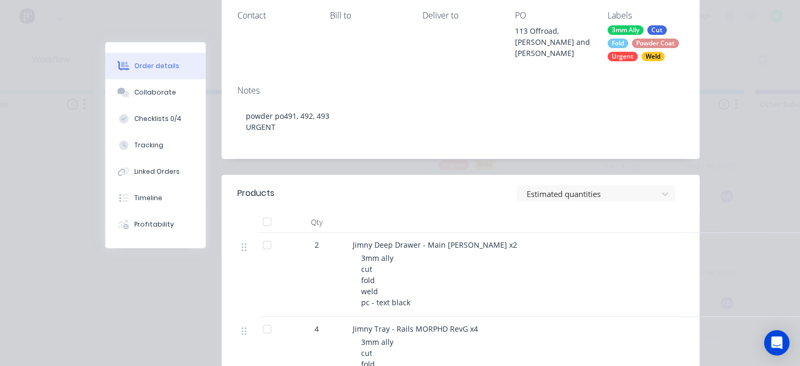
scroll to position [0, 0]
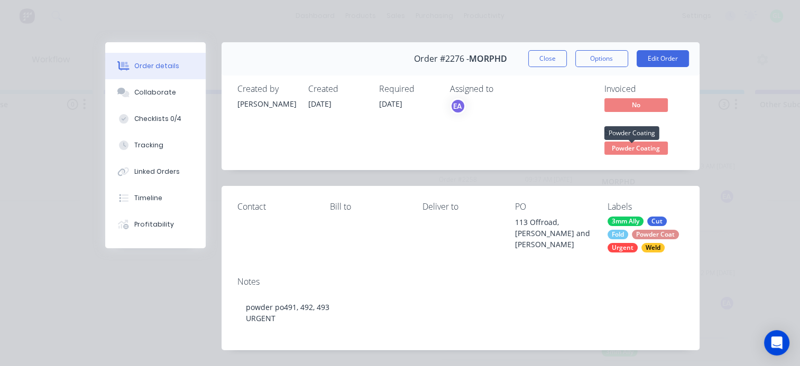
click at [624, 153] on span "Powder Coating" at bounding box center [635, 148] width 63 height 13
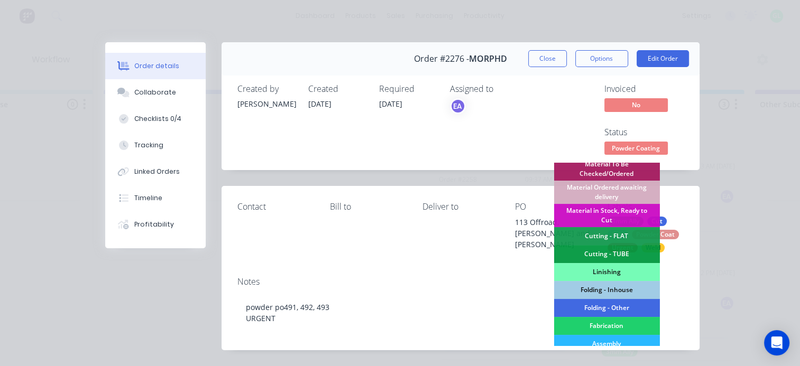
scroll to position [264, 0]
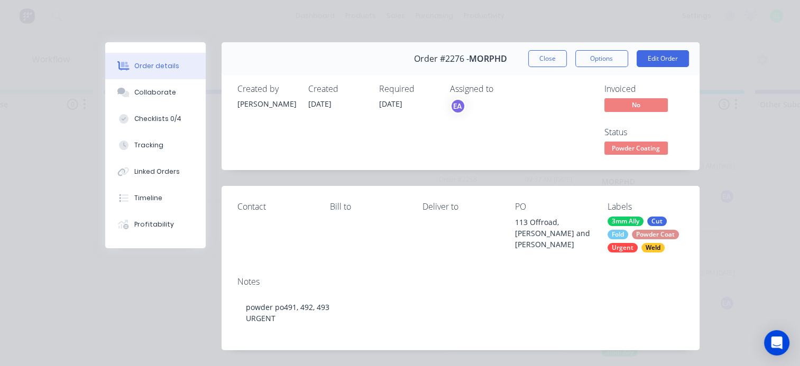
click at [471, 275] on div "Notes powder po491, 492, 493 URGENT" at bounding box center [460, 309] width 478 height 82
click at [573, 150] on div "Invoiced No Status Powder Coating" at bounding box center [619, 120] width 128 height 73
click at [617, 155] on button "Powder Coating" at bounding box center [635, 150] width 63 height 16
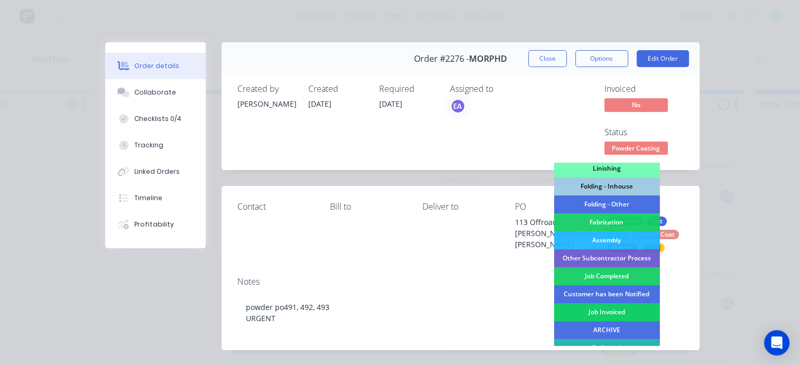
scroll to position [317, 0]
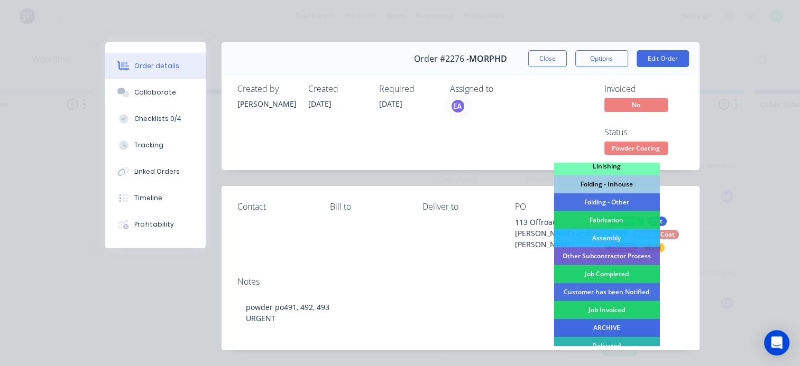
click at [576, 330] on div "ARCHIVE" at bounding box center [606, 328] width 106 height 18
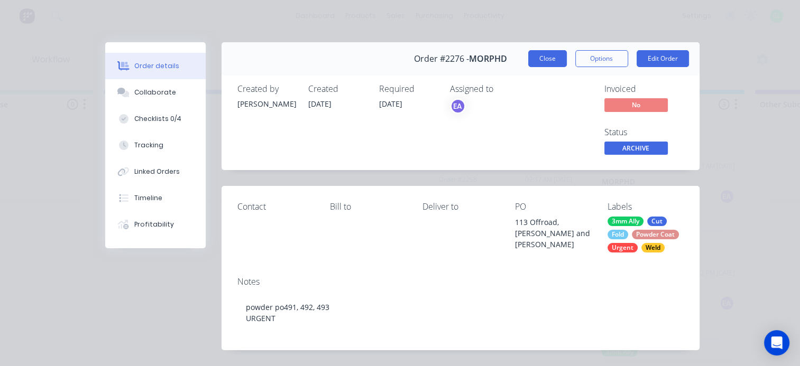
click at [554, 54] on button "Close" at bounding box center [547, 58] width 39 height 17
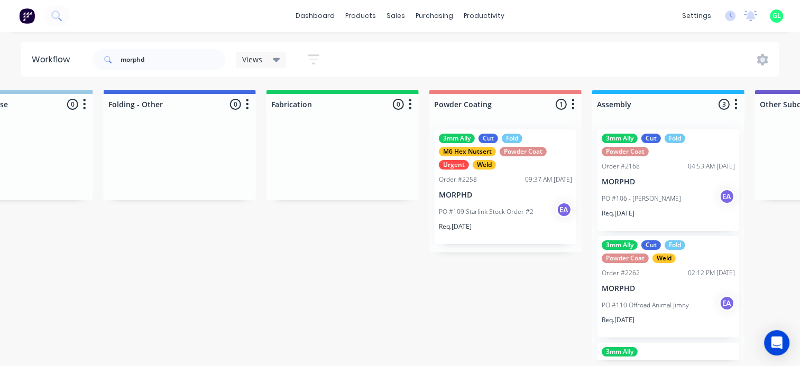
click at [533, 218] on div "PO #109 Starlink Stock Order #2 EA" at bounding box center [505, 212] width 133 height 20
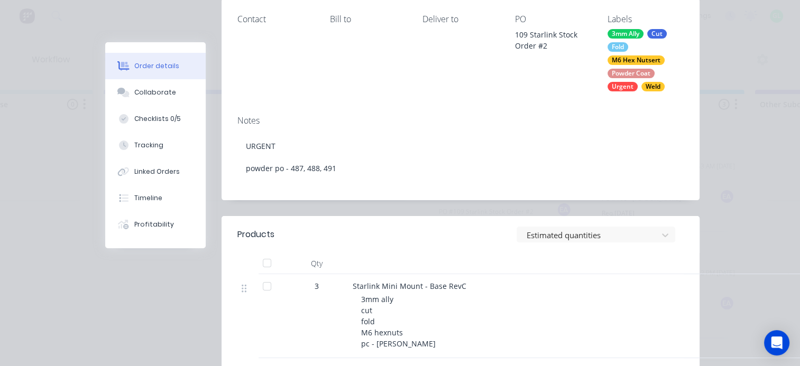
scroll to position [211, 0]
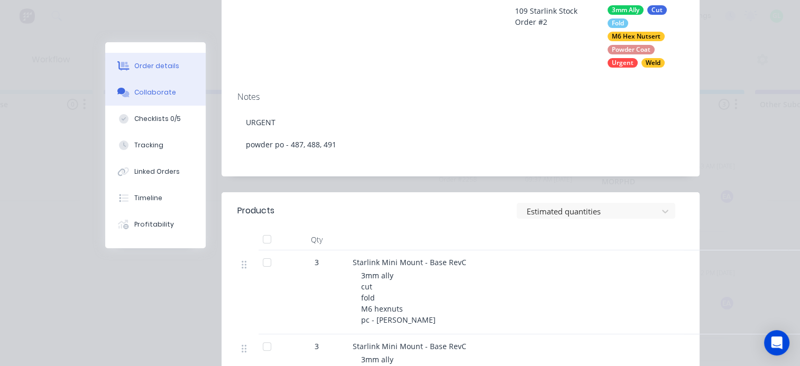
click at [150, 98] on button "Collaborate" at bounding box center [155, 92] width 100 height 26
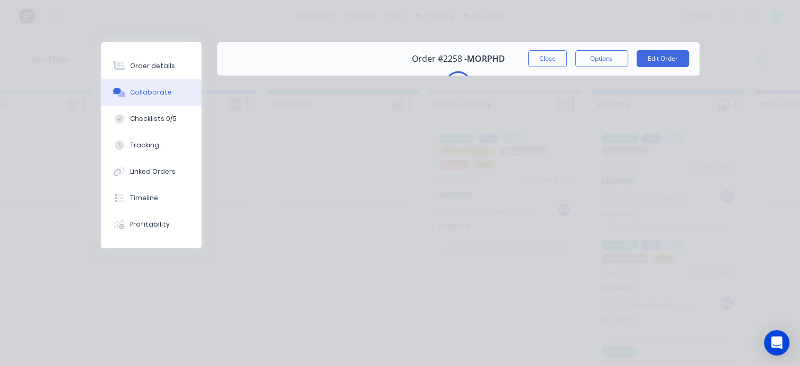
scroll to position [0, 0]
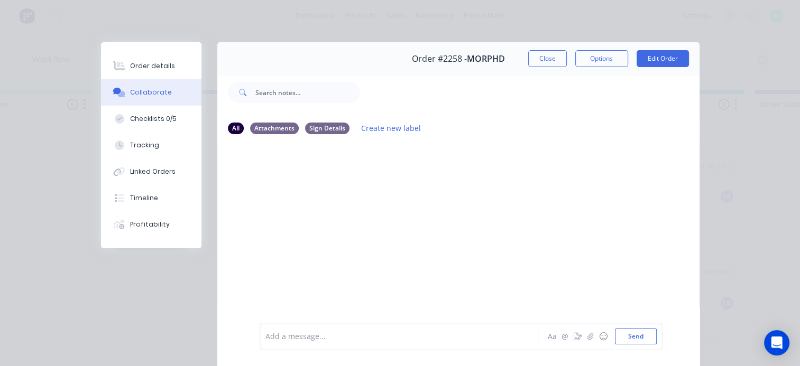
click at [322, 326] on div "Add a message... Aa @ ☺ Send" at bounding box center [460, 336] width 403 height 27
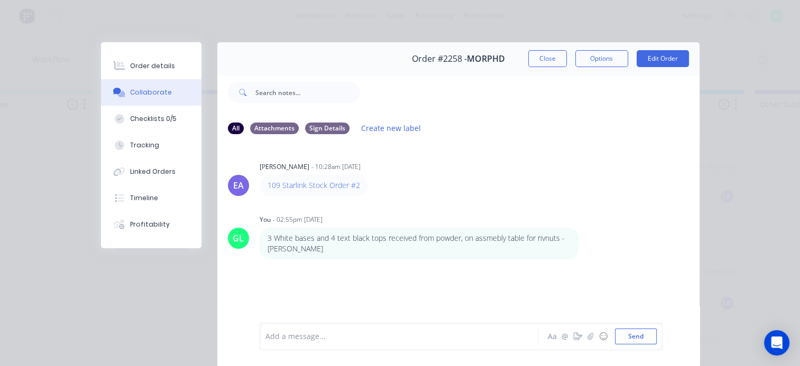
click at [319, 324] on div "Add a message... Aa @ ☺ Send" at bounding box center [460, 336] width 403 height 27
click at [318, 337] on div at bounding box center [402, 336] width 272 height 11
click at [462, 310] on div "Add a message... Aa @ ☺ Send" at bounding box center [458, 336] width 482 height 59
click at [130, 119] on div "Checklists 0/5" at bounding box center [153, 119] width 47 height 10
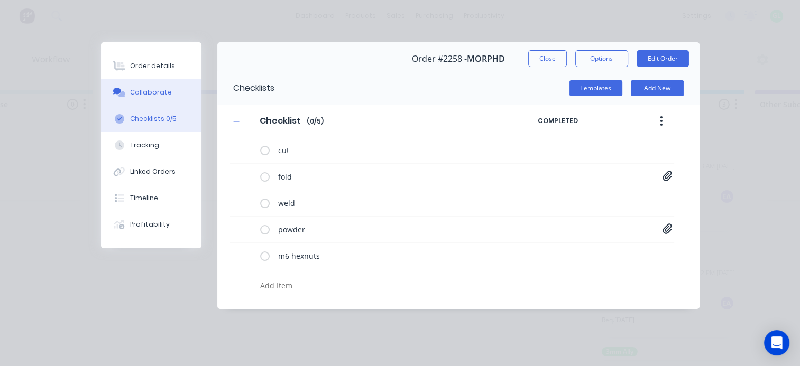
click at [138, 98] on button "Collaborate" at bounding box center [151, 92] width 100 height 26
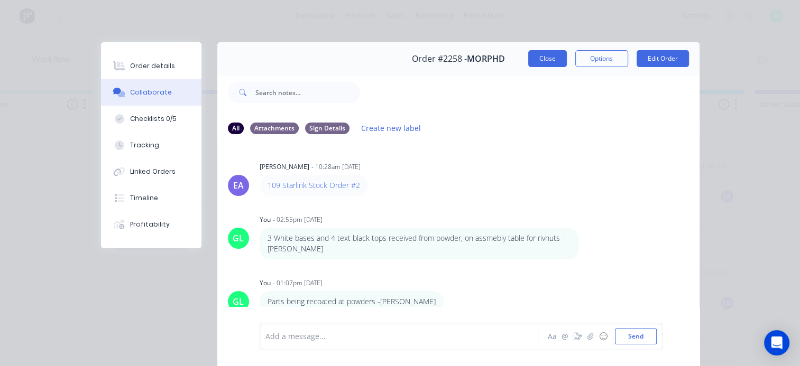
click at [540, 59] on button "Close" at bounding box center [547, 58] width 39 height 17
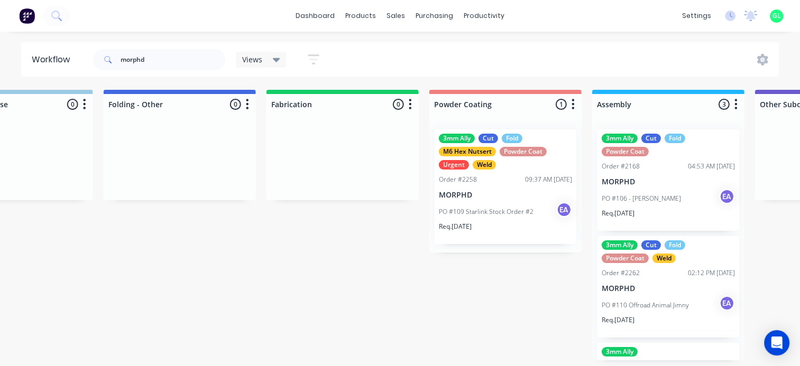
click at [490, 212] on p "PO #109 Starlink Stock Order #2" at bounding box center [486, 212] width 95 height 10
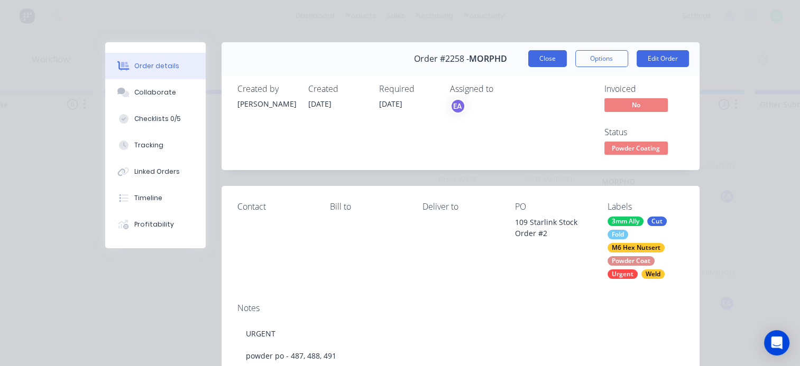
click at [543, 60] on button "Close" at bounding box center [547, 58] width 39 height 17
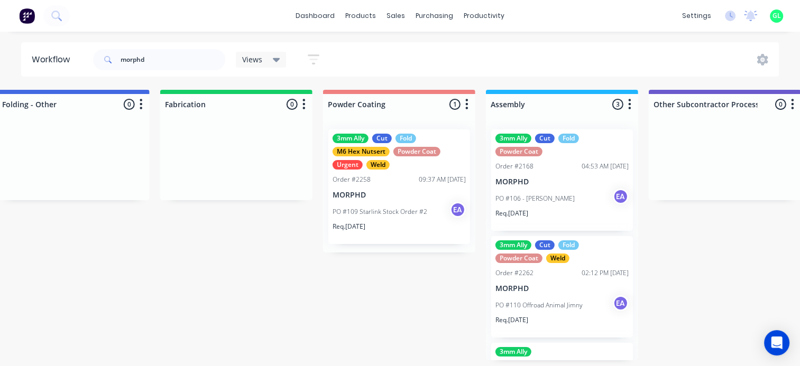
scroll to position [110, 0]
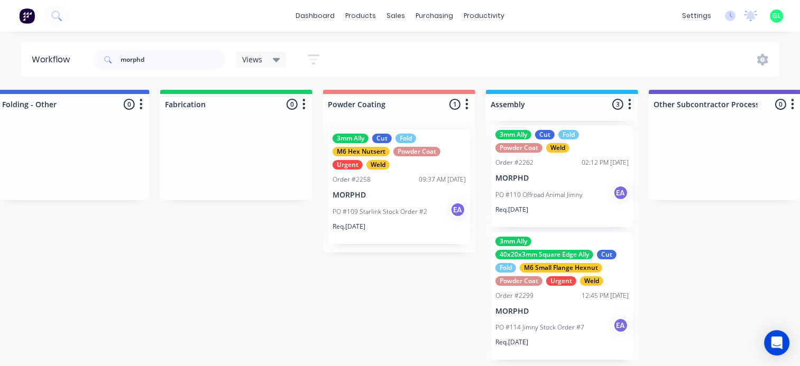
click at [572, 328] on p "PO #114 Jimny Stock Order #7" at bounding box center [539, 328] width 89 height 10
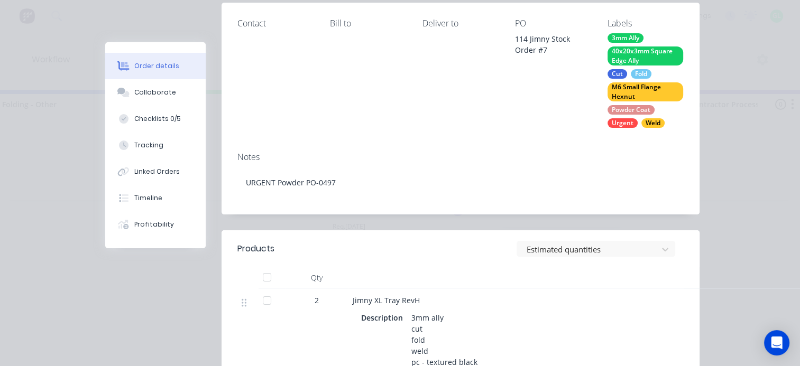
scroll to position [0, 0]
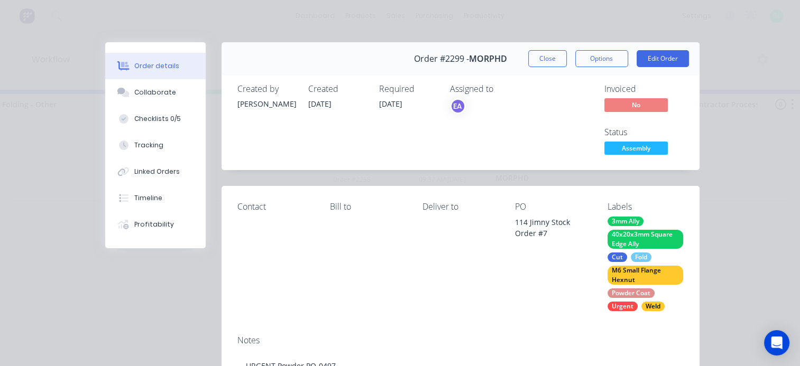
click at [640, 147] on span "Assembly" at bounding box center [635, 148] width 63 height 13
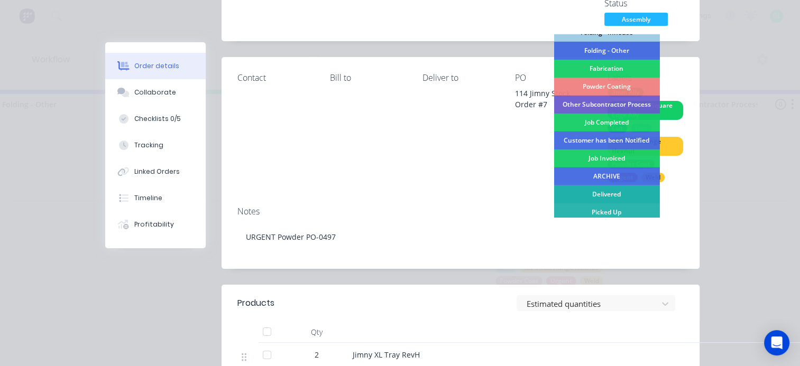
scroll to position [127, 0]
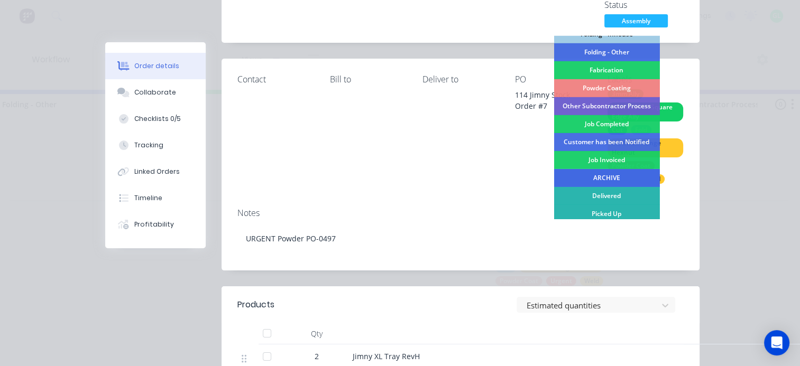
click at [597, 173] on div "ARCHIVE" at bounding box center [606, 178] width 106 height 18
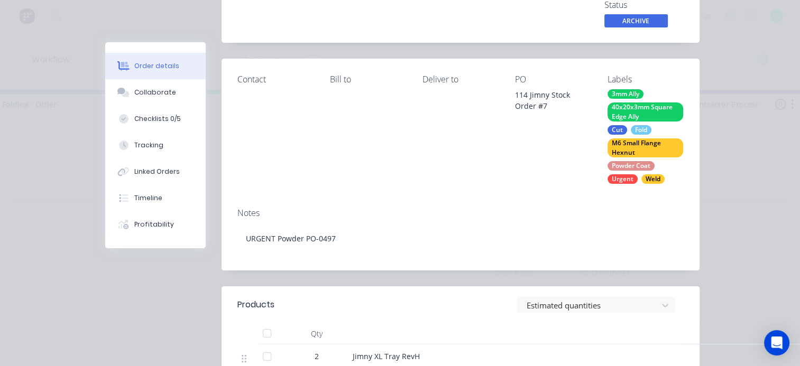
scroll to position [0, 0]
click at [568, 306] on div "Estimated quantities" at bounding box center [599, 305] width 167 height 16
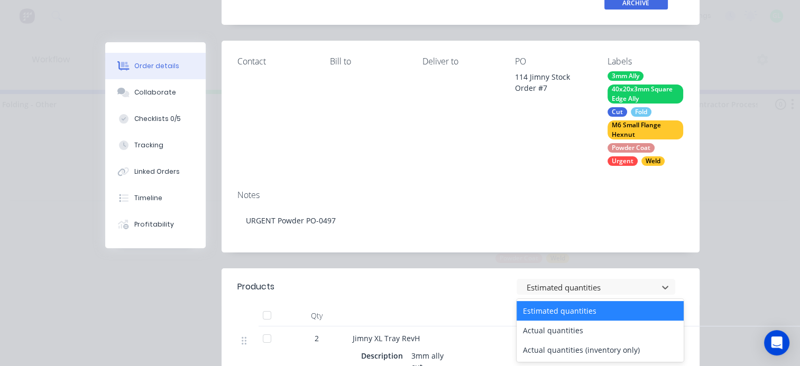
click at [485, 191] on div "Notes" at bounding box center [460, 195] width 446 height 10
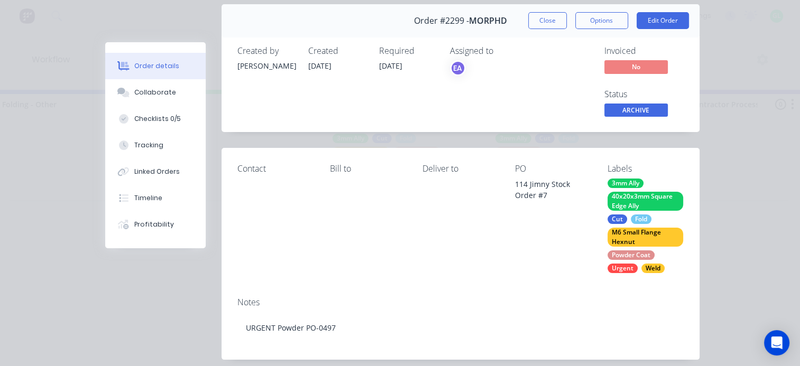
scroll to position [0, 0]
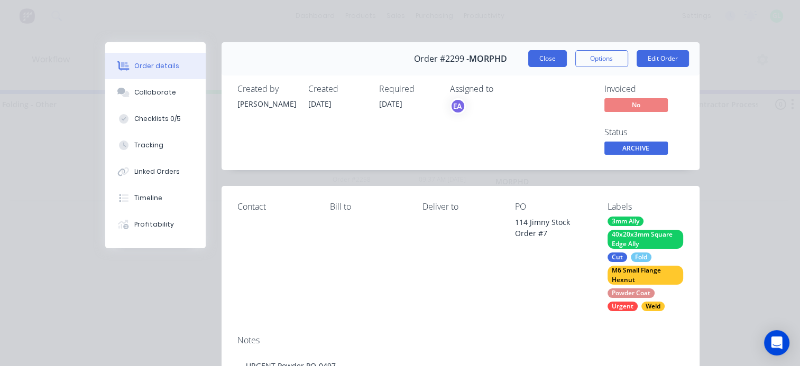
click at [531, 55] on button "Close" at bounding box center [547, 58] width 39 height 17
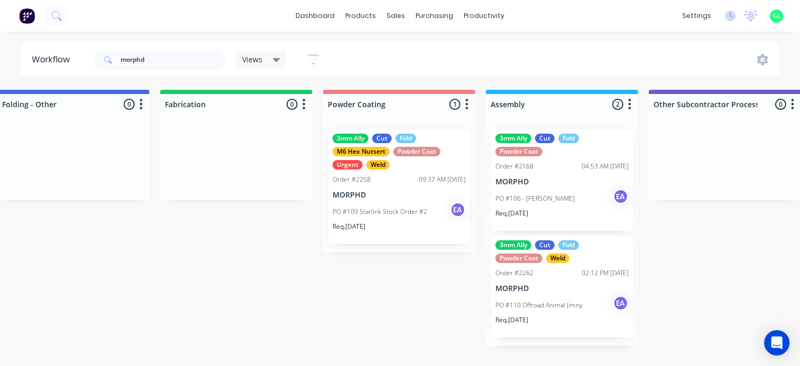
click at [551, 202] on div "PO #106 - [PERSON_NAME] EA" at bounding box center [561, 199] width 133 height 20
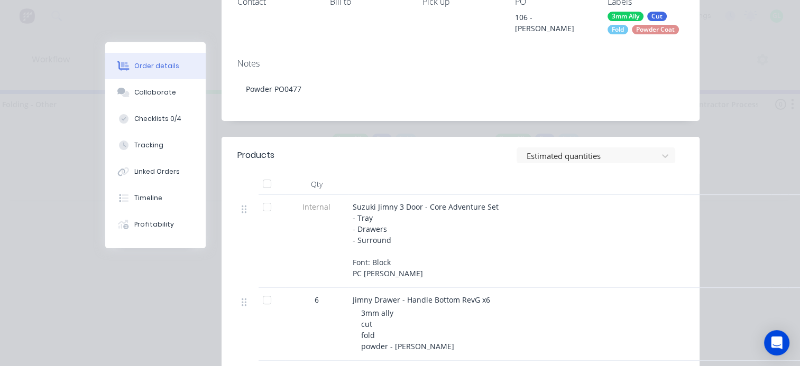
scroll to position [211, 0]
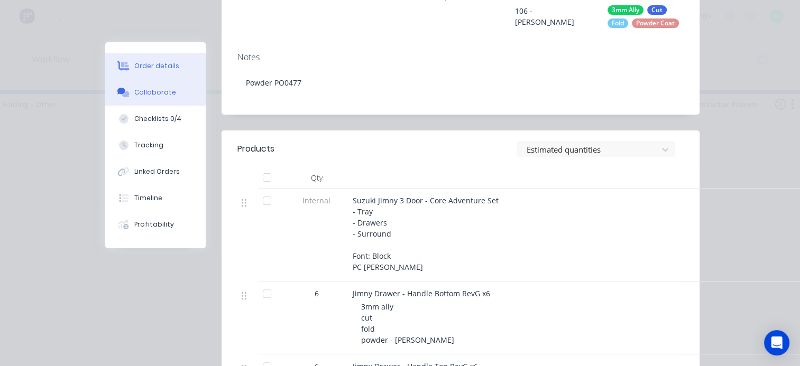
click at [123, 92] on icon at bounding box center [125, 94] width 7 height 6
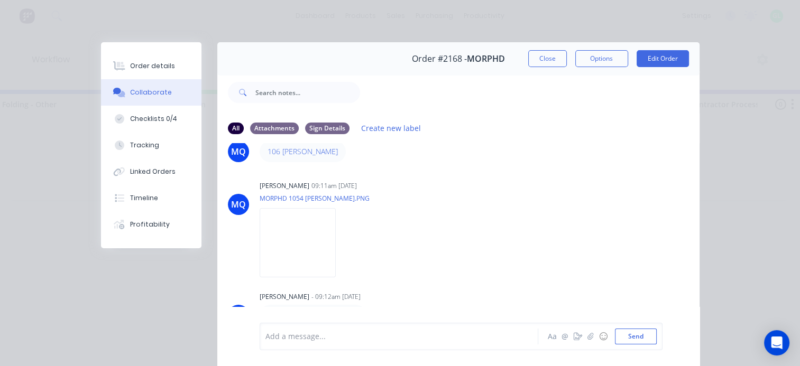
scroll to position [53, 0]
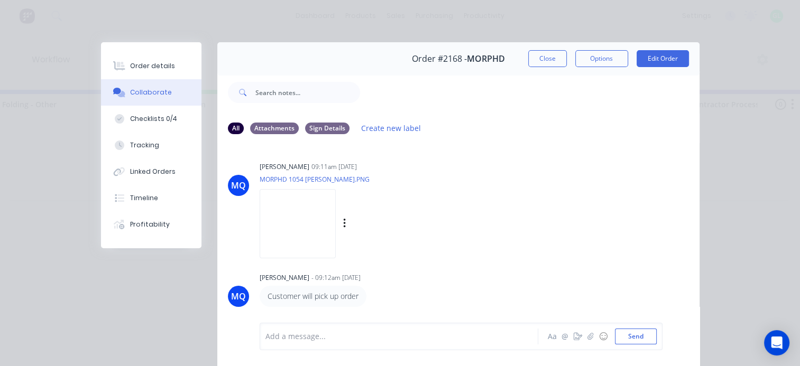
click at [292, 235] on img at bounding box center [297, 223] width 76 height 69
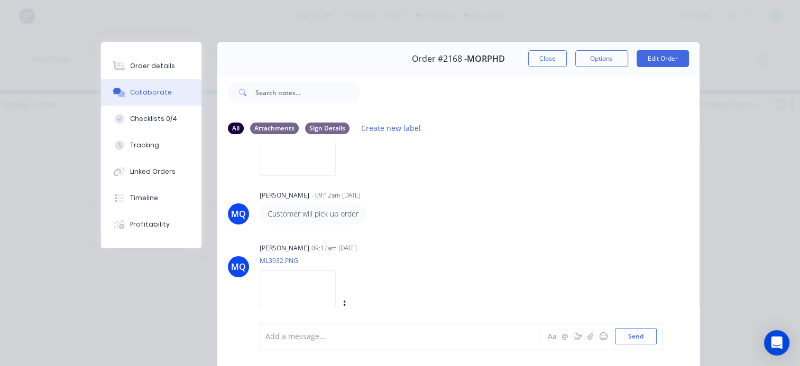
scroll to position [151, 0]
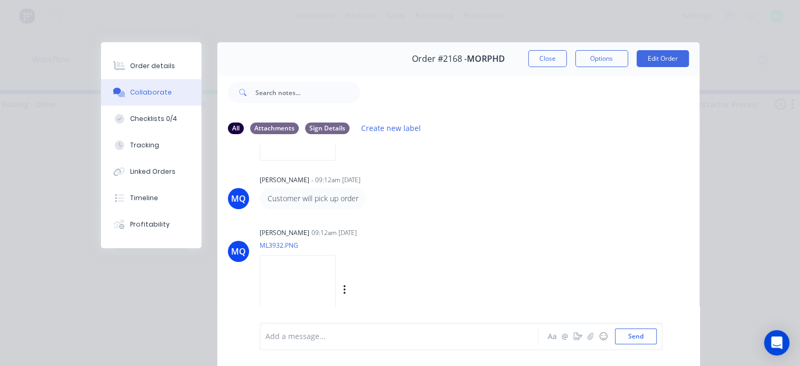
click at [306, 289] on img at bounding box center [297, 289] width 76 height 69
click at [434, 237] on div "[PERSON_NAME] 09:12am [DATE]" at bounding box center [391, 233] width 265 height 10
click at [178, 116] on button "Checklists 0/4" at bounding box center [151, 119] width 100 height 26
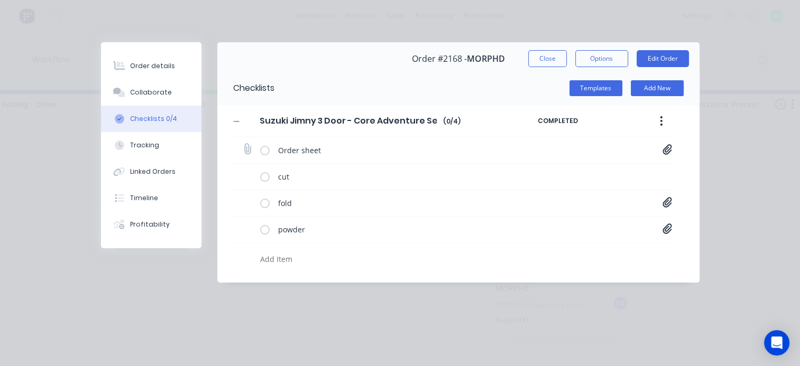
click at [662, 146] on icon at bounding box center [667, 149] width 10 height 11
click at [531, 57] on button "Close" at bounding box center [547, 58] width 39 height 17
type textarea "x"
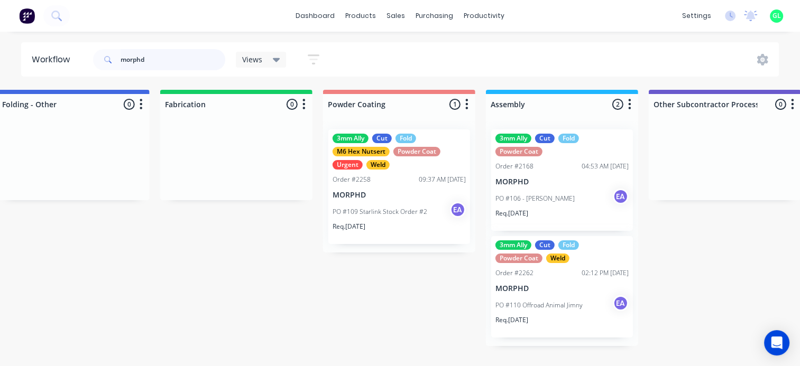
click at [136, 63] on input "morphd" at bounding box center [172, 59] width 105 height 21
click at [143, 61] on input "morphd" at bounding box center [172, 59] width 105 height 21
click at [144, 61] on input "morphd" at bounding box center [172, 59] width 105 height 21
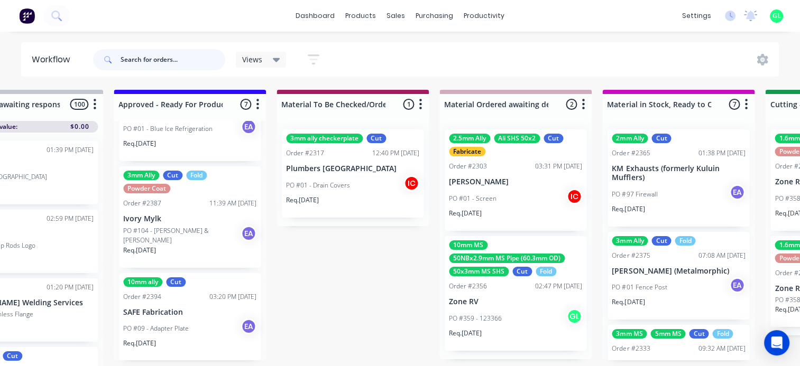
scroll to position [480, 0]
click at [187, 334] on div "PO #09 - Adapter Plate EA" at bounding box center [189, 328] width 133 height 20
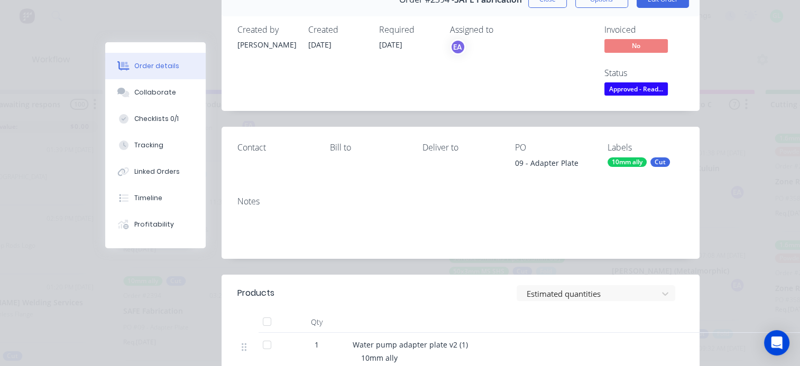
scroll to position [0, 0]
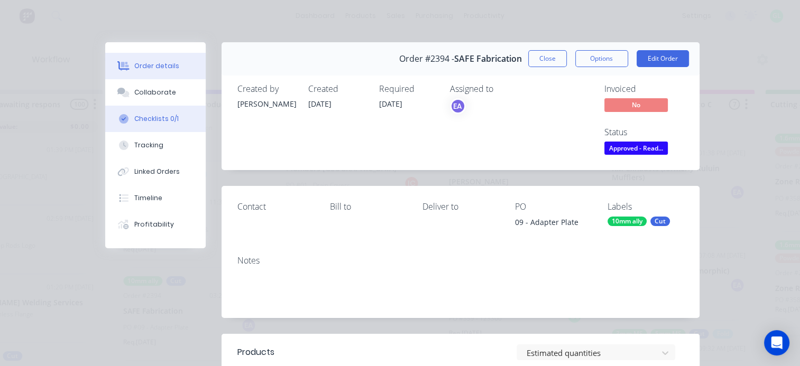
click at [164, 123] on div "Checklists 0/1" at bounding box center [156, 119] width 44 height 10
type textarea "x"
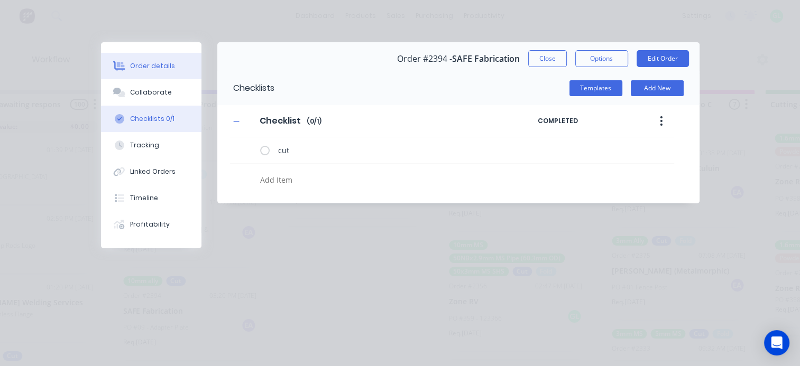
click at [137, 59] on button "Order details" at bounding box center [151, 66] width 100 height 26
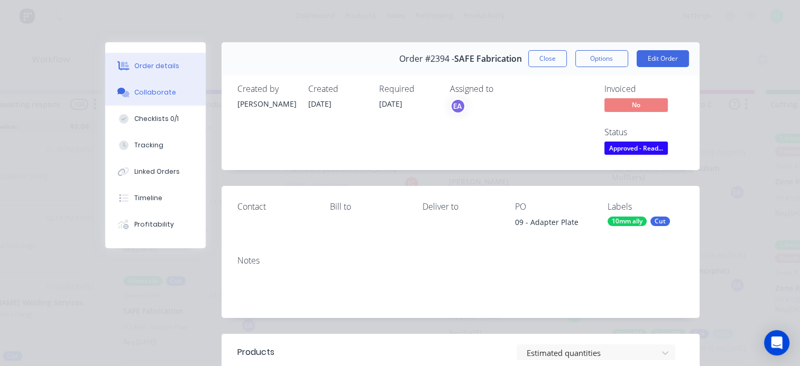
click at [166, 89] on div "Collaborate" at bounding box center [155, 93] width 42 height 10
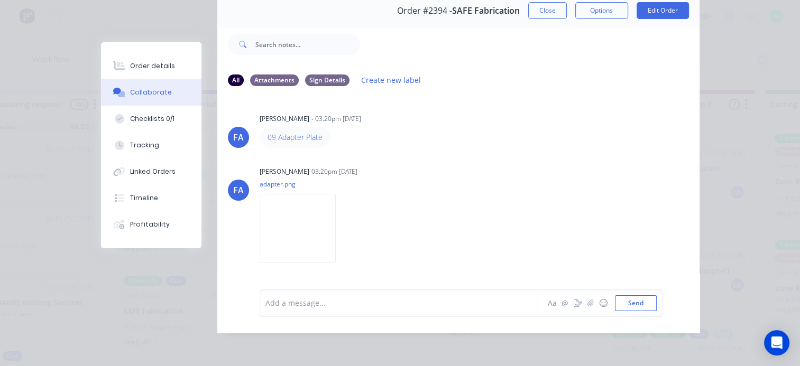
scroll to position [55, 0]
click at [295, 302] on div at bounding box center [402, 303] width 272 height 11
click at [150, 200] on div "Timeline" at bounding box center [144, 198] width 28 height 10
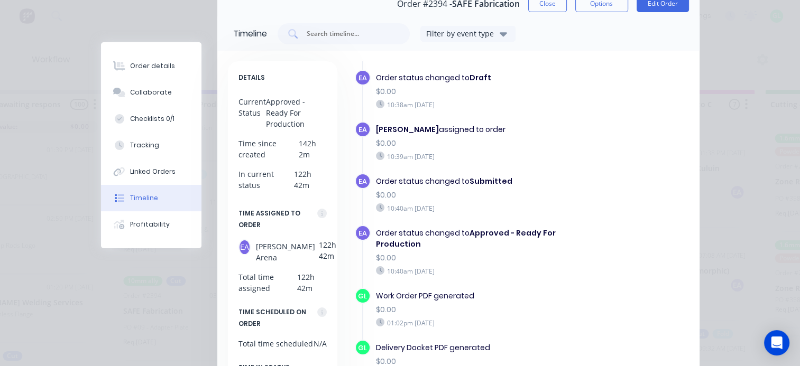
scroll to position [0, 0]
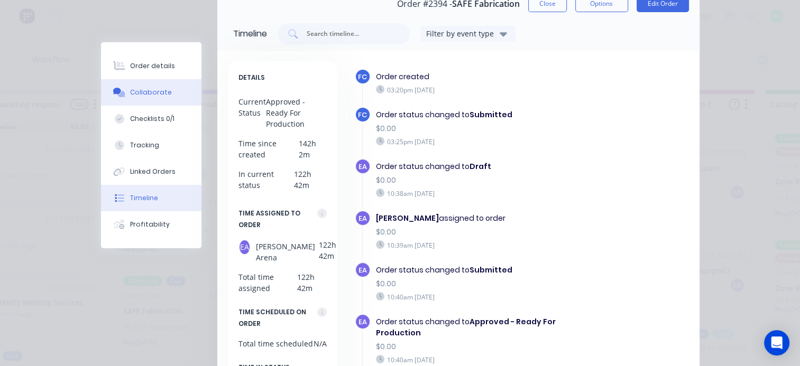
click at [153, 95] on div "Collaborate" at bounding box center [151, 93] width 42 height 10
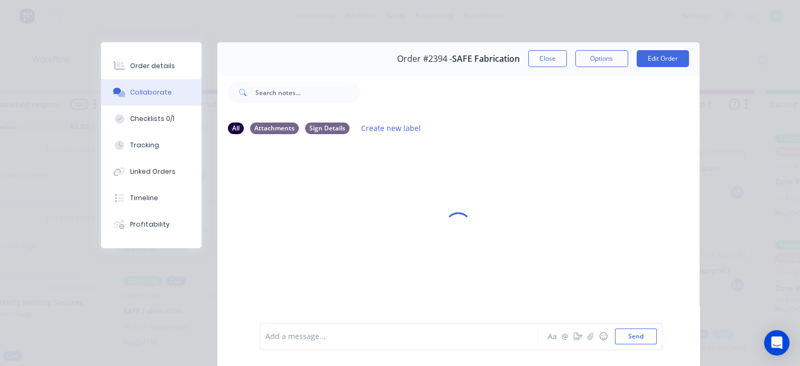
click at [298, 336] on div at bounding box center [402, 336] width 272 height 11
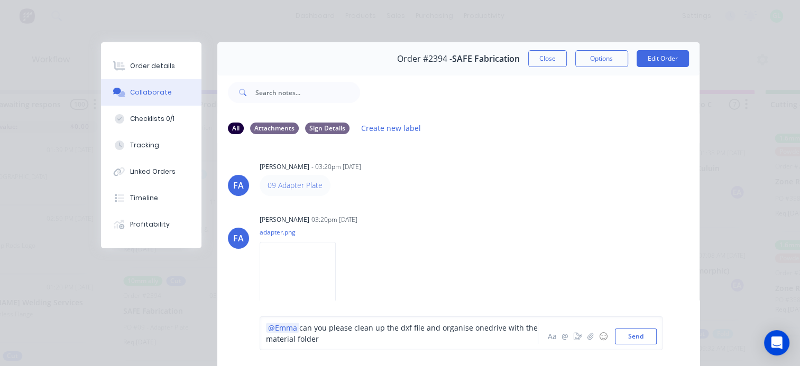
click at [347, 343] on div "@[PERSON_NAME] can you please clean up the dxf file and organise onedrive with …" at bounding box center [402, 333] width 272 height 22
click at [634, 337] on button "Send" at bounding box center [636, 337] width 42 height 16
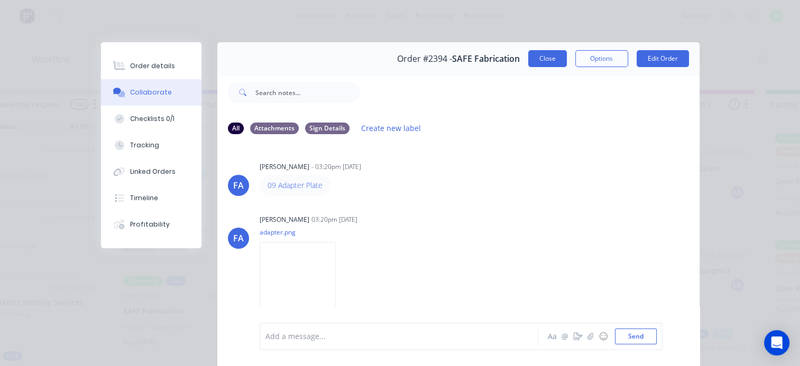
click at [539, 63] on button "Close" at bounding box center [547, 58] width 39 height 17
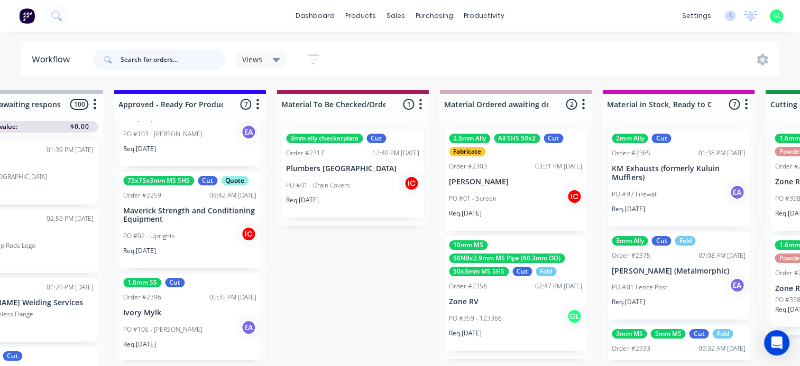
scroll to position [159, 0]
click at [193, 222] on p "Maverick Strength and Conditioning Equipment" at bounding box center [189, 215] width 133 height 18
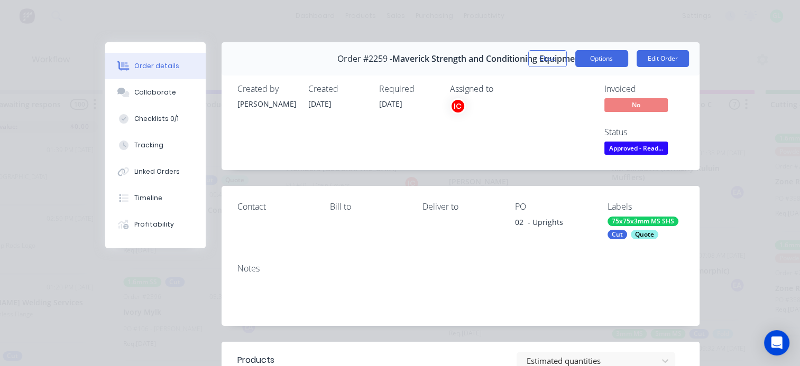
click at [609, 57] on button "Options" at bounding box center [601, 58] width 53 height 17
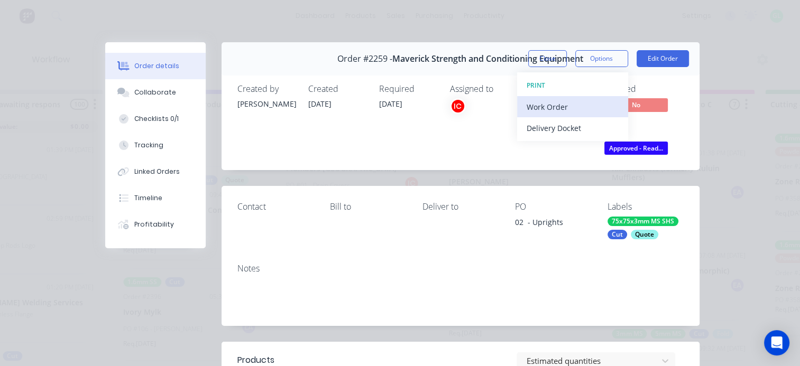
click at [553, 110] on div "Work Order" at bounding box center [572, 106] width 92 height 15
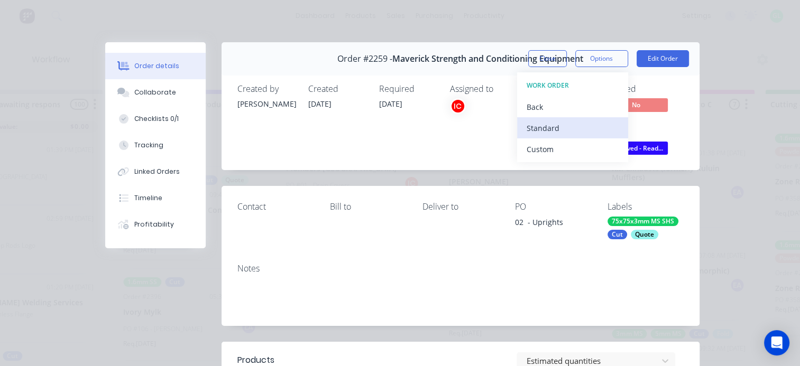
click at [549, 132] on div "Standard" at bounding box center [572, 127] width 92 height 15
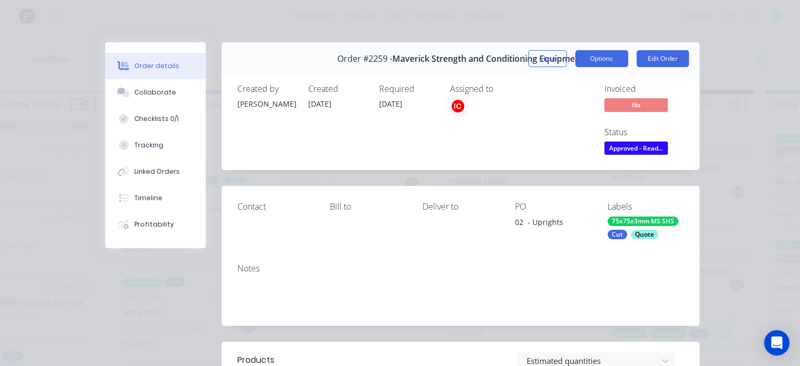
click at [589, 57] on button "Options" at bounding box center [601, 58] width 53 height 17
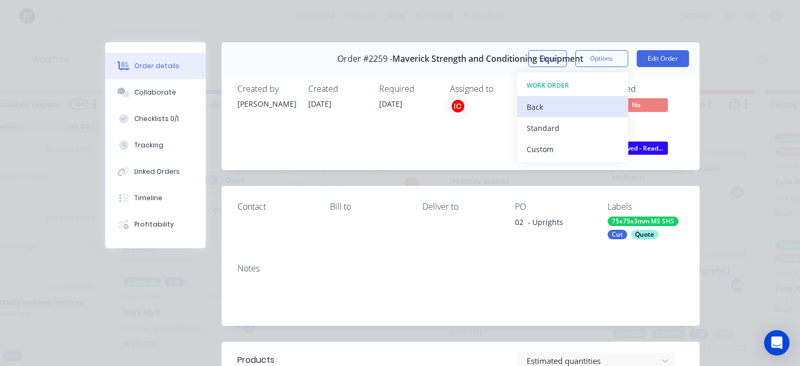
click at [528, 106] on div "Back" at bounding box center [572, 106] width 92 height 15
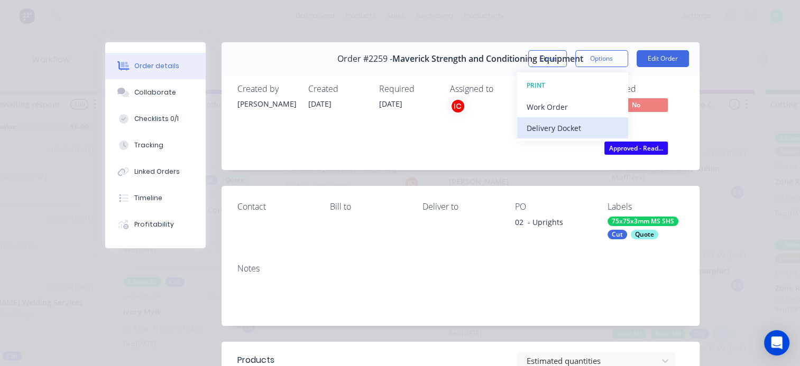
click at [550, 127] on div "Delivery Docket" at bounding box center [572, 127] width 92 height 15
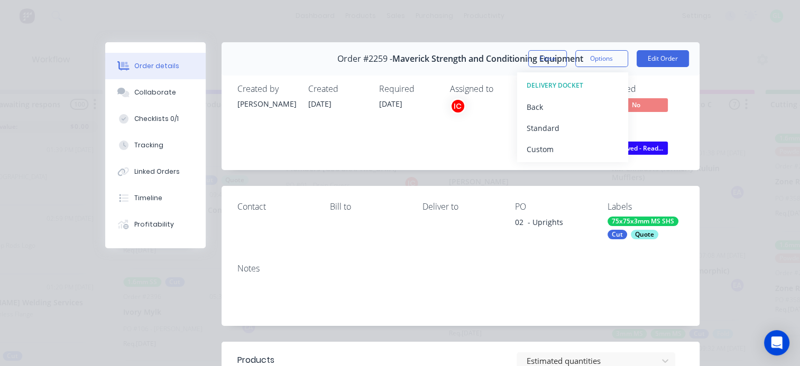
click at [550, 127] on div "Standard" at bounding box center [572, 127] width 92 height 15
click at [358, 137] on div "Created [DATE]" at bounding box center [337, 120] width 58 height 73
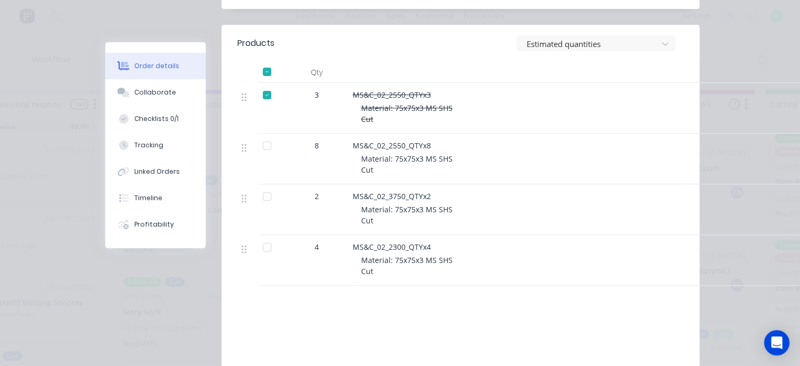
scroll to position [0, 0]
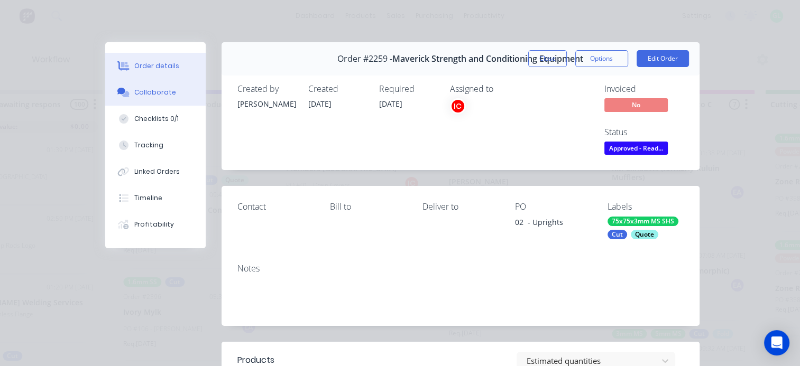
click at [148, 91] on div "Collaborate" at bounding box center [155, 93] width 42 height 10
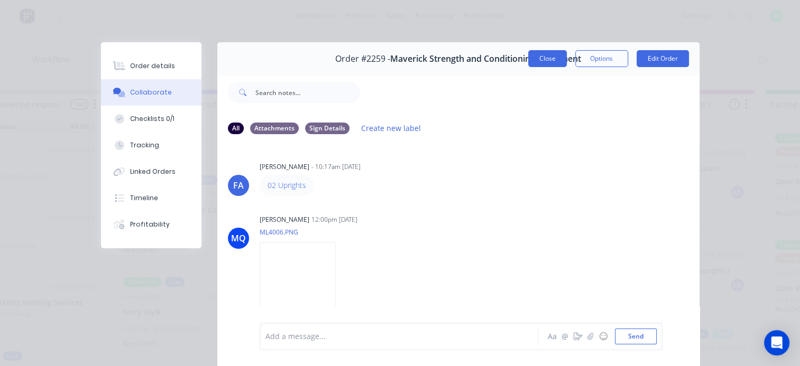
click at [538, 56] on button "Close" at bounding box center [547, 58] width 39 height 17
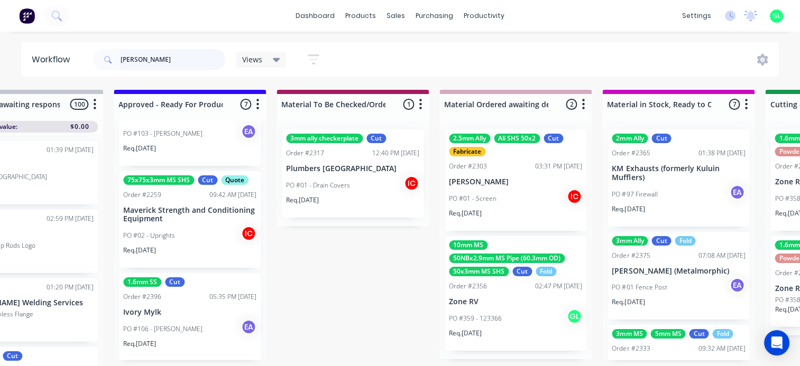
type input "[PERSON_NAME]"
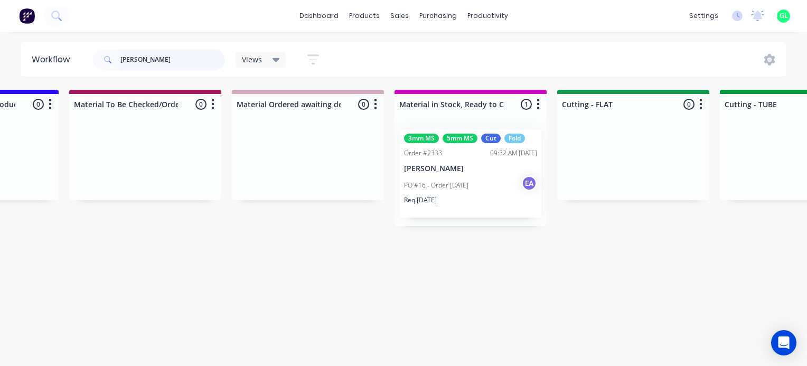
scroll to position [0, 1691]
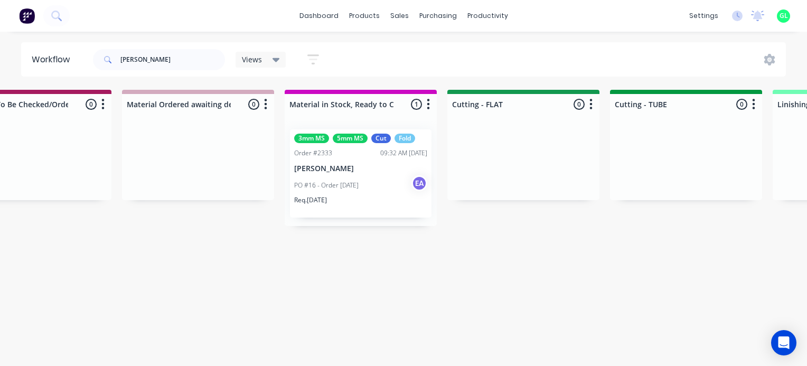
click at [328, 192] on div "PO #16 - Order [DATE] EA" at bounding box center [360, 185] width 133 height 20
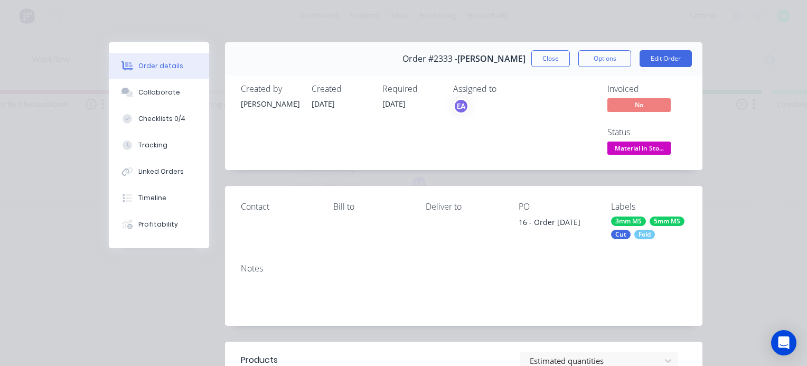
scroll to position [106, 0]
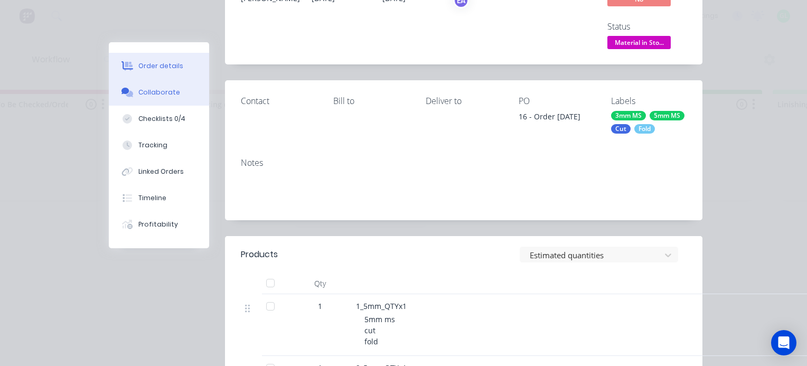
click at [159, 96] on div "Collaborate" at bounding box center [159, 93] width 42 height 10
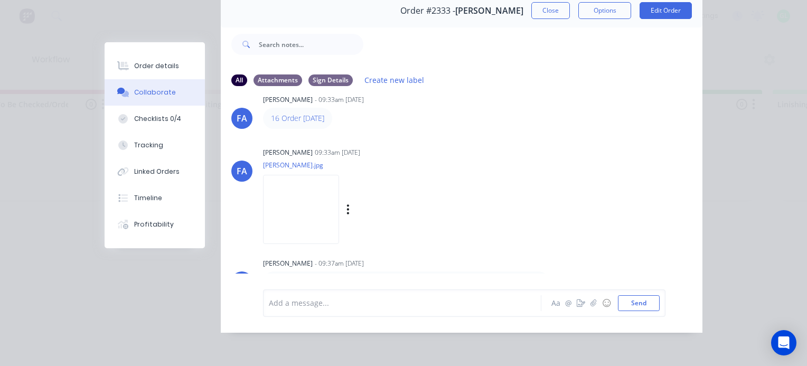
scroll to position [30, 0]
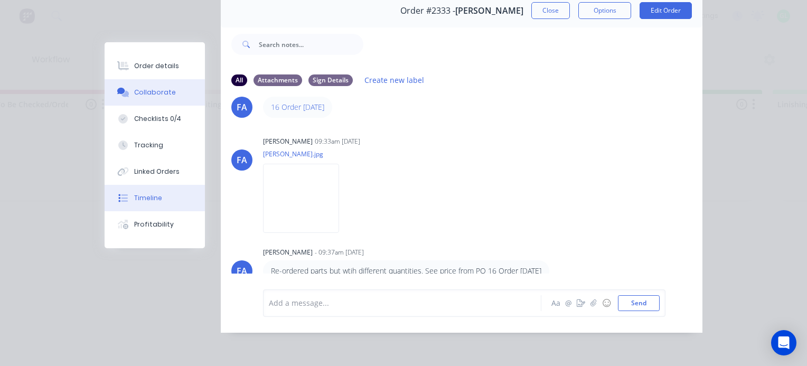
click at [150, 196] on div "Timeline" at bounding box center [148, 198] width 28 height 10
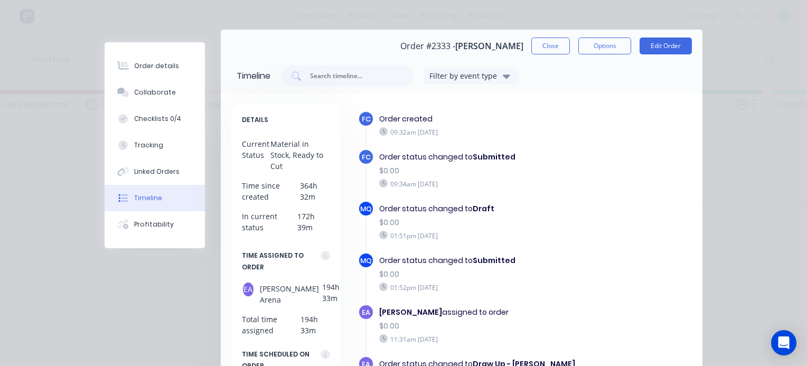
scroll to position [0, 0]
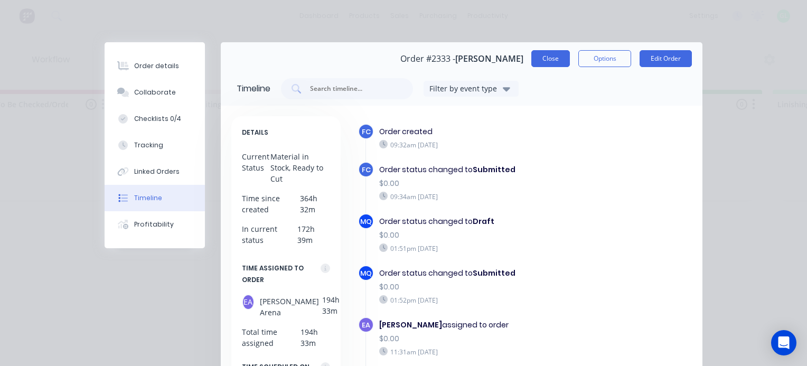
click at [539, 66] on button "Close" at bounding box center [551, 58] width 39 height 17
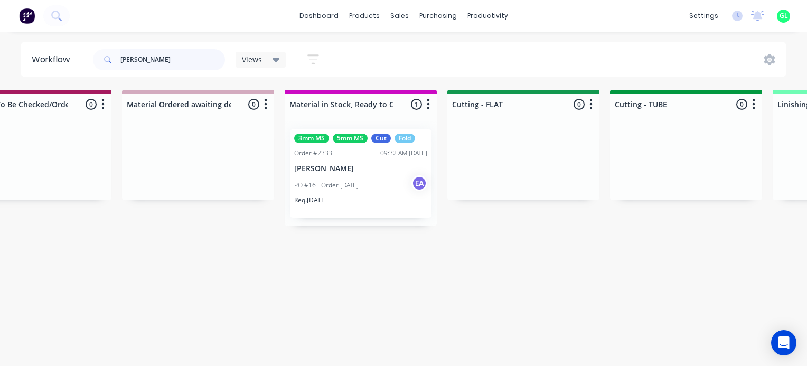
click at [137, 63] on input "[PERSON_NAME]" at bounding box center [172, 59] width 105 height 21
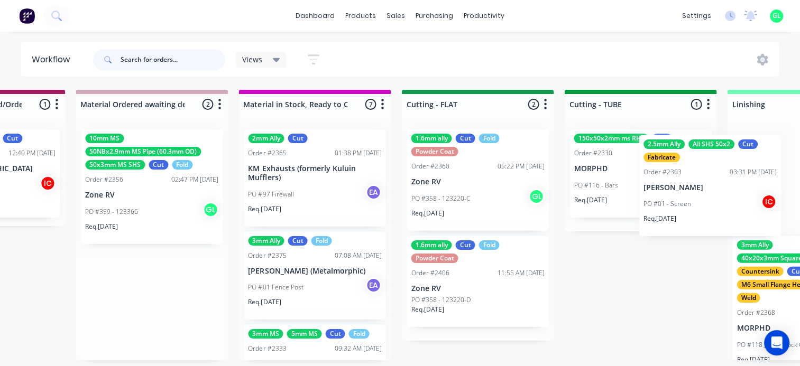
scroll to position [0, 1811]
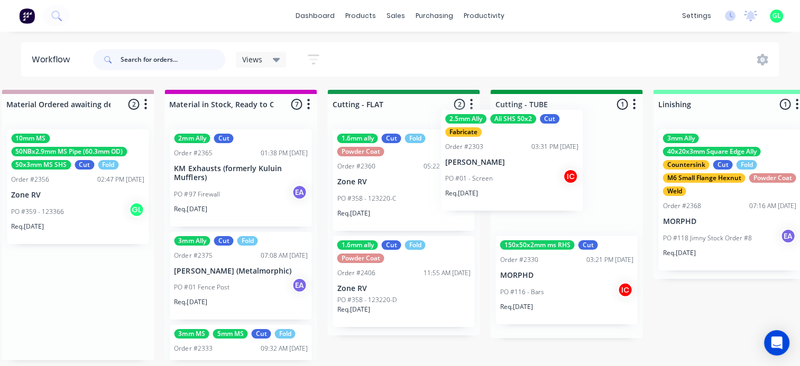
drag, startPoint x: 543, startPoint y: 203, endPoint x: 489, endPoint y: 182, distance: 57.7
click at [489, 182] on div "Submitted 16 Status colour #273444 hex #273444 Save Cancel Summaries Total orde…" at bounding box center [365, 231] width 4368 height 282
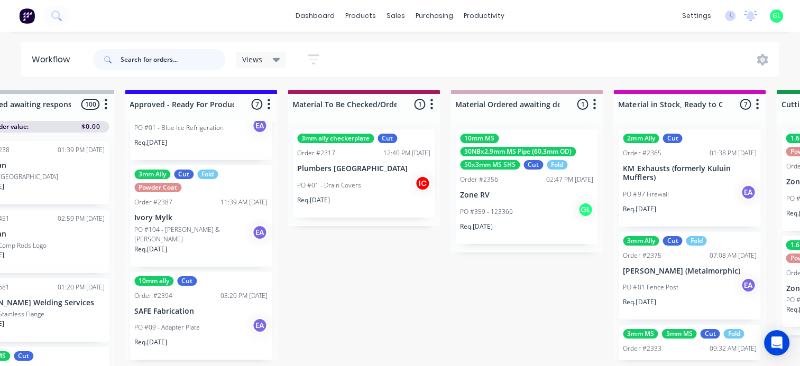
scroll to position [0, 1283]
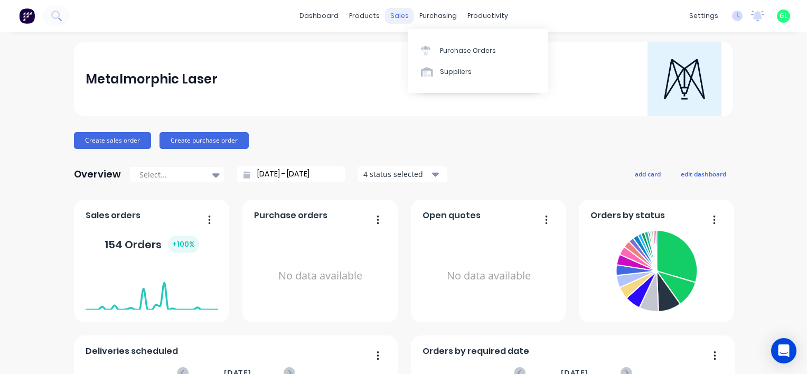
click at [402, 15] on div "sales" at bounding box center [399, 16] width 29 height 16
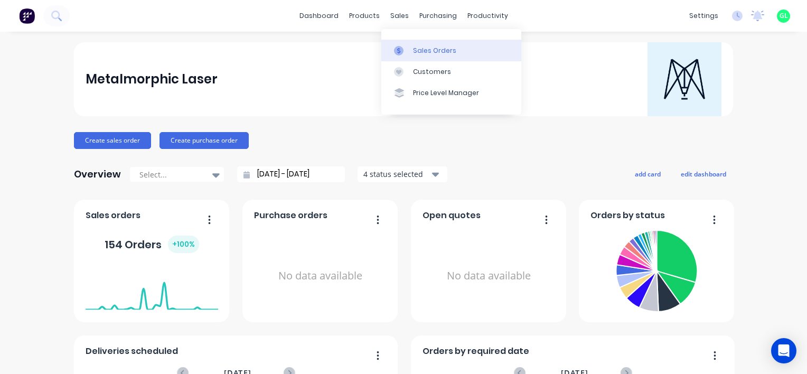
click at [431, 53] on div "Sales Orders" at bounding box center [434, 51] width 43 height 10
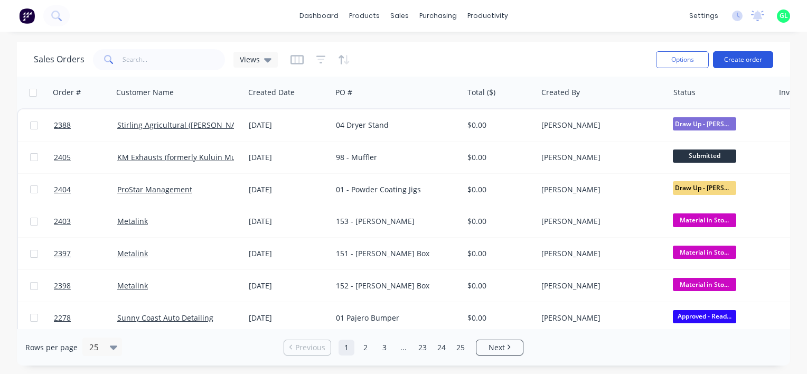
click at [733, 63] on button "Create order" at bounding box center [743, 59] width 60 height 17
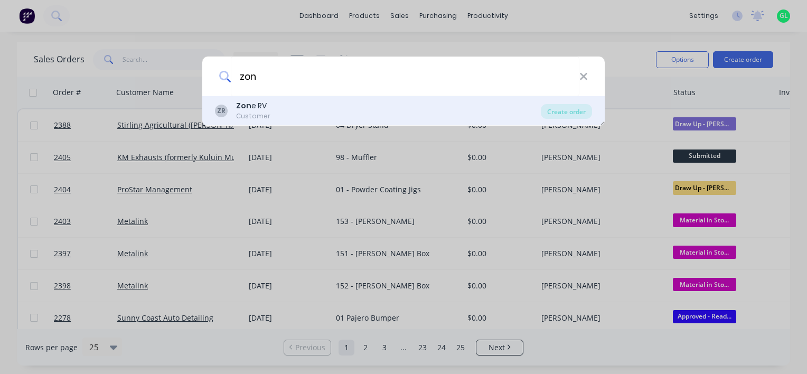
type input "zon"
click at [284, 106] on div "ZR Zon e RV Customer" at bounding box center [378, 110] width 326 height 21
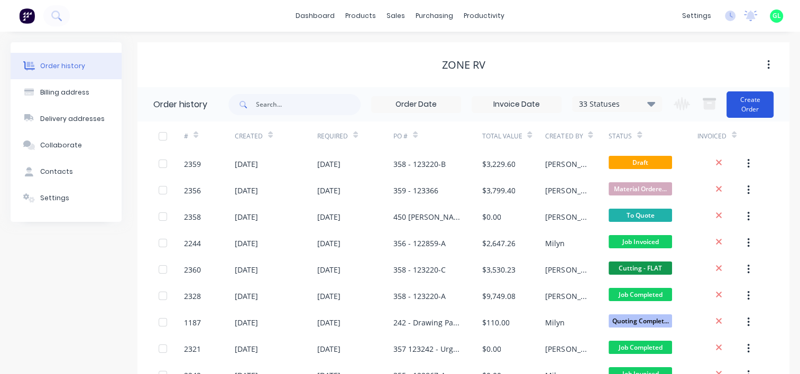
click at [762, 106] on button "Create Order" at bounding box center [749, 104] width 47 height 26
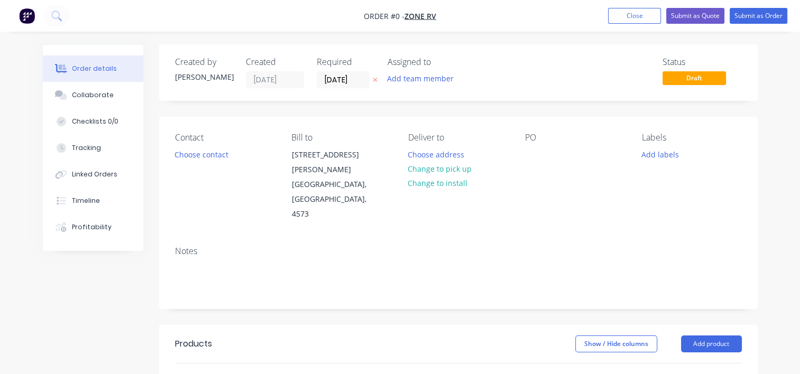
scroll to position [53, 0]
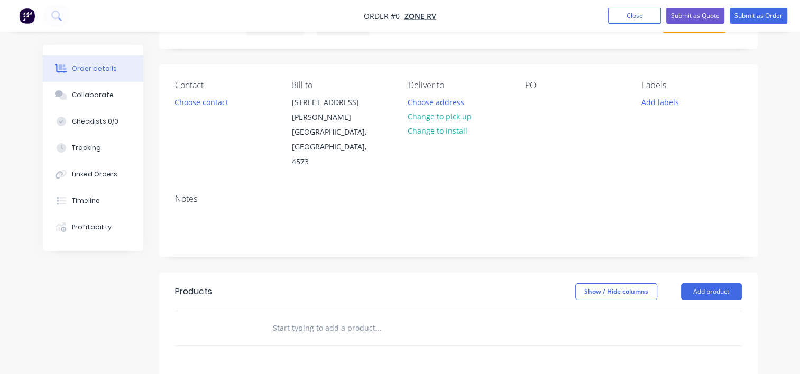
click at [304, 318] on input "text" at bounding box center [377, 328] width 211 height 21
paste input "LC-EXT-P108-AL1.6-C"
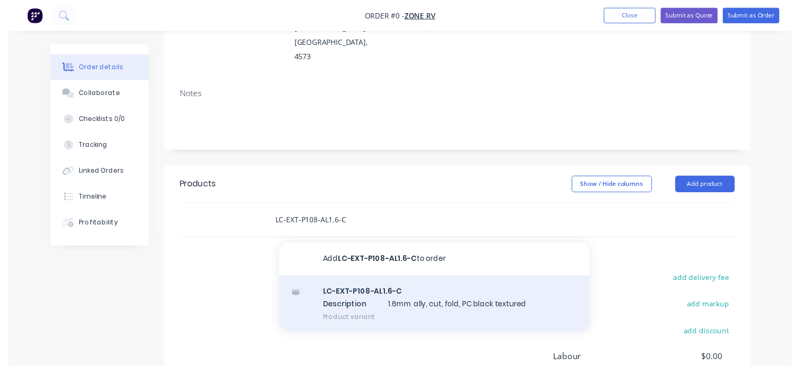
scroll to position [159, 0]
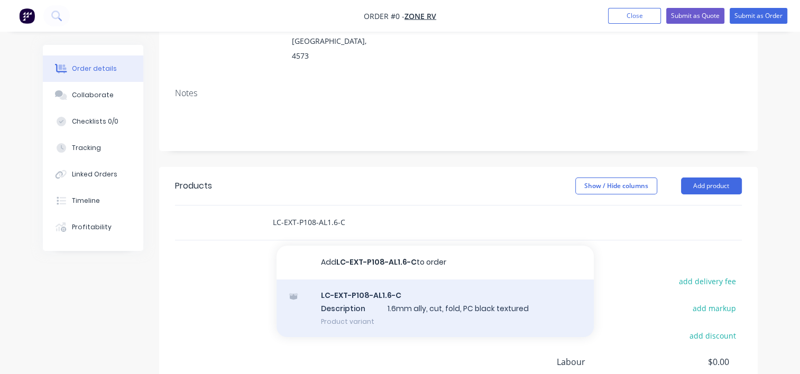
type input "LC-EXT-P108-AL1.6-C"
click at [367, 281] on div "LC-EXT-P108-AL1.6-C Description 1.6mm ally, cut, fold, PC black textured Produc…" at bounding box center [434, 309] width 317 height 58
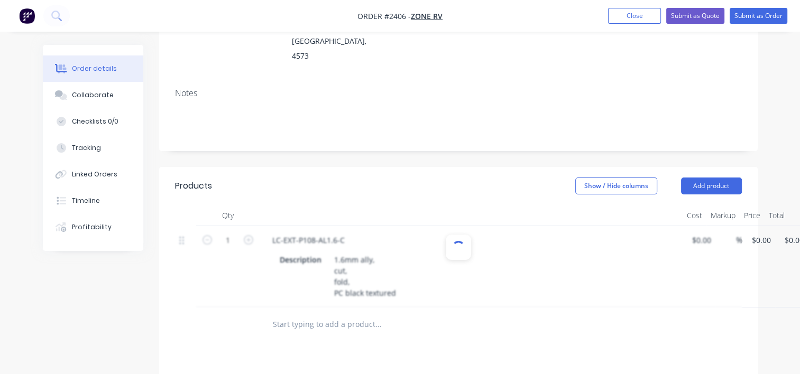
type input "$30.00"
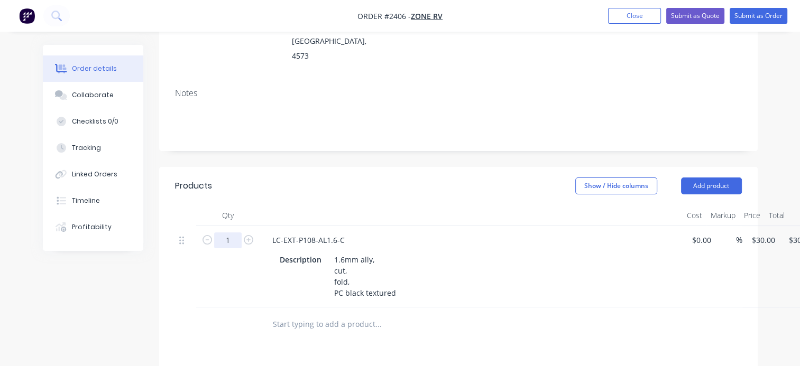
click at [240, 233] on input "1" at bounding box center [227, 241] width 27 height 16
type input "60"
type input "$1,800.00"
click at [273, 167] on header "Products Show / Hide columns Add product" at bounding box center [458, 186] width 598 height 38
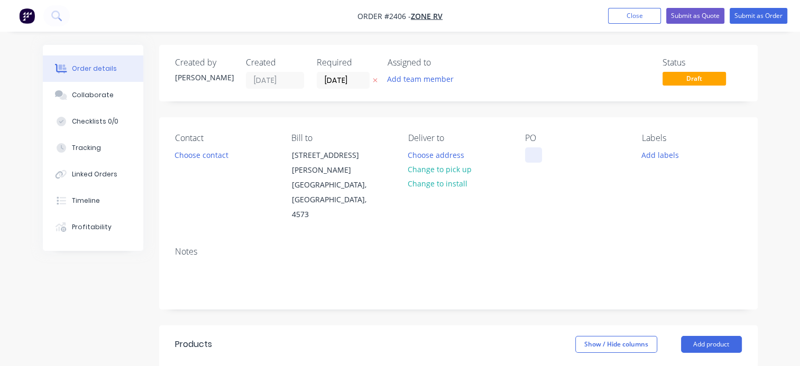
click at [537, 149] on div at bounding box center [533, 154] width 17 height 15
paste div
click at [658, 154] on button "Add labels" at bounding box center [660, 154] width 49 height 14
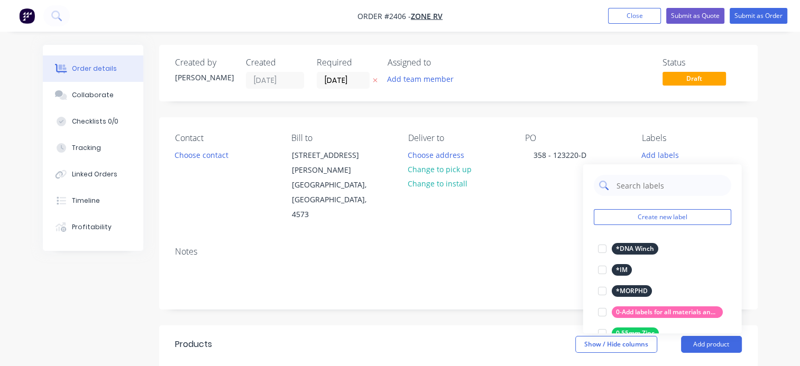
click at [640, 188] on input "text" at bounding box center [670, 185] width 110 height 21
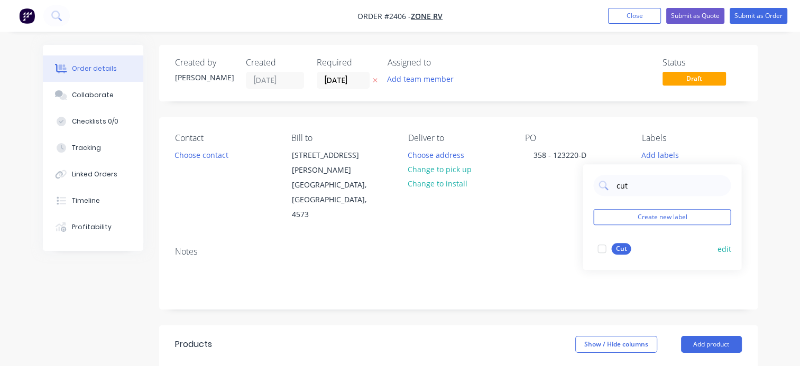
click at [602, 248] on div at bounding box center [601, 248] width 21 height 21
click at [616, 182] on input "cut" at bounding box center [670, 180] width 110 height 21
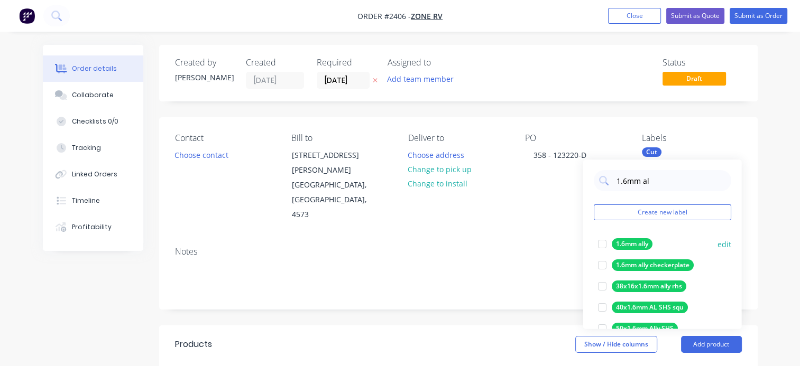
click at [601, 247] on div at bounding box center [601, 244] width 21 height 21
drag, startPoint x: 664, startPoint y: 182, endPoint x: 602, endPoint y: 185, distance: 61.9
click at [602, 185] on div "1.6mm al" at bounding box center [661, 180] width 137 height 21
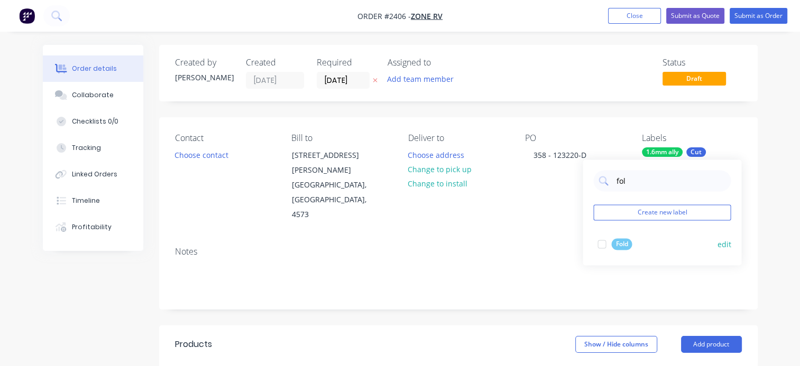
click at [602, 244] on div at bounding box center [601, 244] width 21 height 21
click at [618, 180] on input "fol" at bounding box center [670, 180] width 110 height 21
type input "pow"
click at [601, 241] on div at bounding box center [601, 244] width 21 height 21
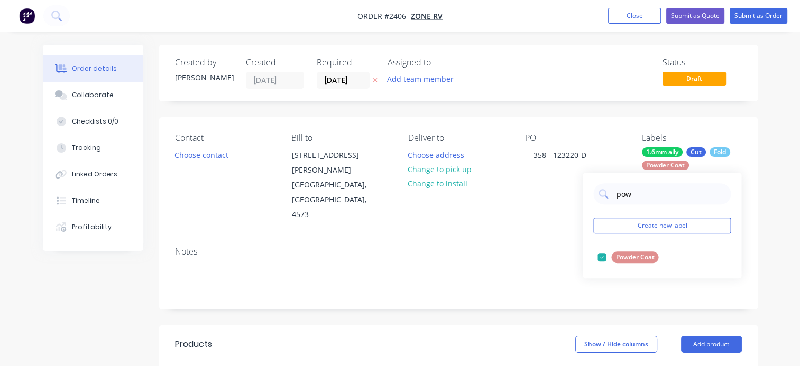
click at [500, 238] on div "Notes" at bounding box center [458, 273] width 598 height 71
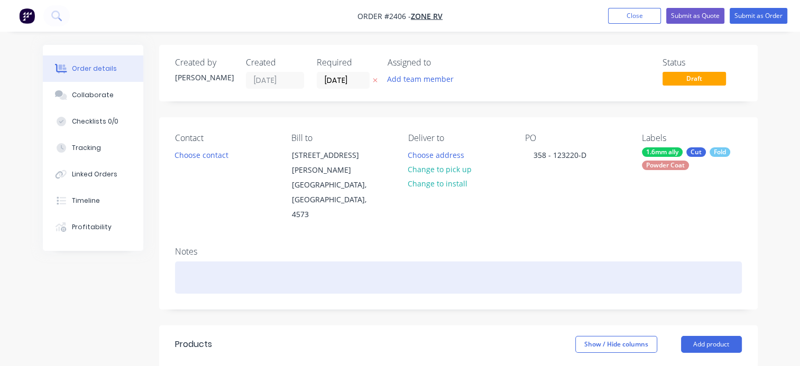
click at [204, 262] on div at bounding box center [458, 278] width 566 height 32
paste div
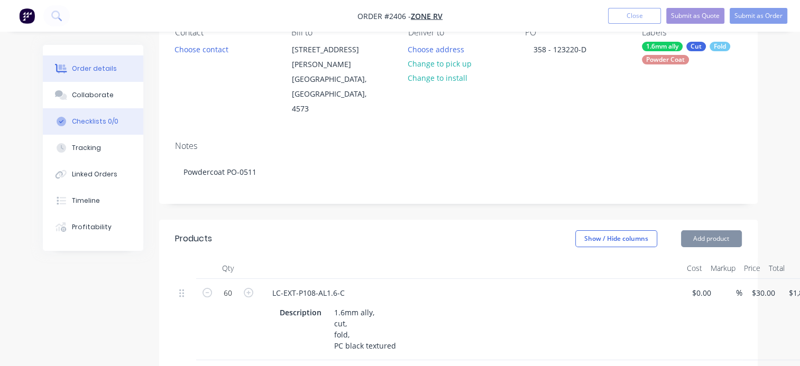
click at [96, 117] on div "Checklists 0/0" at bounding box center [95, 122] width 47 height 10
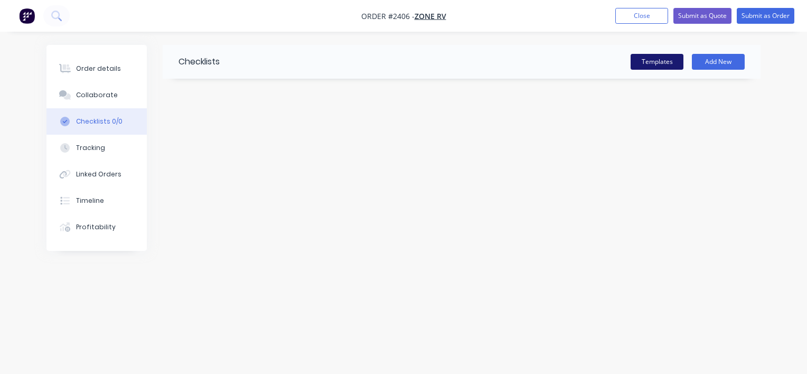
click at [645, 63] on button "Templates" at bounding box center [657, 62] width 53 height 16
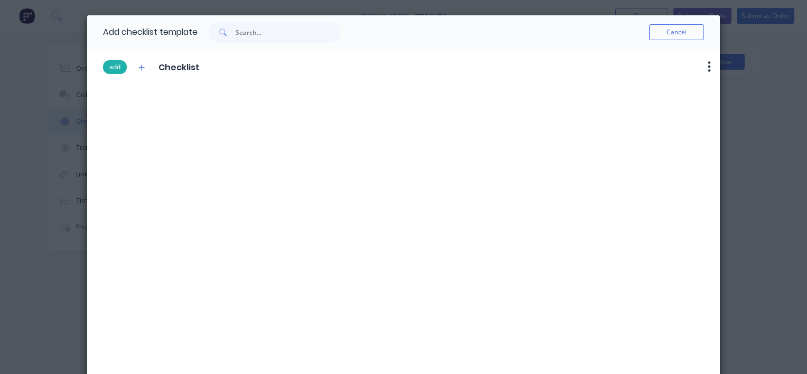
click at [108, 69] on button "add" at bounding box center [115, 67] width 24 height 14
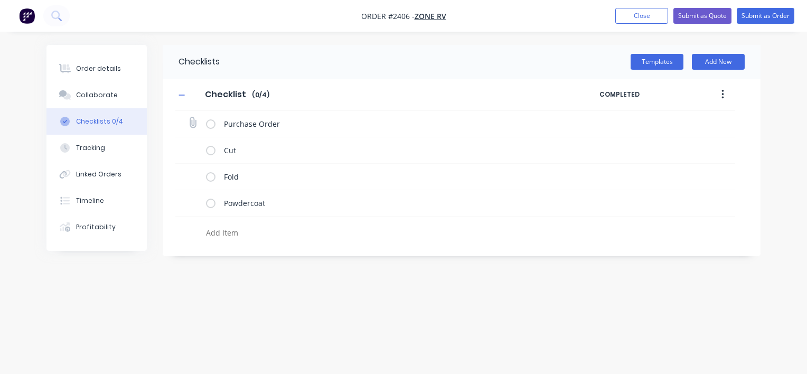
click at [194, 120] on icon at bounding box center [193, 123] width 14 height 14
click at [188, 117] on input "file" at bounding box center [188, 117] width 0 height 0
type input "C:\fakepath\PO-123220.pdf"
type textarea "x"
click at [193, 179] on icon at bounding box center [192, 176] width 14 height 14
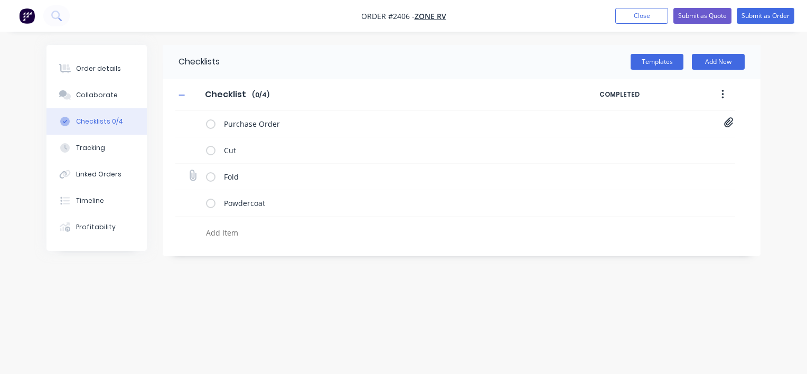
click at [188, 170] on input "file" at bounding box center [188, 170] width 0 height 0
type input "C:\fakepath\LC-EXT-P108-AL1.6-C.PDF"
type textarea "x"
click at [192, 202] on icon at bounding box center [193, 202] width 14 height 14
click at [188, 197] on input "file" at bounding box center [188, 197] width 0 height 0
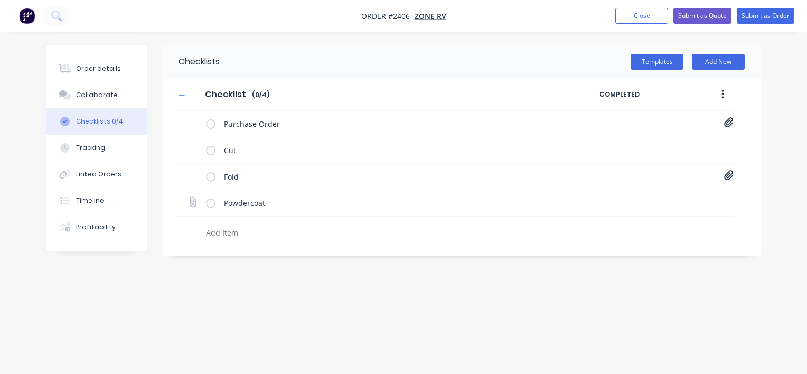
type input "C:\fakepath\Purchase Order PO0511.pdf"
type textarea "x"
click at [99, 68] on div "Order details" at bounding box center [98, 69] width 45 height 10
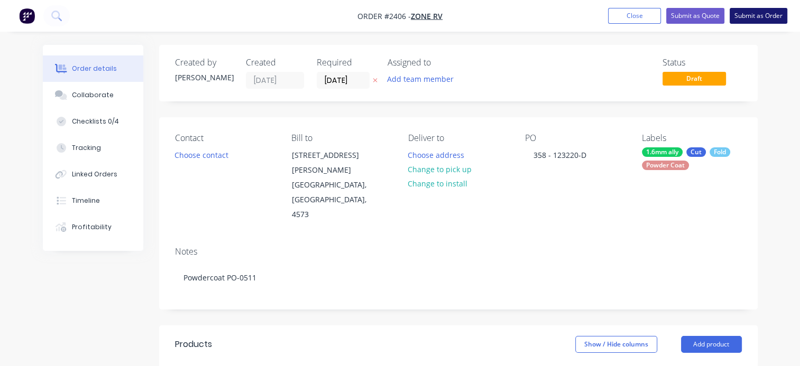
click at [755, 17] on button "Submit as Order" at bounding box center [758, 16] width 58 height 16
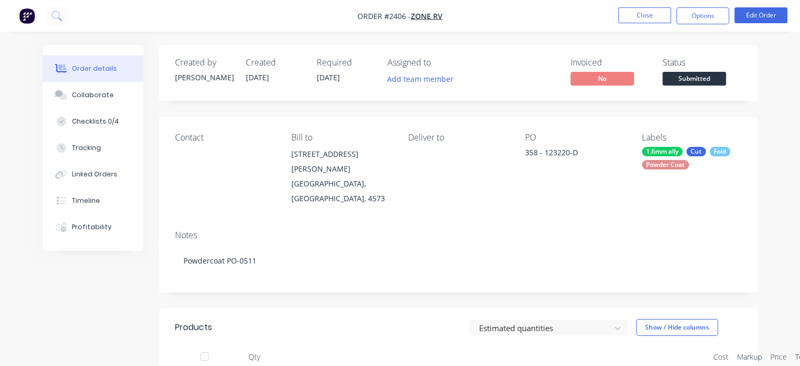
drag, startPoint x: 691, startPoint y: 20, endPoint x: 689, endPoint y: 27, distance: 8.2
click at [692, 20] on button "Options" at bounding box center [702, 15] width 53 height 17
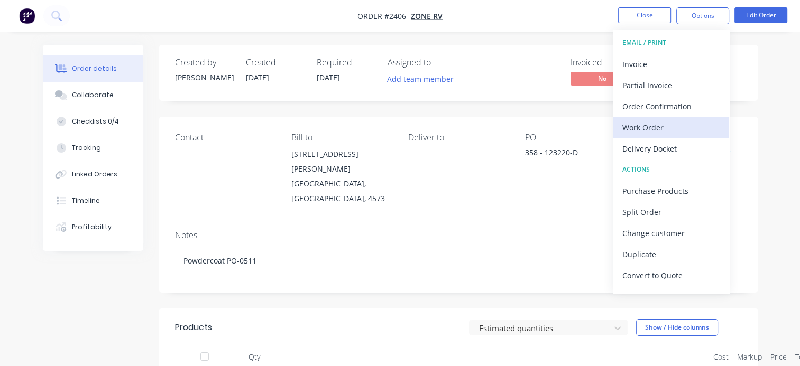
click at [649, 129] on div "Work Order" at bounding box center [670, 127] width 97 height 15
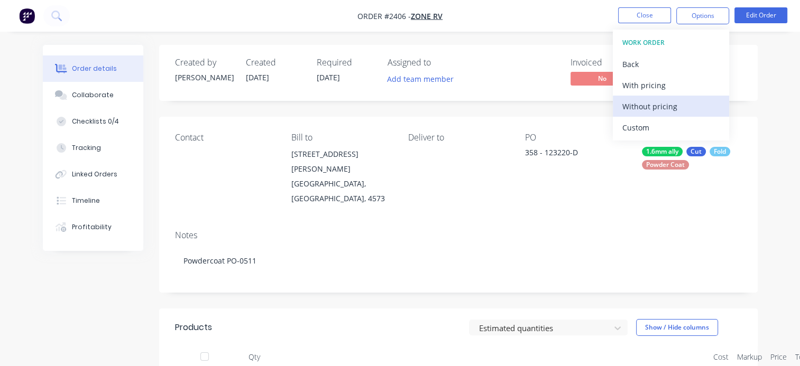
click at [643, 106] on div "Without pricing" at bounding box center [670, 106] width 97 height 15
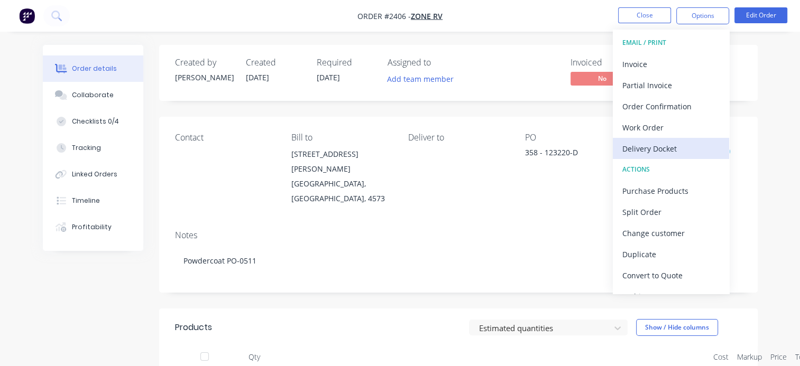
click at [654, 144] on div "Delivery Docket" at bounding box center [670, 148] width 97 height 15
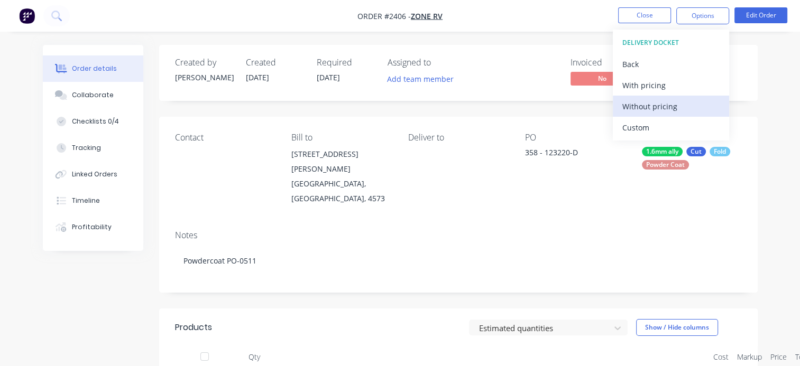
click at [651, 108] on div "Without pricing" at bounding box center [670, 106] width 97 height 15
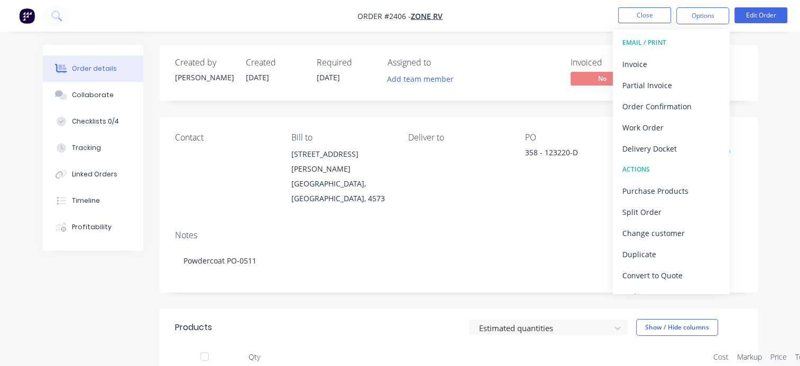
click at [517, 72] on div "Invoiced No Status Submitted" at bounding box center [617, 73] width 248 height 31
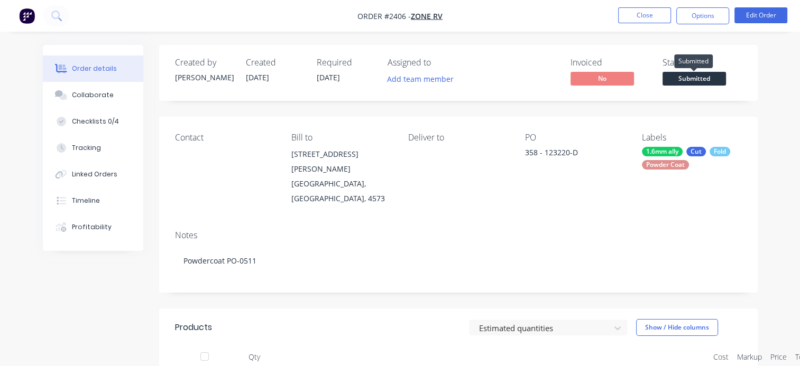
click at [692, 76] on span "Submitted" at bounding box center [693, 78] width 63 height 13
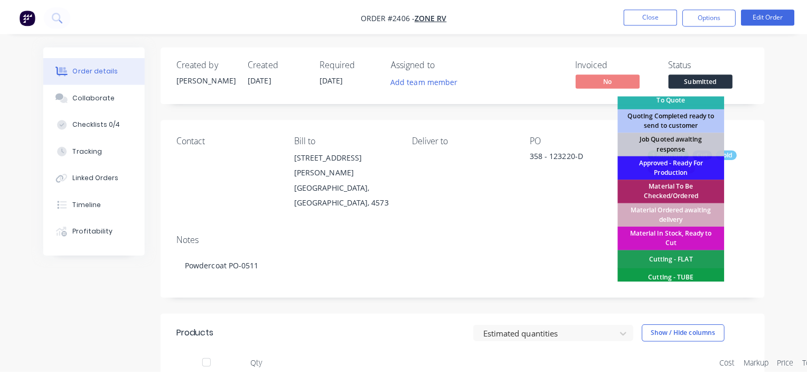
scroll to position [159, 0]
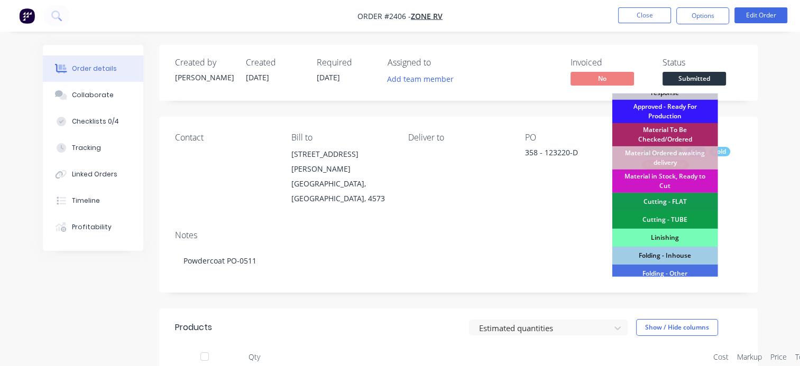
click at [671, 203] on div "Cutting - FLAT" at bounding box center [665, 202] width 106 height 18
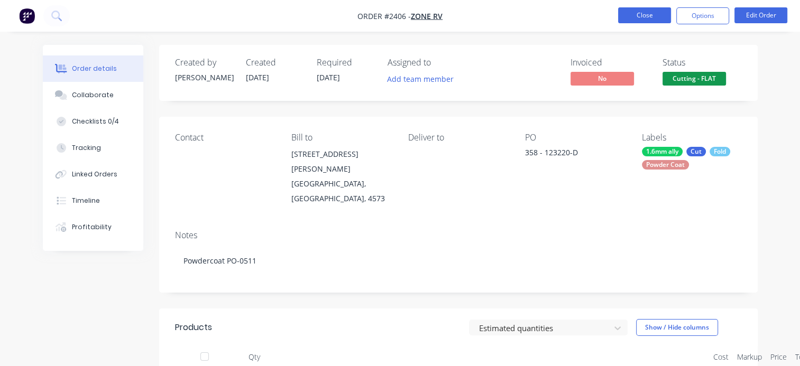
click at [640, 16] on button "Close" at bounding box center [644, 15] width 53 height 16
